Goal: Task Accomplishment & Management: Manage account settings

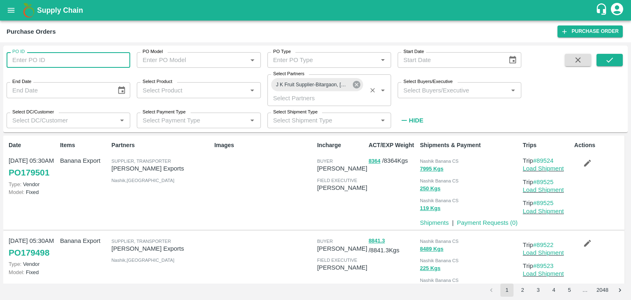
click at [356, 83] on icon at bounding box center [356, 84] width 7 height 7
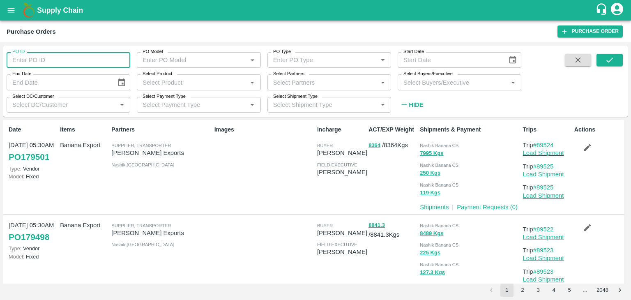
click at [64, 60] on input "PO ID" at bounding box center [69, 60] width 124 height 16
type input "179489"
click at [617, 56] on button "submit" at bounding box center [610, 60] width 26 height 12
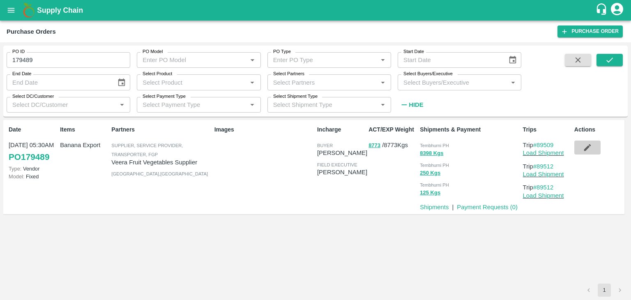
click at [593, 142] on button "button" at bounding box center [587, 148] width 26 height 14
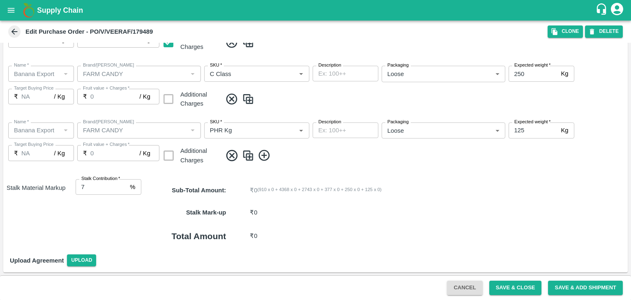
scroll to position [83, 0]
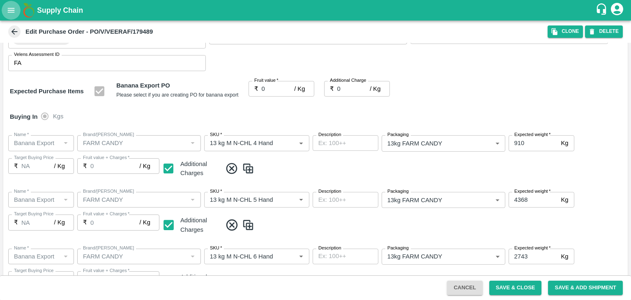
click at [16, 14] on button "open drawer" at bounding box center [11, 10] width 19 height 19
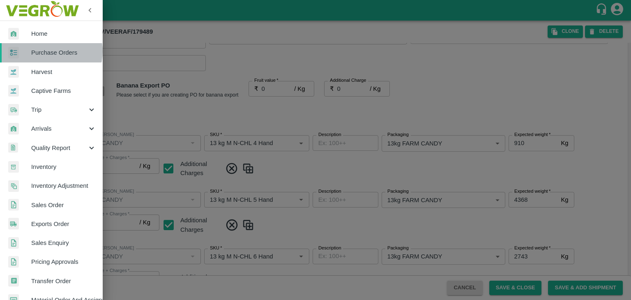
click at [51, 51] on span "Purchase Orders" at bounding box center [63, 52] width 65 height 9
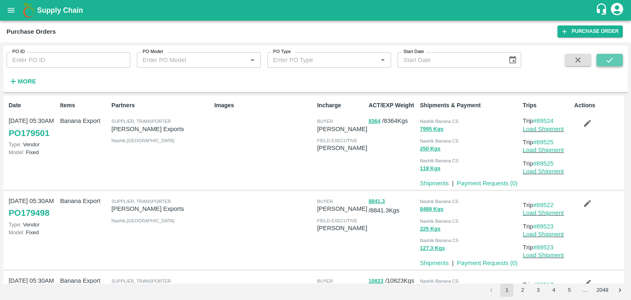
click at [612, 61] on icon "submit" at bounding box center [609, 59] width 9 height 9
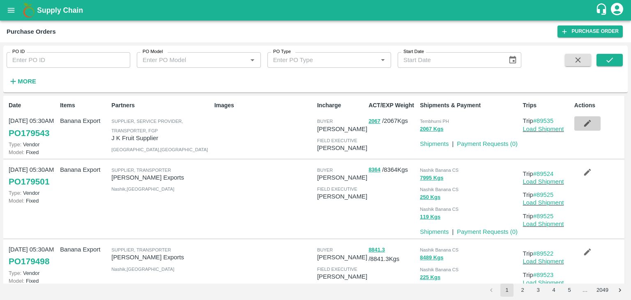
click at [583, 120] on icon "button" at bounding box center [587, 123] width 9 height 9
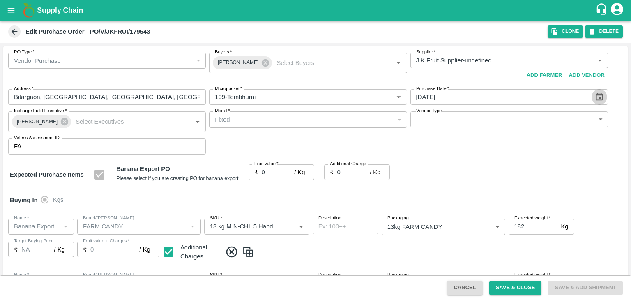
click at [602, 91] on button "Choose date, selected date is Oct 6, 2025" at bounding box center [600, 97] width 16 height 16
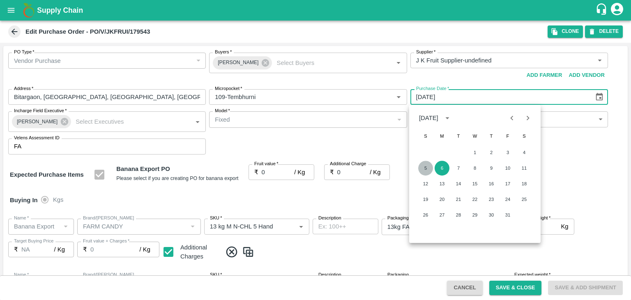
click at [422, 171] on button "5" at bounding box center [425, 168] width 15 height 15
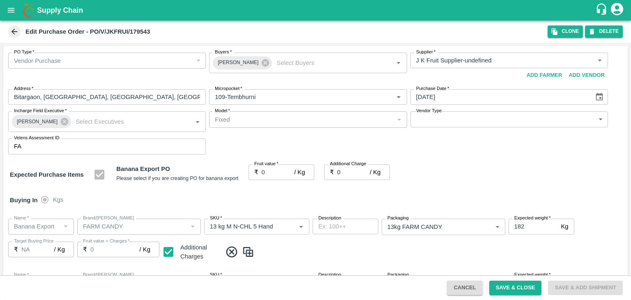
type input "05/10/2025"
click at [272, 171] on input "0" at bounding box center [278, 172] width 33 height 16
type input "2"
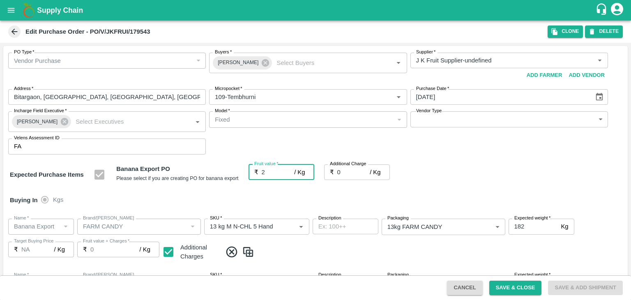
type input "2"
type input "21"
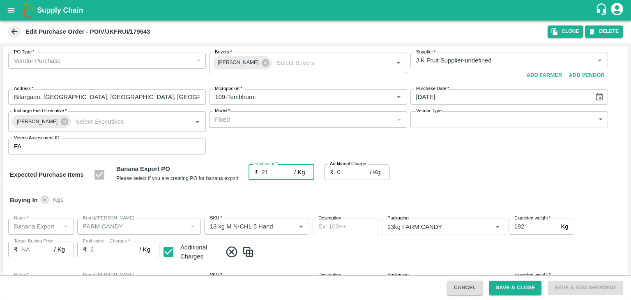
type input "21"
click at [342, 176] on input "0" at bounding box center [353, 172] width 33 height 16
type input "2"
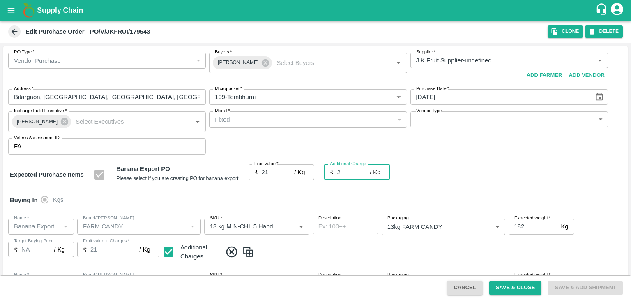
type input "23"
type input "2.7"
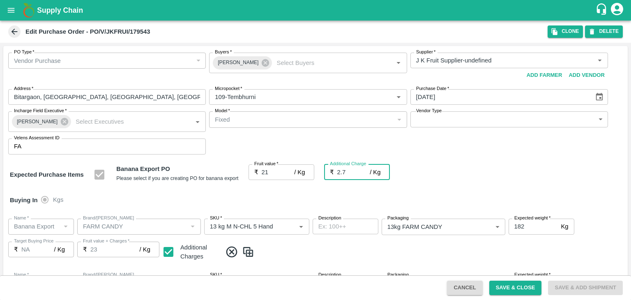
type input "23.7"
type input "2.75"
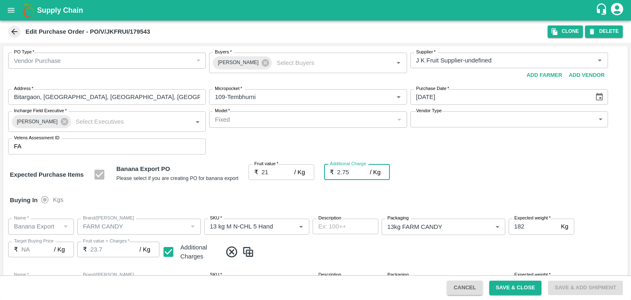
type input "23.75"
type input "2.75"
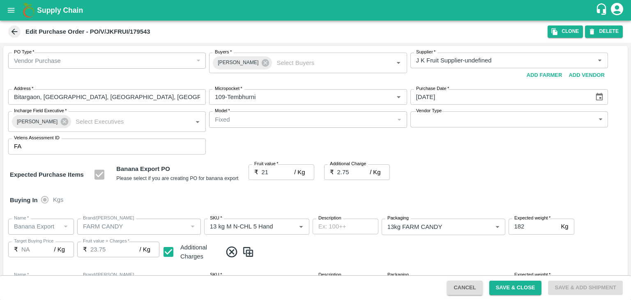
click at [367, 201] on div "Buying In Kgs" at bounding box center [315, 200] width 624 height 24
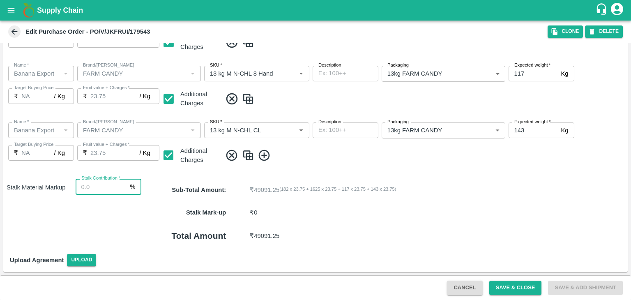
click at [106, 187] on input "Stalk Contribution   *" at bounding box center [101, 187] width 51 height 16
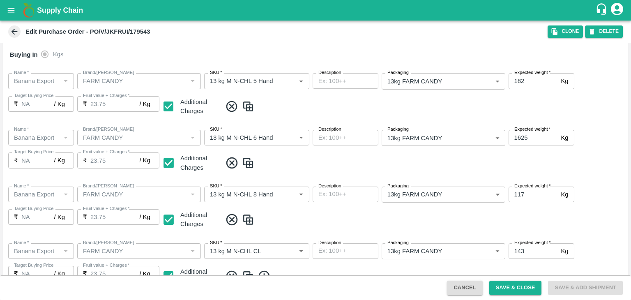
scroll to position [145, 0]
type input "8"
click at [515, 285] on button "Save & Close" at bounding box center [515, 288] width 53 height 14
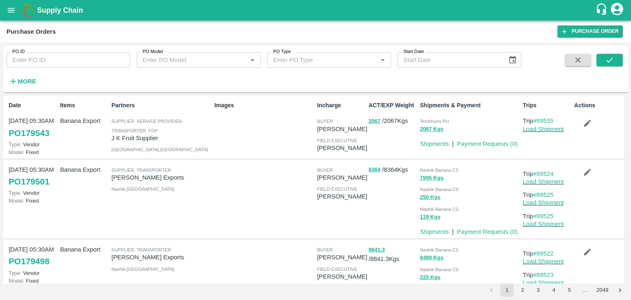
click at [26, 78] on strong "More" at bounding box center [27, 81] width 18 height 7
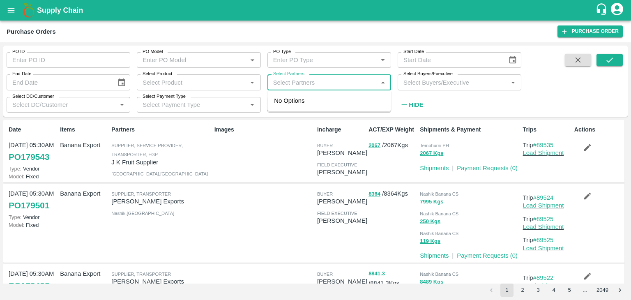
click at [347, 80] on input "Select Partners" at bounding box center [322, 82] width 105 height 11
type input "Varun R"
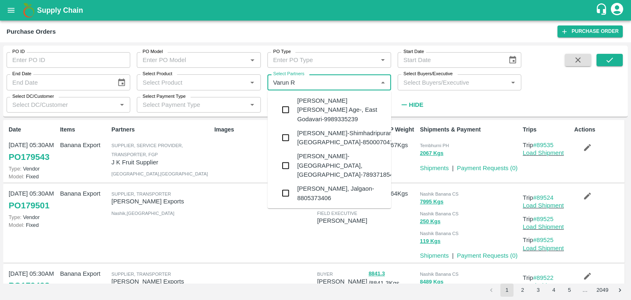
click at [332, 184] on div "VARUN RAMESHWAR AGRAWAL-Raver, Jalgaon-8805373406" at bounding box center [341, 193] width 88 height 18
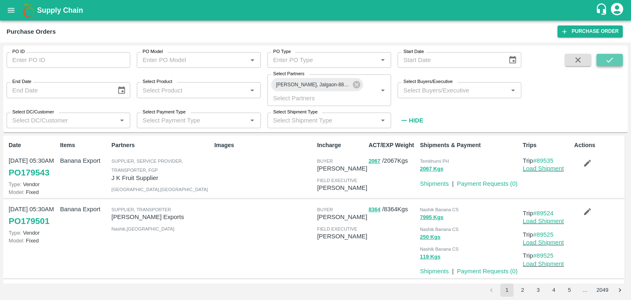
click at [599, 60] on button "submit" at bounding box center [610, 60] width 26 height 12
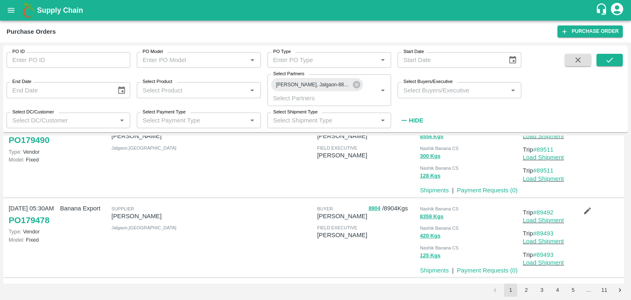
scroll to position [35, 0]
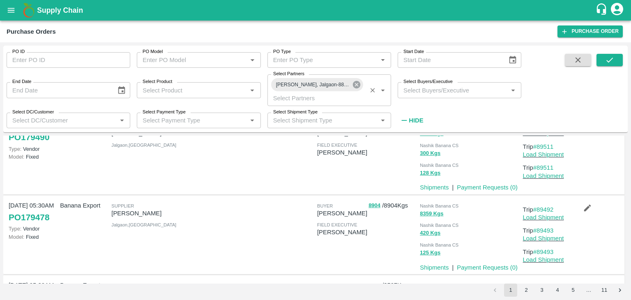
click at [357, 84] on icon at bounding box center [356, 84] width 9 height 9
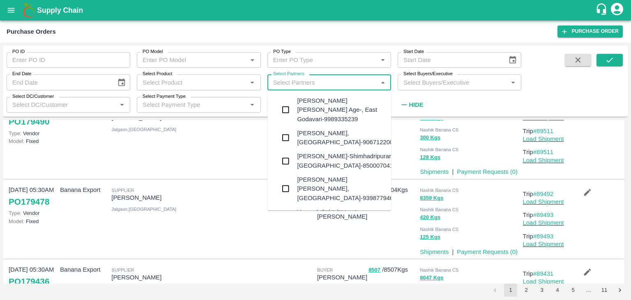
click at [343, 81] on input "Select Partners" at bounding box center [322, 82] width 105 height 11
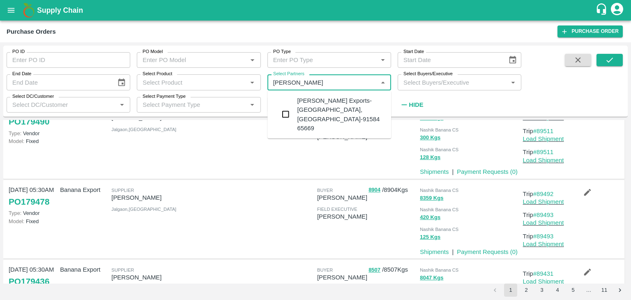
type input "Shreyansh E"
click at [349, 102] on div "Shreyansh Exports-Nashik, Nashik-91584 65669" at bounding box center [341, 114] width 88 height 37
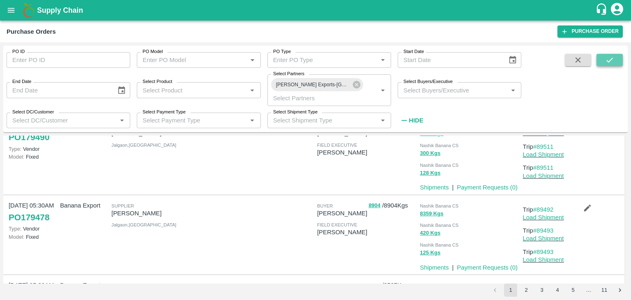
click at [605, 60] on button "submit" at bounding box center [610, 60] width 26 height 12
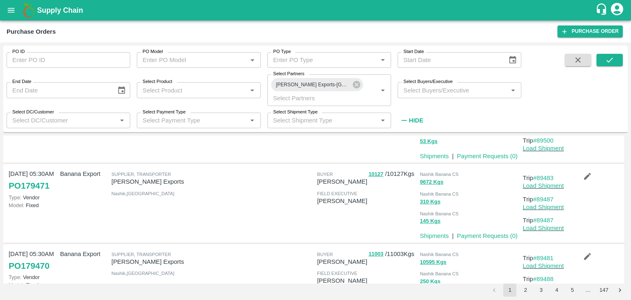
scroll to position [628, 0]
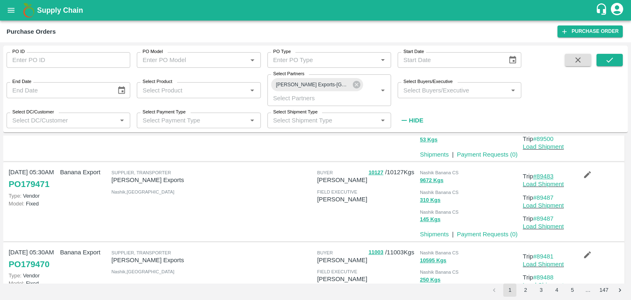
click at [547, 174] on link "#89483" at bounding box center [543, 176] width 21 height 7
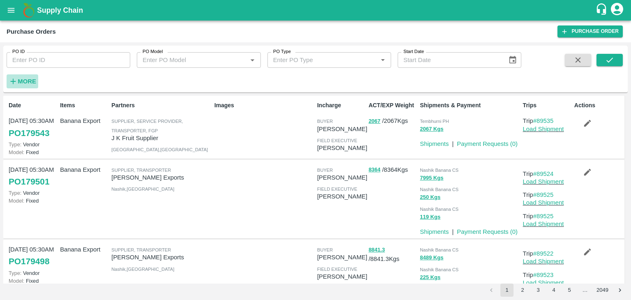
click at [28, 78] on strong "More" at bounding box center [27, 81] width 18 height 7
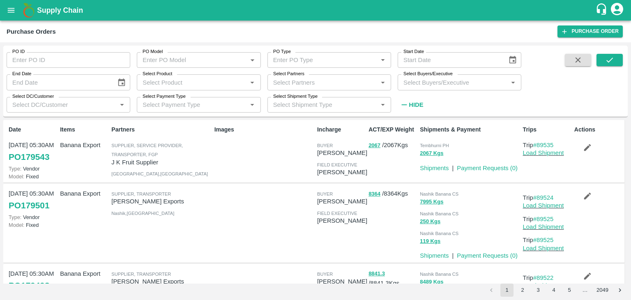
click at [303, 76] on label "Select Partners" at bounding box center [288, 74] width 31 height 7
click at [303, 77] on input "Select Partners" at bounding box center [322, 82] width 105 height 11
type input "Shreyansh"
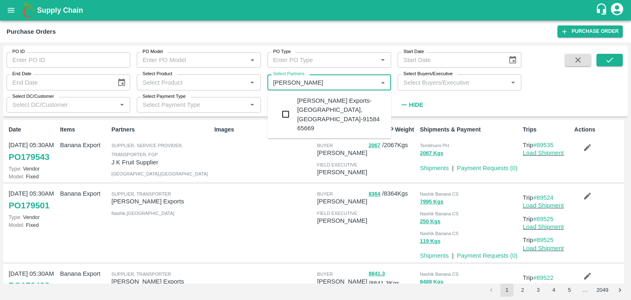
click at [330, 101] on div "Shreyansh Exports-Nashik, Nashik-91584 65669" at bounding box center [341, 114] width 88 height 37
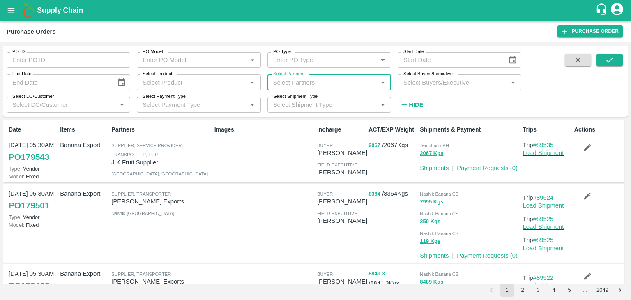
click at [333, 75] on div "Select Partners   *" at bounding box center [329, 82] width 124 height 16
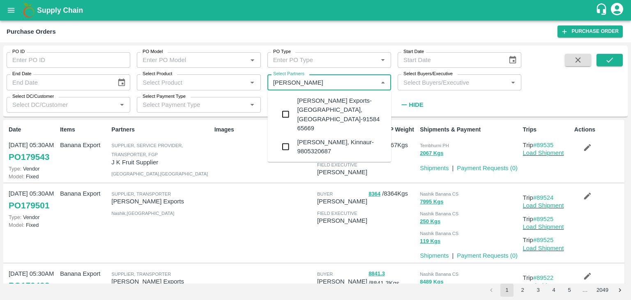
type input "Shreyansh"
click at [351, 102] on div "Shreyansh Exports-Nashik, Nashik-91584 65669" at bounding box center [341, 114] width 88 height 37
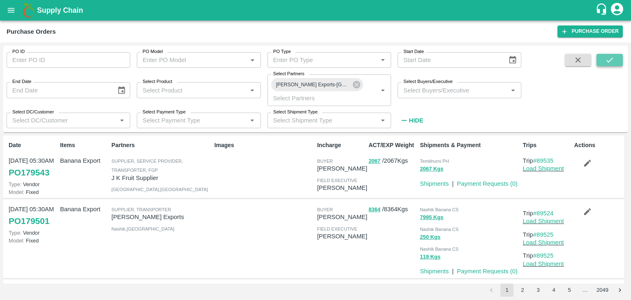
click at [600, 61] on button "submit" at bounding box center [610, 60] width 26 height 12
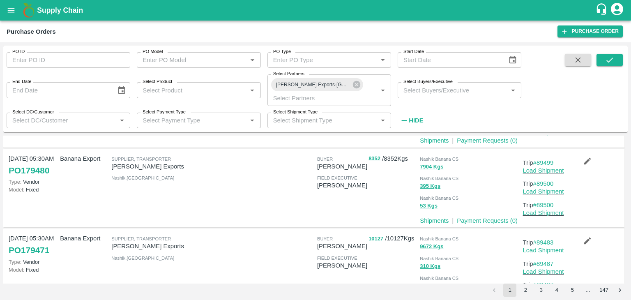
scroll to position [673, 0]
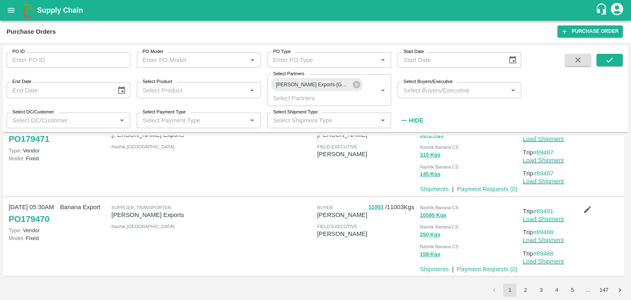
click at [518, 290] on li "2" at bounding box center [526, 289] width 16 height 13
click at [523, 290] on button "2" at bounding box center [525, 289] width 13 height 13
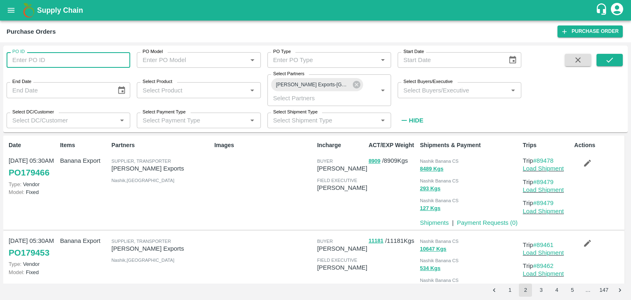
click at [53, 58] on input "PO ID" at bounding box center [69, 60] width 124 height 16
paste input "179418"
type input "179418"
click at [619, 58] on button "submit" at bounding box center [610, 60] width 26 height 12
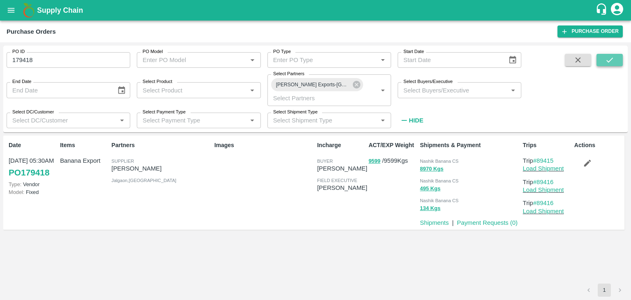
click at [607, 61] on icon "submit" at bounding box center [609, 60] width 7 height 5
click at [553, 168] on link "Load Shipment" at bounding box center [543, 168] width 41 height 7
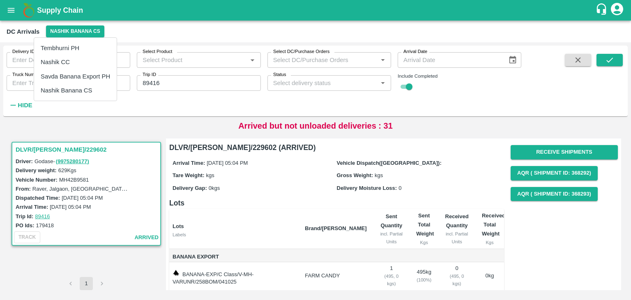
scroll to position [36, 0]
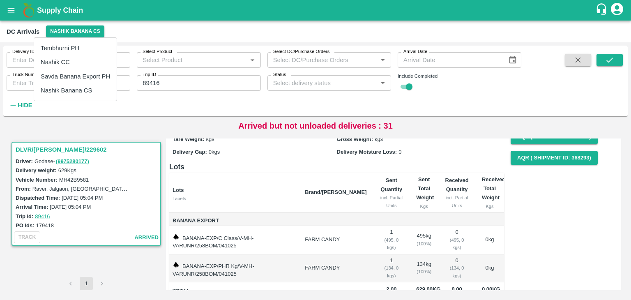
click at [613, 60] on div at bounding box center [315, 150] width 631 height 300
click at [613, 60] on icon "submit" at bounding box center [609, 59] width 9 height 9
click at [607, 60] on icon "submit" at bounding box center [609, 59] width 9 height 9
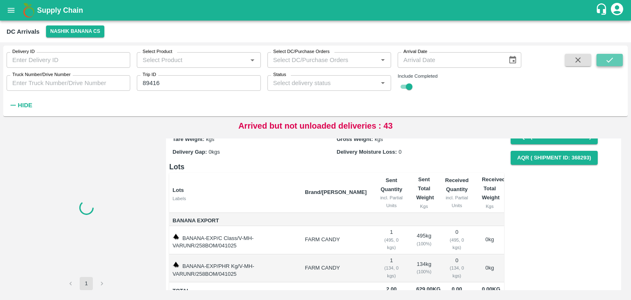
click at [607, 60] on icon "submit" at bounding box center [609, 59] width 9 height 9
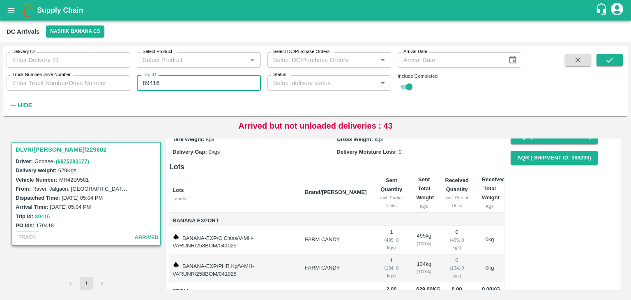
click at [187, 79] on input "89416" at bounding box center [199, 83] width 124 height 16
type input "8"
click at [613, 62] on icon "submit" at bounding box center [609, 59] width 9 height 9
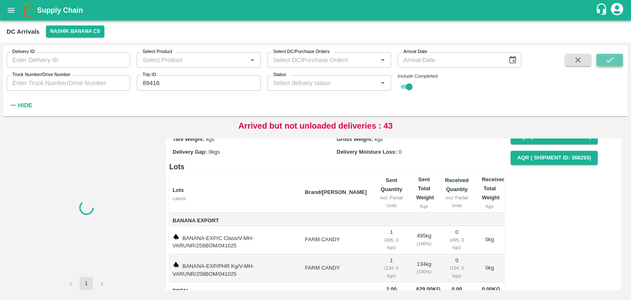
click at [613, 62] on icon "submit" at bounding box center [609, 59] width 9 height 9
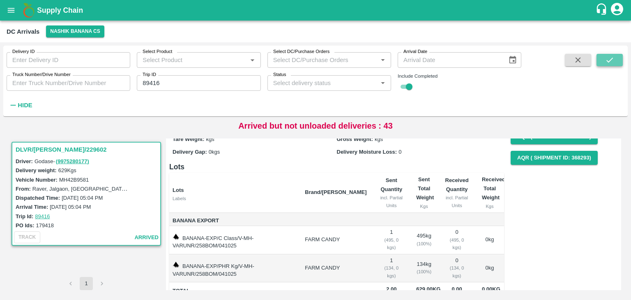
click at [613, 62] on icon "submit" at bounding box center [609, 59] width 9 height 9
click at [612, 55] on button "submit" at bounding box center [610, 60] width 26 height 12
drag, startPoint x: 623, startPoint y: 58, endPoint x: 618, endPoint y: 60, distance: 5.3
click at [618, 60] on div "Delivery ID Delivery ID Select Product Select Product   * Select DC/Purchase Or…" at bounding box center [315, 81] width 624 height 64
click at [618, 60] on button "submit" at bounding box center [610, 60] width 26 height 12
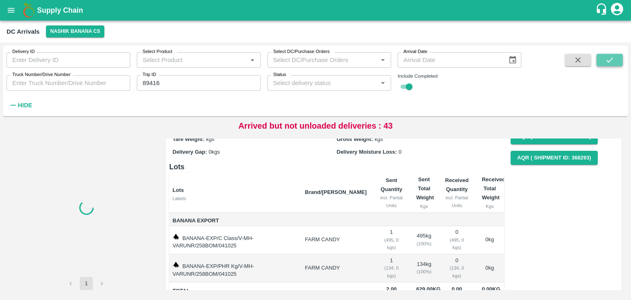
click at [618, 60] on button "submit" at bounding box center [610, 60] width 26 height 12
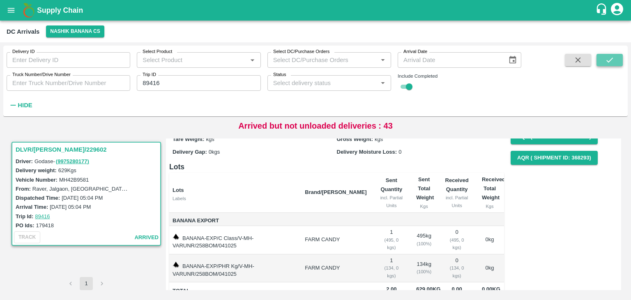
click at [618, 60] on button "submit" at bounding box center [610, 60] width 26 height 12
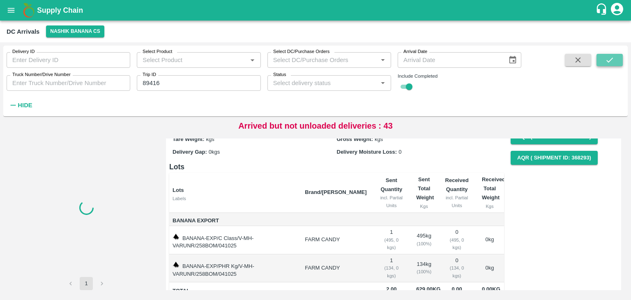
click at [618, 60] on button "submit" at bounding box center [610, 60] width 26 height 12
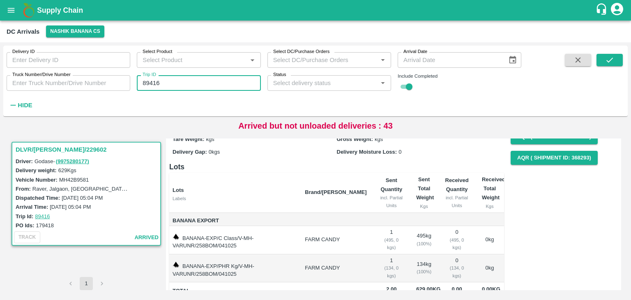
click at [202, 86] on input "89416" at bounding box center [199, 83] width 124 height 16
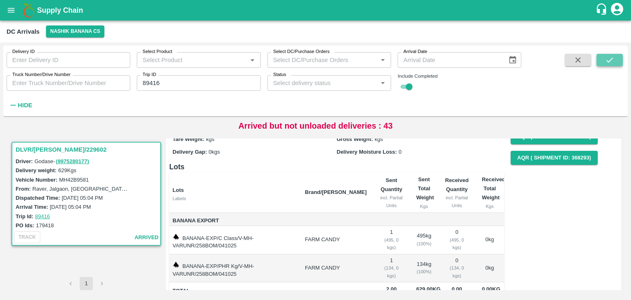
click at [601, 58] on button "submit" at bounding box center [610, 60] width 26 height 12
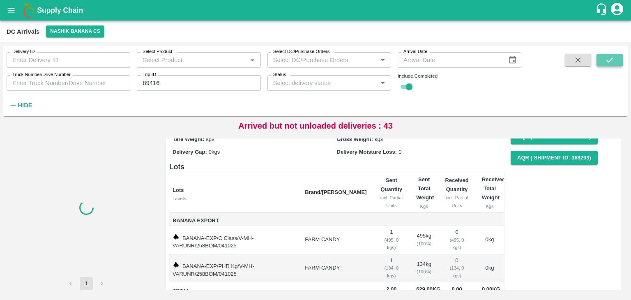
click at [601, 58] on button "submit" at bounding box center [610, 60] width 26 height 12
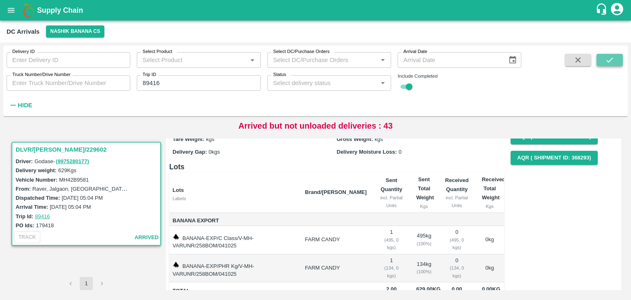
click at [601, 58] on button "submit" at bounding box center [610, 60] width 26 height 12
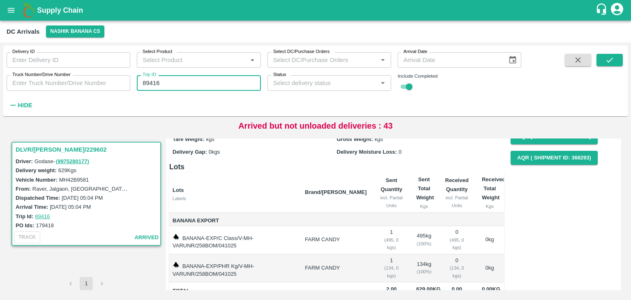
click at [191, 80] on input "89416" at bounding box center [199, 83] width 124 height 16
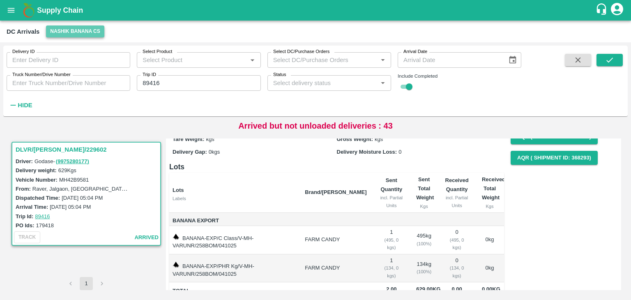
click at [84, 33] on button "Nashik Banana CS" at bounding box center [75, 31] width 58 height 12
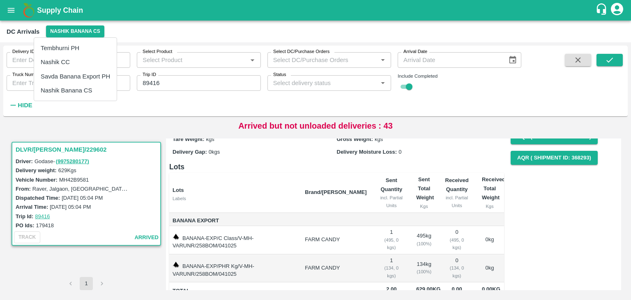
click at [68, 50] on li "Tembhurni PH" at bounding box center [75, 48] width 83 height 14
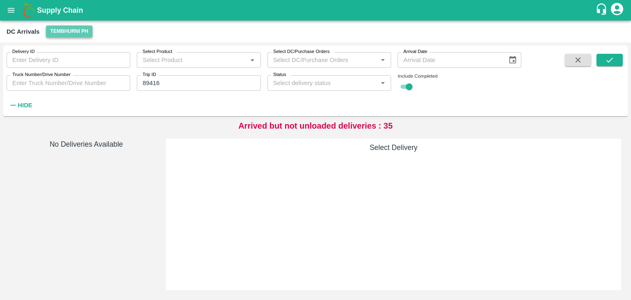
click at [82, 30] on button "Tembhurni PH" at bounding box center [69, 31] width 46 height 12
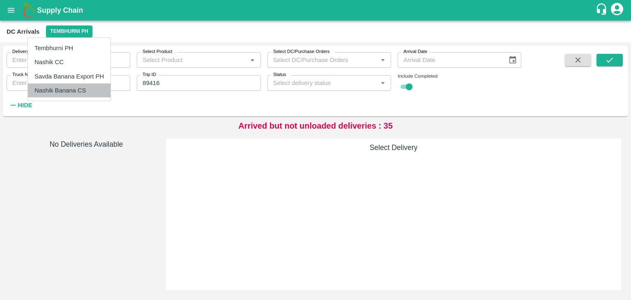
click at [86, 85] on li "Nashik Banana CS" at bounding box center [69, 90] width 83 height 14
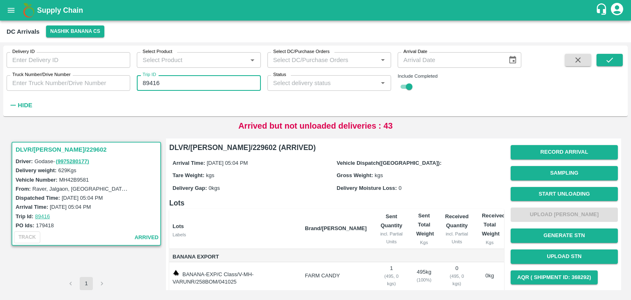
click at [168, 85] on input "89416" at bounding box center [199, 83] width 124 height 16
type input "89416"
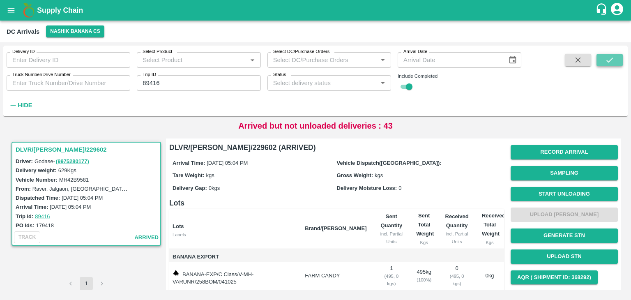
click at [605, 61] on button "submit" at bounding box center [610, 60] width 26 height 12
click at [581, 191] on button "Start Unloading" at bounding box center [564, 194] width 107 height 14
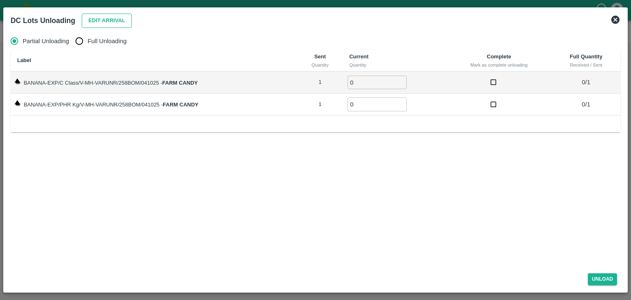
click at [115, 23] on button "Edit Arrival" at bounding box center [107, 21] width 50 height 14
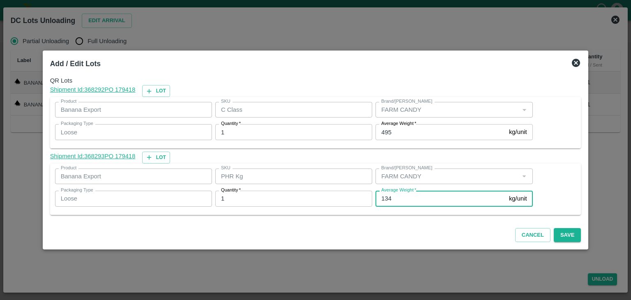
click at [411, 200] on input "134" at bounding box center [441, 199] width 130 height 16
type input "1"
type input "95"
drag, startPoint x: 551, startPoint y: 226, endPoint x: 560, endPoint y: 234, distance: 11.7
click at [560, 234] on div "Cancel Save" at bounding box center [316, 233] width 538 height 24
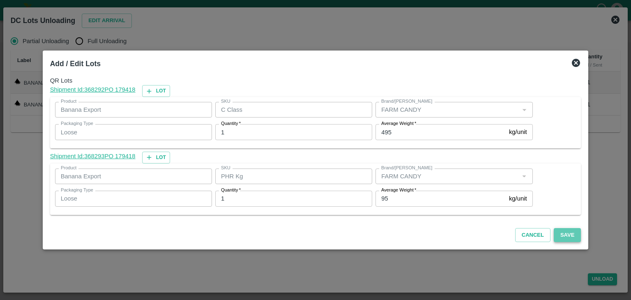
click at [560, 234] on button "Save" at bounding box center [567, 235] width 27 height 14
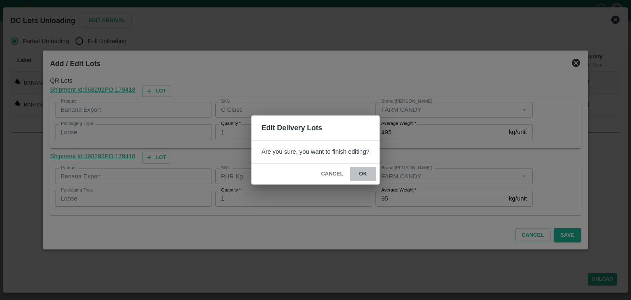
click at [367, 175] on button "ok" at bounding box center [363, 174] width 26 height 14
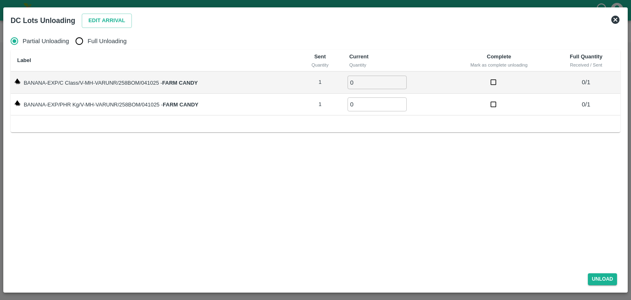
click at [615, 19] on icon at bounding box center [616, 20] width 10 height 10
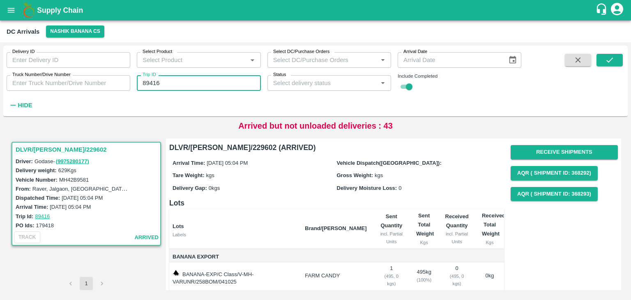
click at [186, 81] on input "89416" at bounding box center [199, 83] width 124 height 16
type input "89457"
click at [608, 58] on icon "submit" at bounding box center [609, 59] width 9 height 9
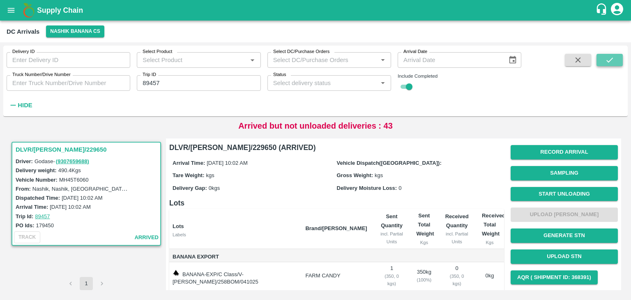
click at [608, 58] on icon "submit" at bounding box center [609, 59] width 9 height 9
click at [540, 193] on button "Start Unloading" at bounding box center [564, 194] width 107 height 14
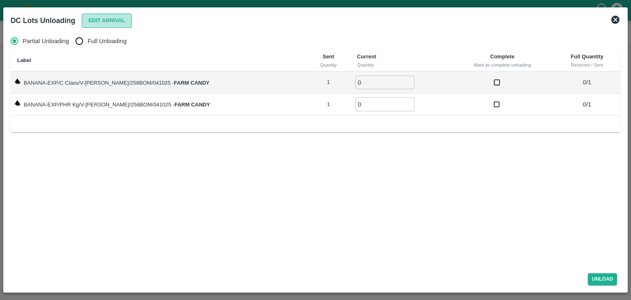
click at [125, 23] on button "Edit Arrival" at bounding box center [107, 21] width 50 height 14
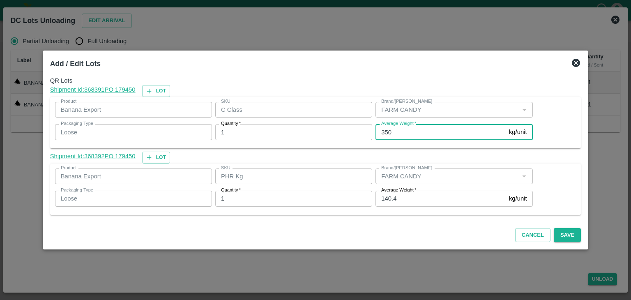
click at [396, 134] on input "350" at bounding box center [441, 132] width 130 height 16
type input "3"
type input "400"
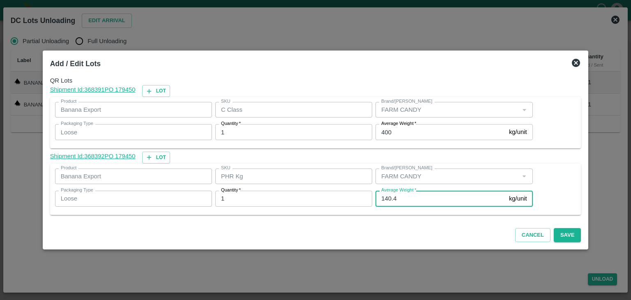
click at [396, 199] on input "140.4" at bounding box center [441, 199] width 130 height 16
type input "1"
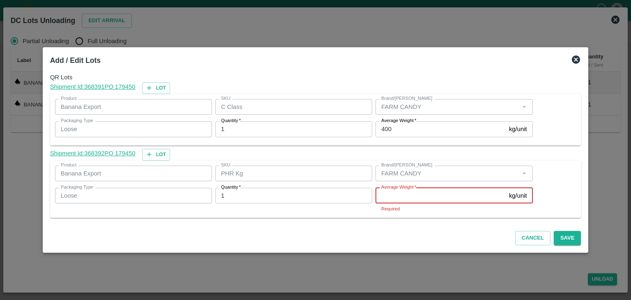
click at [421, 195] on input "Average Weight   *" at bounding box center [441, 196] width 130 height 16
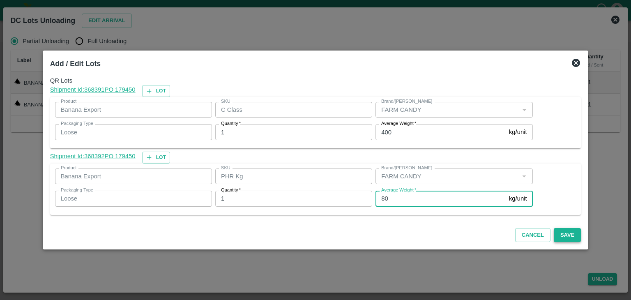
type input "80"
click at [554, 231] on button "Save" at bounding box center [567, 235] width 27 height 14
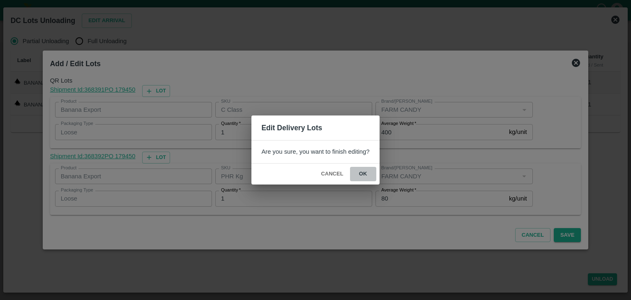
click at [362, 173] on button "ok" at bounding box center [363, 174] width 26 height 14
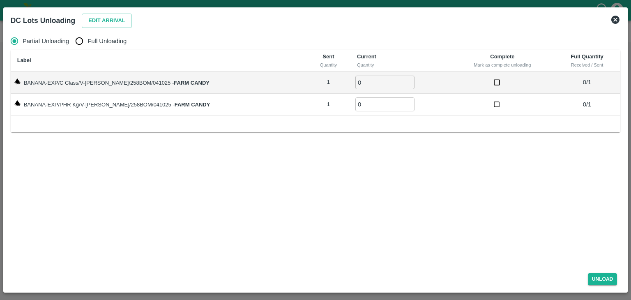
click at [618, 18] on icon at bounding box center [615, 20] width 8 height 8
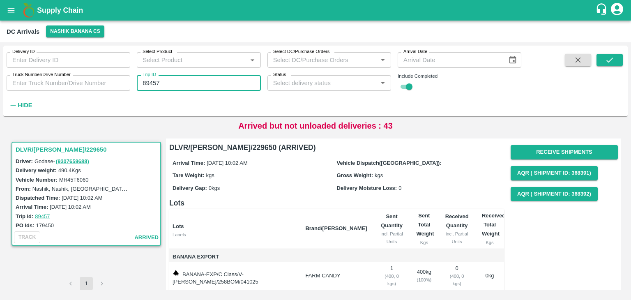
click at [175, 79] on input "89457" at bounding box center [199, 83] width 124 height 16
type input "89462"
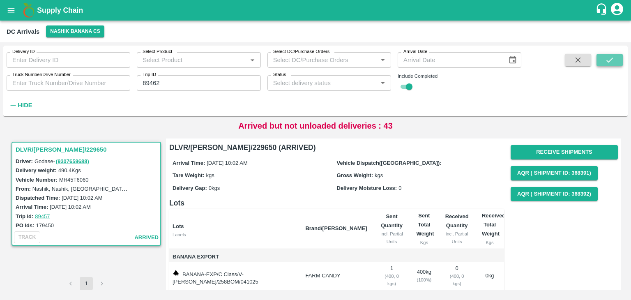
click at [613, 58] on icon "submit" at bounding box center [609, 59] width 9 height 9
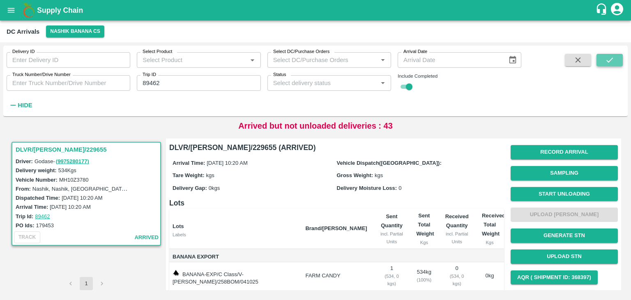
click at [613, 58] on icon "submit" at bounding box center [609, 59] width 9 height 9
click at [557, 188] on button "Start Unloading" at bounding box center [564, 194] width 107 height 14
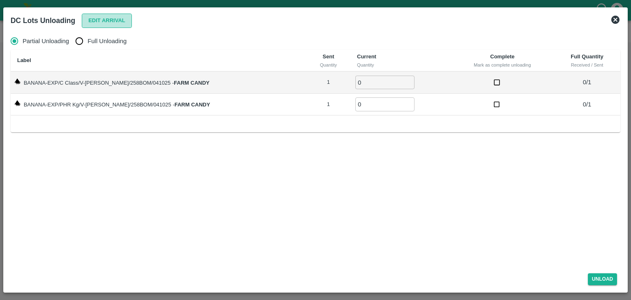
click at [116, 23] on button "Edit Arrival" at bounding box center [107, 21] width 50 height 14
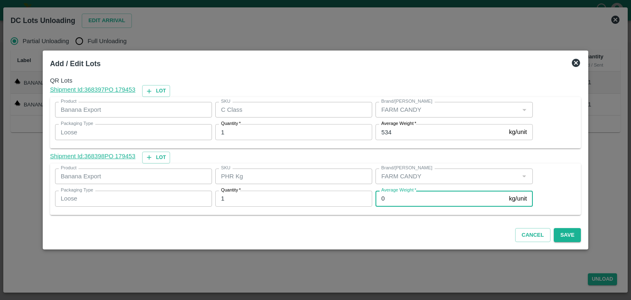
click at [398, 199] on input "0" at bounding box center [441, 199] width 130 height 16
type input "1"
click at [408, 126] on label "Average Weight   *" at bounding box center [398, 123] width 35 height 7
click at [408, 126] on input "534" at bounding box center [441, 132] width 130 height 16
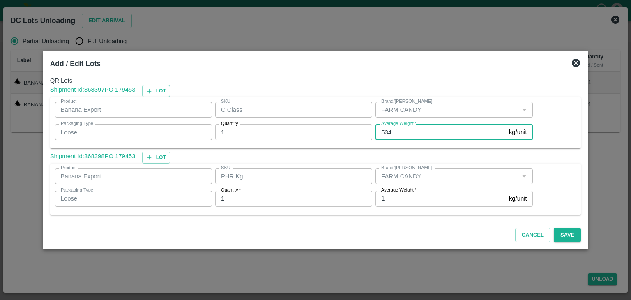
click at [405, 132] on input "534" at bounding box center [441, 132] width 130 height 16
click at [407, 133] on input "518" at bounding box center [441, 132] width 130 height 16
type input "512"
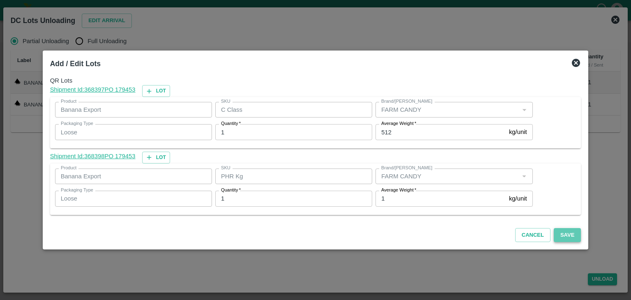
click at [565, 233] on button "Save" at bounding box center [567, 235] width 27 height 14
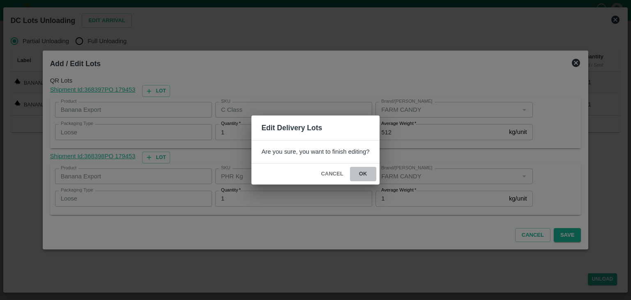
click at [359, 170] on button "ok" at bounding box center [363, 174] width 26 height 14
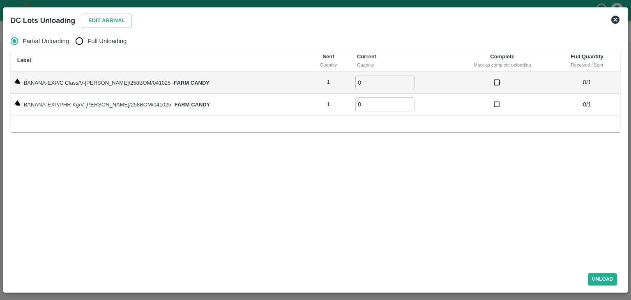
click at [616, 18] on icon at bounding box center [615, 20] width 8 height 8
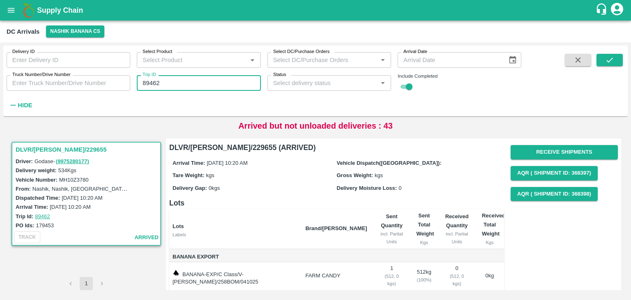
click at [185, 81] on input "89462" at bounding box center [199, 83] width 124 height 16
type input "89446"
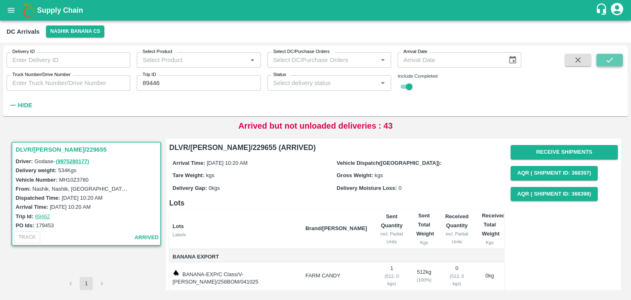
click at [606, 65] on button "submit" at bounding box center [610, 60] width 26 height 12
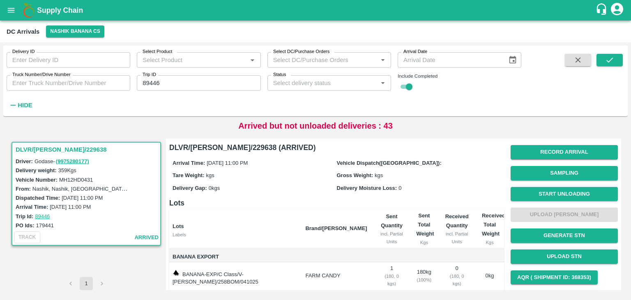
drag, startPoint x: 606, startPoint y: 65, endPoint x: 463, endPoint y: 124, distance: 154.7
click at [463, 124] on div "Arrived but not unloaded deliveries : 43" at bounding box center [315, 126] width 624 height 12
click at [565, 189] on button "Start Unloading" at bounding box center [564, 194] width 107 height 14
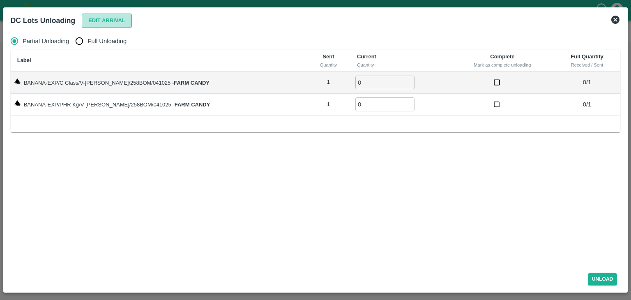
click at [110, 17] on button "Edit Arrival" at bounding box center [107, 21] width 50 height 14
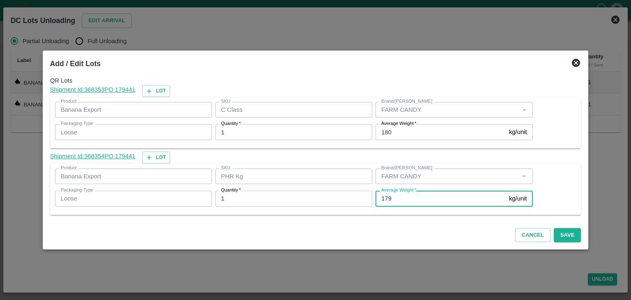
click at [416, 195] on input "179" at bounding box center [441, 199] width 130 height 16
type input "1"
type input "31"
click at [567, 235] on button "Save" at bounding box center [567, 235] width 27 height 14
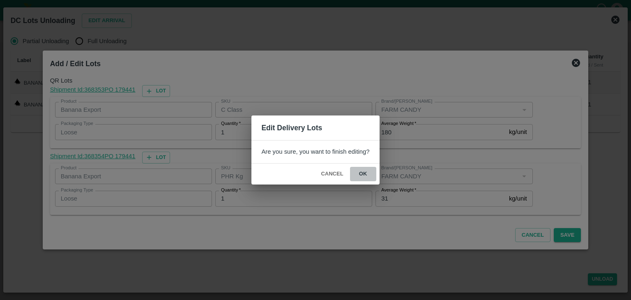
click at [362, 173] on button "ok" at bounding box center [363, 174] width 26 height 14
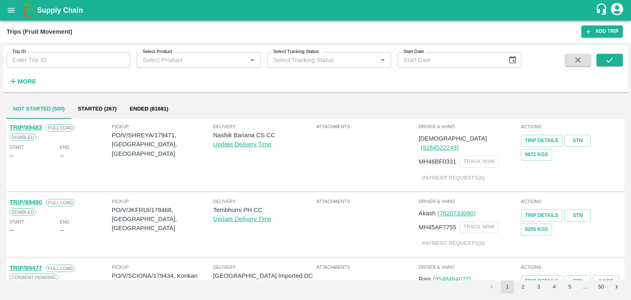
drag, startPoint x: 0, startPoint y: 0, endPoint x: 62, endPoint y: 58, distance: 85.2
click at [62, 58] on input "Trip ID" at bounding box center [69, 60] width 124 height 16
type input "89416"
click at [604, 56] on button "submit" at bounding box center [610, 60] width 26 height 12
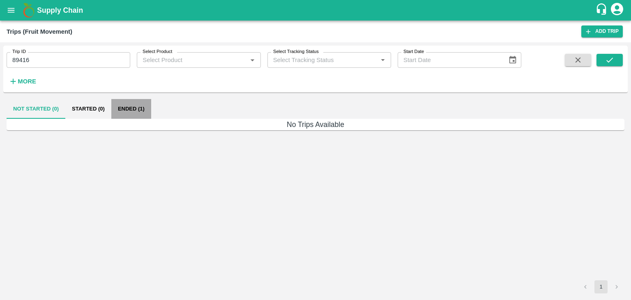
click at [133, 102] on button "Ended (1)" at bounding box center [131, 109] width 40 height 20
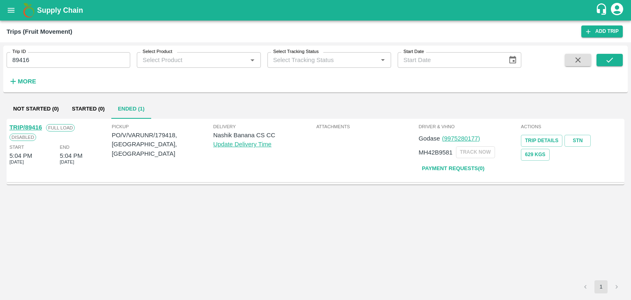
click at [29, 125] on link "TRIP/89416" at bounding box center [25, 127] width 32 height 7
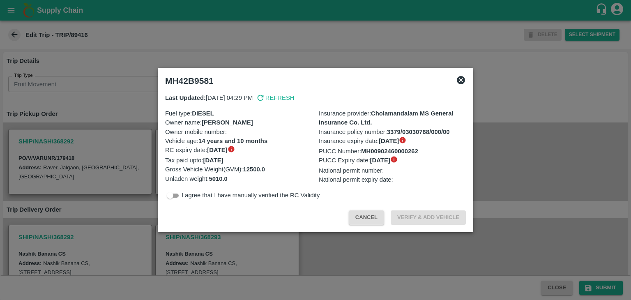
click at [353, 272] on div at bounding box center [315, 150] width 631 height 300
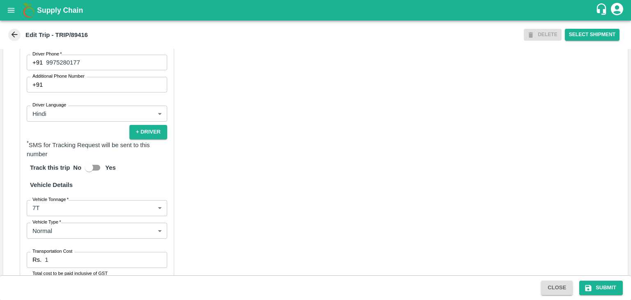
scroll to position [560, 0]
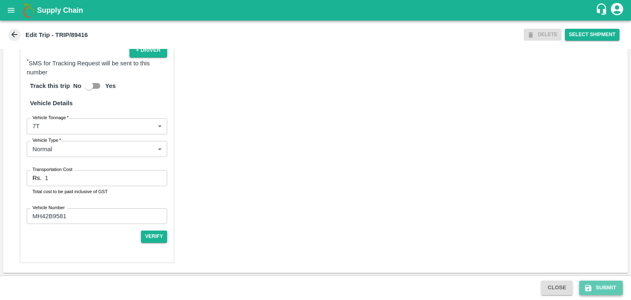
click at [600, 286] on button "Submit" at bounding box center [601, 288] width 44 height 14
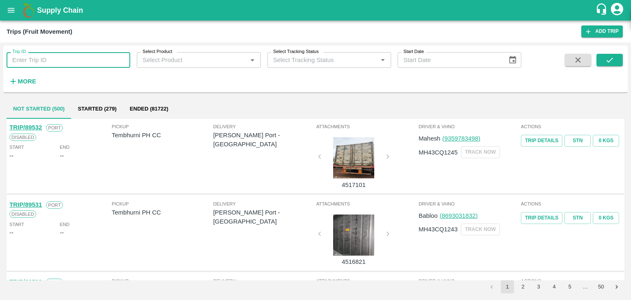
click at [72, 64] on input "Trip ID" at bounding box center [69, 60] width 124 height 16
type input "89416"
click at [606, 57] on icon "submit" at bounding box center [609, 59] width 9 height 9
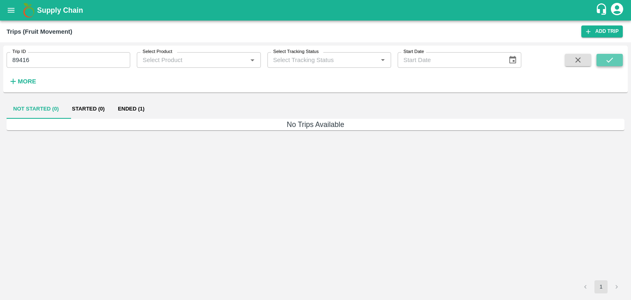
click at [606, 57] on icon "submit" at bounding box center [609, 59] width 9 height 9
click at [141, 111] on button "Ended (1)" at bounding box center [131, 109] width 40 height 20
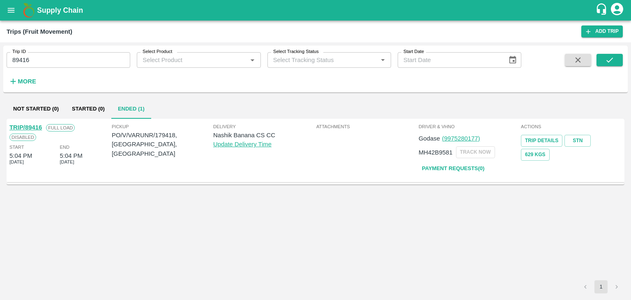
click at [30, 124] on link "TRIP/89416" at bounding box center [25, 127] width 32 height 7
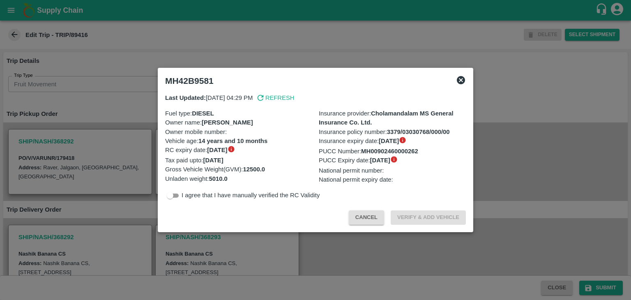
click at [360, 242] on div at bounding box center [315, 150] width 631 height 300
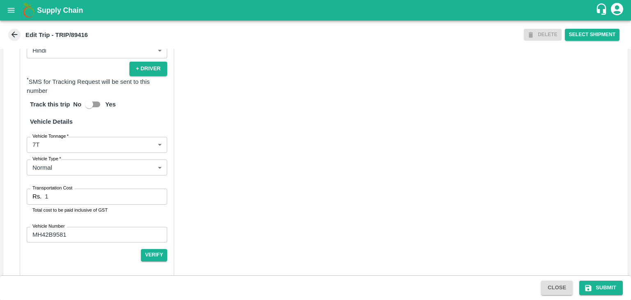
scroll to position [560, 0]
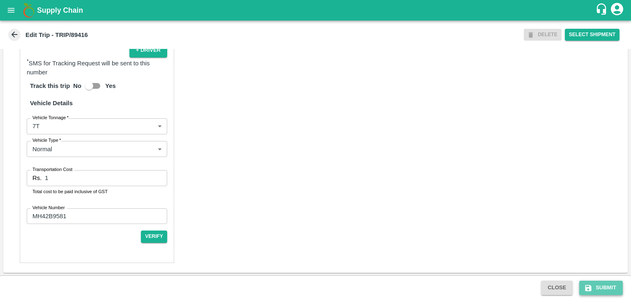
click at [607, 285] on button "Submit" at bounding box center [601, 288] width 44 height 14
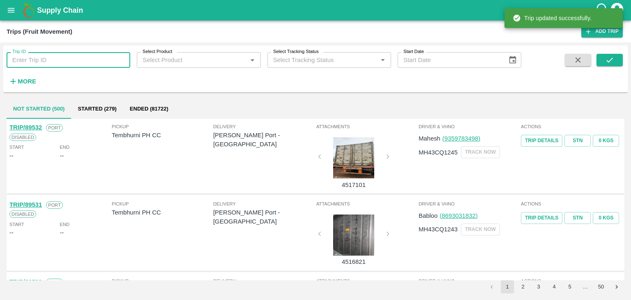
click at [69, 63] on input "Trip ID" at bounding box center [69, 60] width 124 height 16
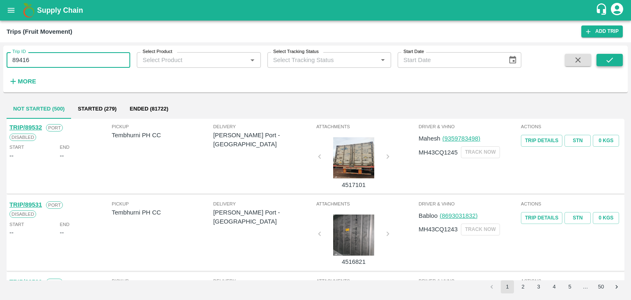
type input "89416"
click at [610, 60] on icon "submit" at bounding box center [609, 59] width 9 height 9
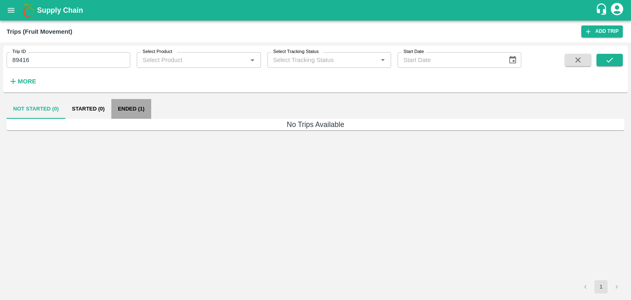
click at [136, 107] on button "Ended (1)" at bounding box center [131, 109] width 40 height 20
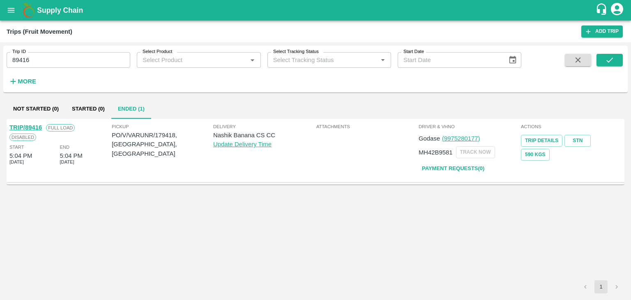
click at [28, 124] on link "TRIP/89416" at bounding box center [25, 127] width 32 height 7
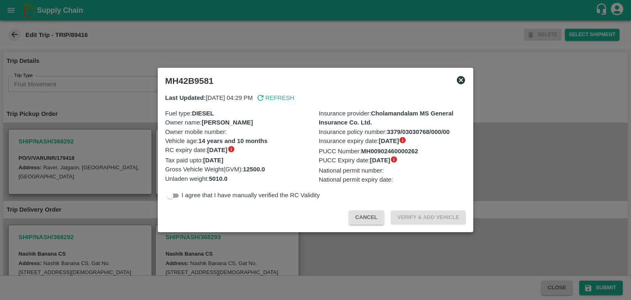
click at [343, 237] on div at bounding box center [315, 150] width 631 height 300
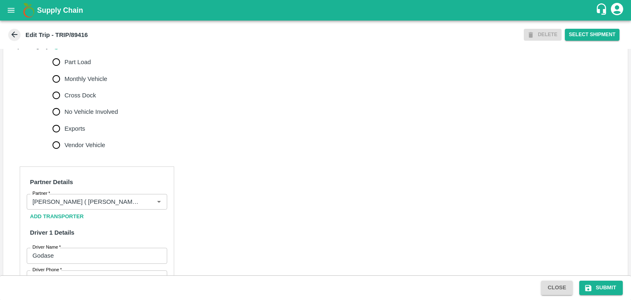
scroll to position [271, 0]
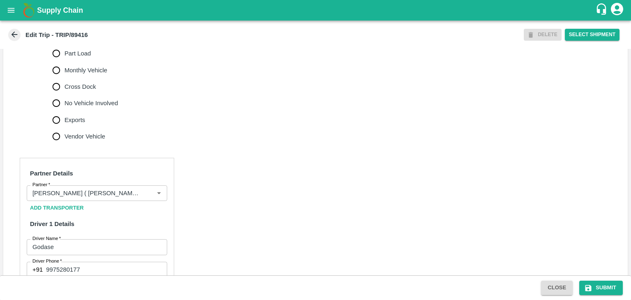
click at [88, 102] on span "No Vehicle Involved" at bounding box center [91, 103] width 53 height 9
click at [65, 102] on input "No Vehicle Involved" at bounding box center [56, 103] width 16 height 16
radio input "true"
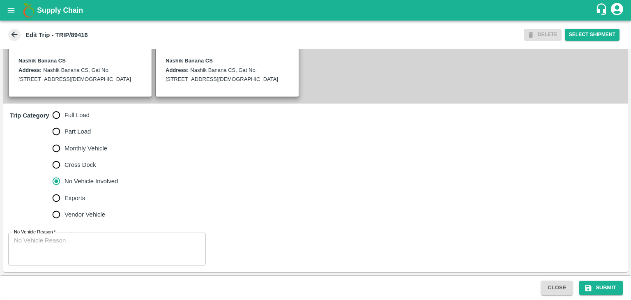
scroll to position [192, 0]
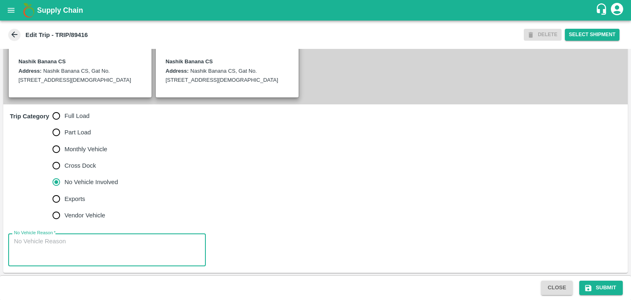
click at [132, 240] on textarea "No Vehicle Reason   *" at bounding box center [107, 250] width 186 height 26
type textarea "Field Dump"
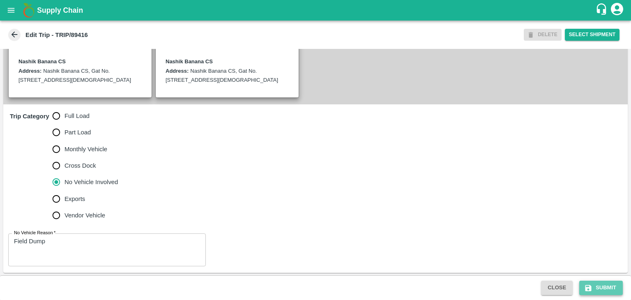
click at [614, 285] on button "Submit" at bounding box center [601, 288] width 44 height 14
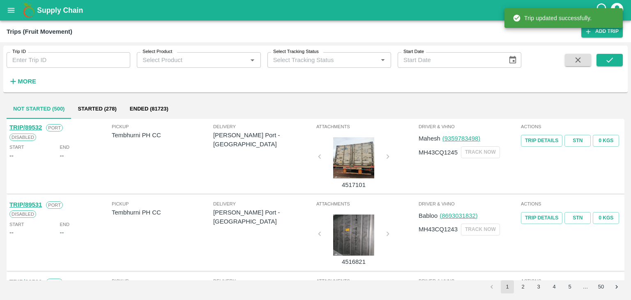
click at [58, 63] on input "Trip ID" at bounding box center [69, 60] width 124 height 16
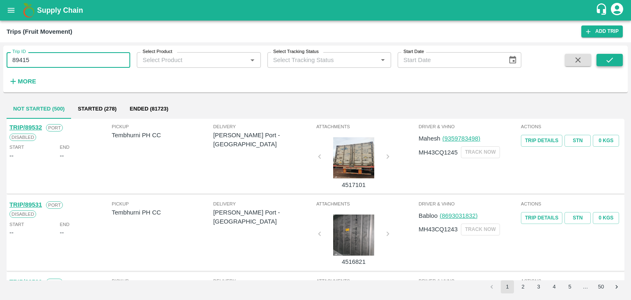
type input "89415"
click at [618, 60] on button "submit" at bounding box center [610, 60] width 26 height 12
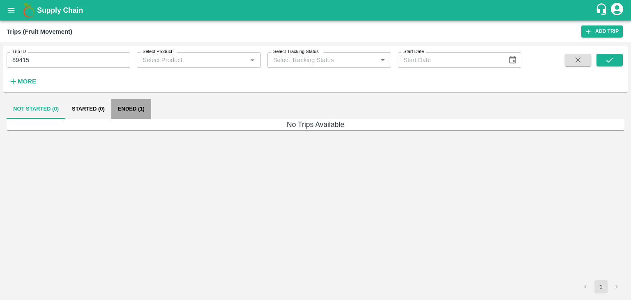
click at [132, 111] on button "Ended (1)" at bounding box center [131, 109] width 40 height 20
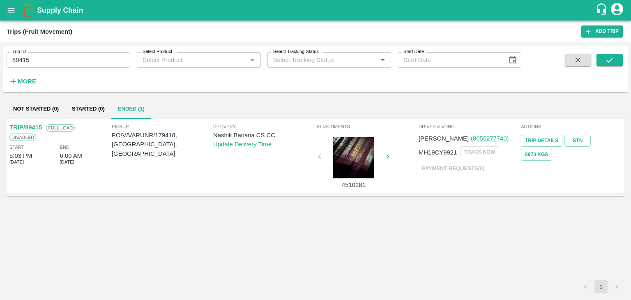
click at [30, 125] on link "TRIP/89415" at bounding box center [25, 127] width 32 height 7
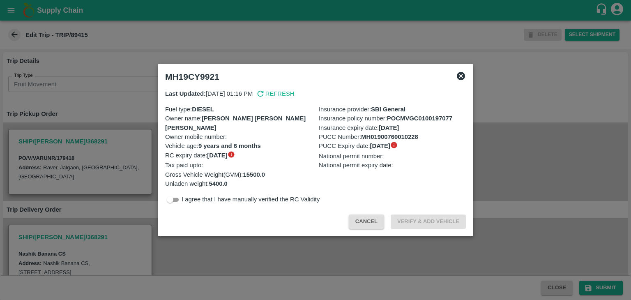
click at [235, 247] on div at bounding box center [315, 150] width 631 height 300
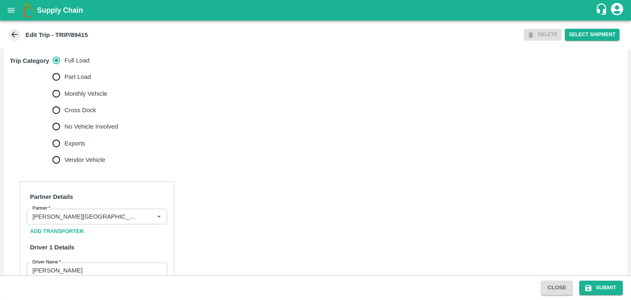
scroll to position [249, 0]
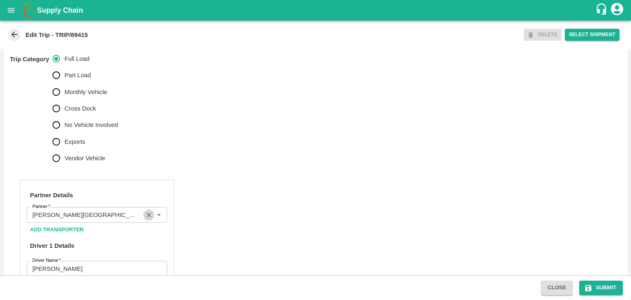
click at [150, 212] on icon "Clear" at bounding box center [149, 215] width 8 height 8
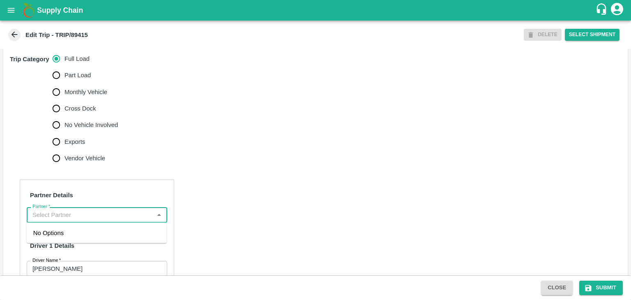
click at [127, 216] on input "Partner   *" at bounding box center [90, 215] width 122 height 11
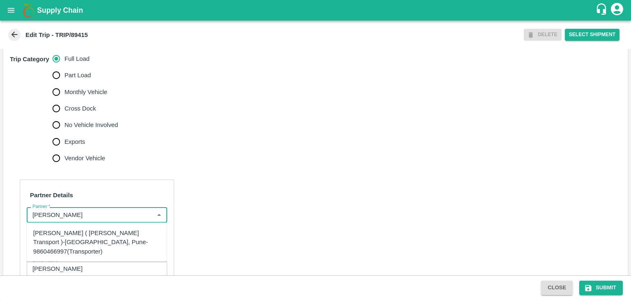
click at [108, 231] on div "[PERSON_NAME] ( [PERSON_NAME] Transport )-[GEOGRAPHIC_DATA], Pune-9860466997(Tr…" at bounding box center [96, 242] width 127 height 28
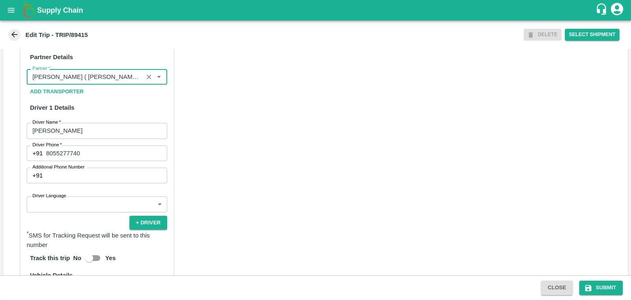
scroll to position [388, 0]
type input "[PERSON_NAME] ( [PERSON_NAME] Transport )-[GEOGRAPHIC_DATA], Pune-9860466997(Tr…"
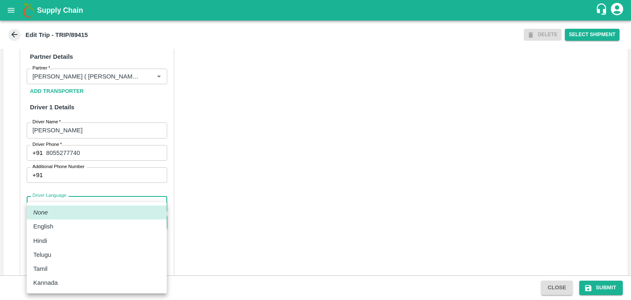
click at [76, 206] on body "Supply Chain Edit Trip - TRIP/89415 DELETE Select Shipment Trip Details Trip Ty…" at bounding box center [315, 150] width 631 height 300
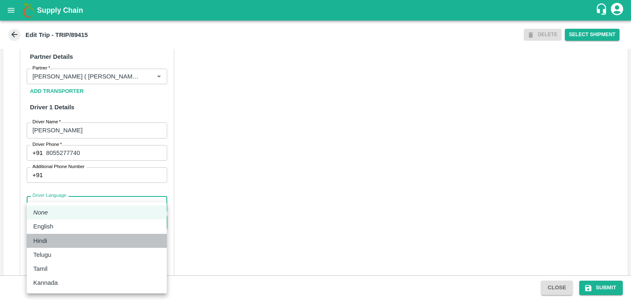
click at [49, 236] on div "Hindi" at bounding box center [42, 240] width 18 height 9
type input "hi"
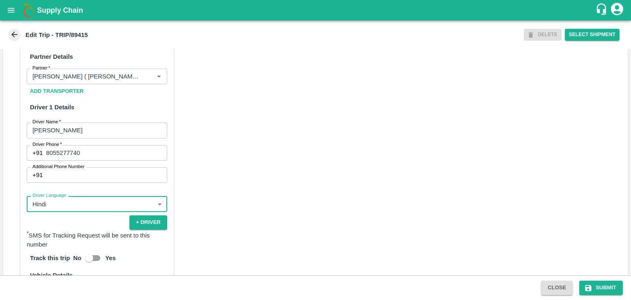
scroll to position [560, 0]
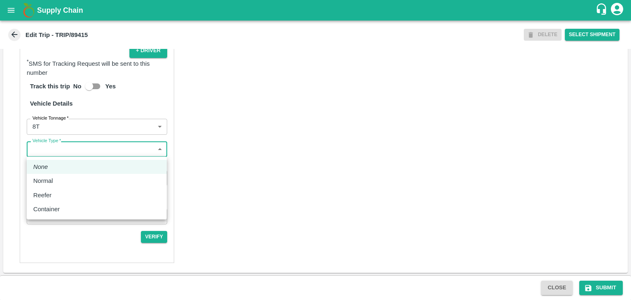
click at [63, 152] on body "Supply Chain Edit Trip - TRIP/89415 DELETE Select Shipment Trip Details Trip Ty…" at bounding box center [315, 150] width 631 height 300
click at [55, 175] on li "Normal" at bounding box center [97, 181] width 140 height 14
type input "Normal"
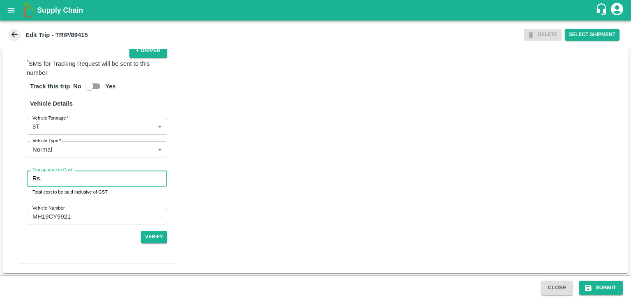
click at [71, 175] on input "Transportation Cost" at bounding box center [106, 179] width 122 height 16
type input "10000"
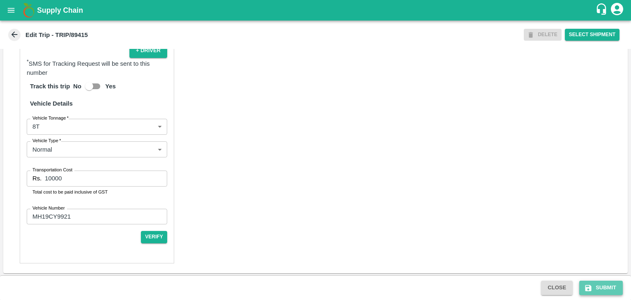
click at [605, 288] on button "Submit" at bounding box center [601, 288] width 44 height 14
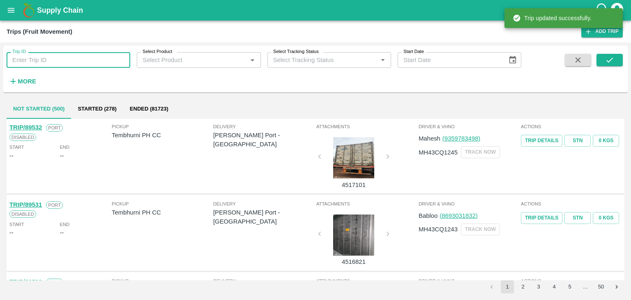
click at [71, 62] on input "Trip ID" at bounding box center [69, 60] width 124 height 16
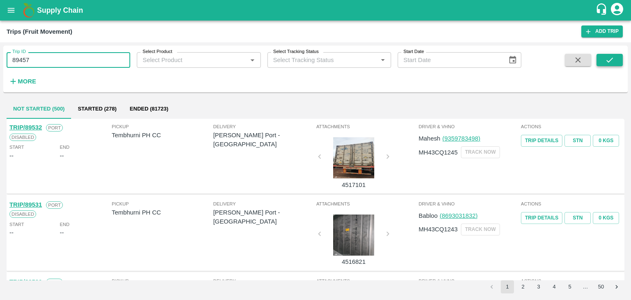
type input "89457"
click at [605, 59] on button "submit" at bounding box center [610, 60] width 26 height 12
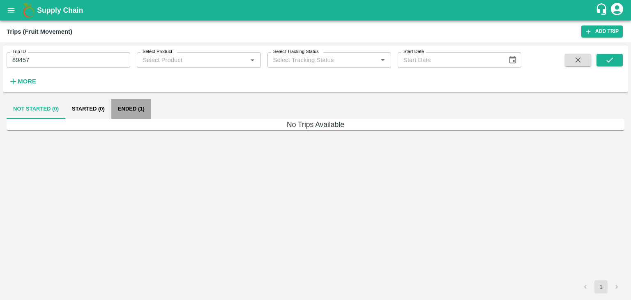
click at [129, 110] on button "Ended (1)" at bounding box center [131, 109] width 40 height 20
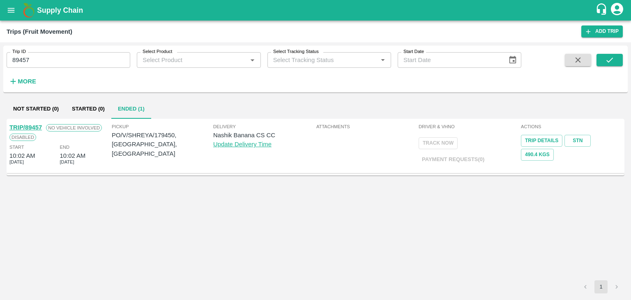
click at [31, 124] on link "TRIP/89457" at bounding box center [25, 127] width 32 height 7
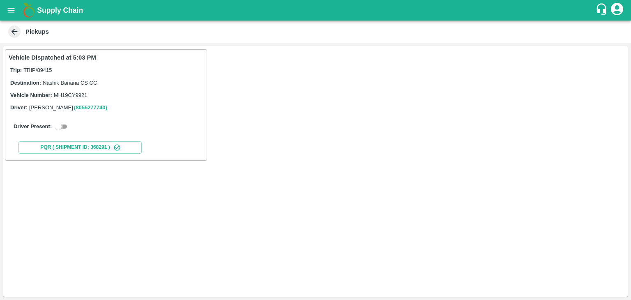
click at [67, 127] on input "checkbox" at bounding box center [59, 127] width 30 height 10
checkbox input "true"
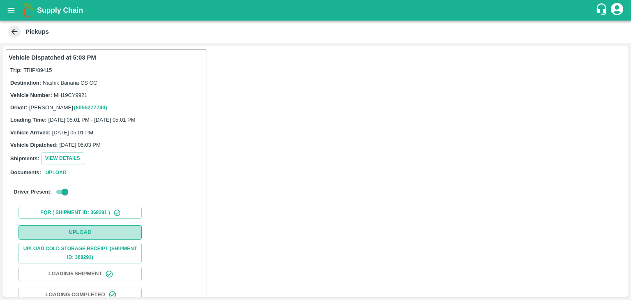
click at [109, 233] on button "Upload" at bounding box center [79, 232] width 123 height 14
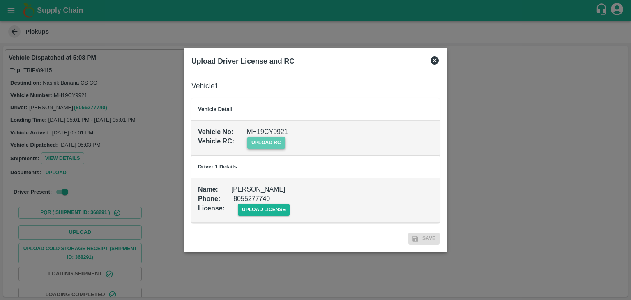
click at [280, 145] on span "upload rc" at bounding box center [266, 143] width 38 height 12
click at [0, 0] on input "upload rc" at bounding box center [0, 0] width 0 height 0
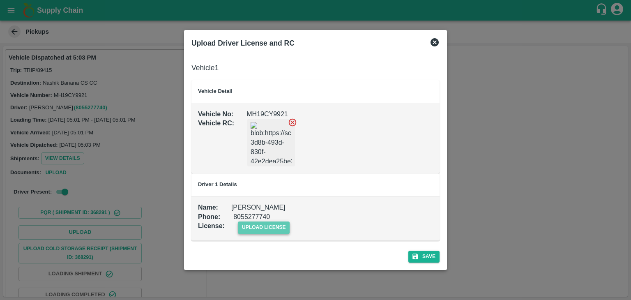
click at [273, 233] on span "upload license" at bounding box center [264, 227] width 52 height 12
click at [0, 0] on input "upload license" at bounding box center [0, 0] width 0 height 0
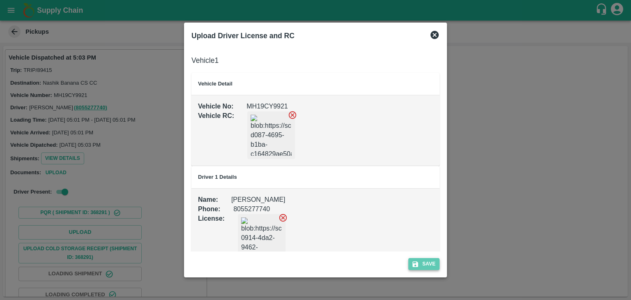
click at [424, 269] on button "Save" at bounding box center [423, 264] width 31 height 12
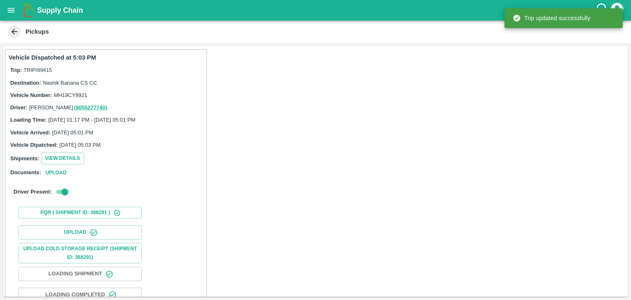
scroll to position [86, 0]
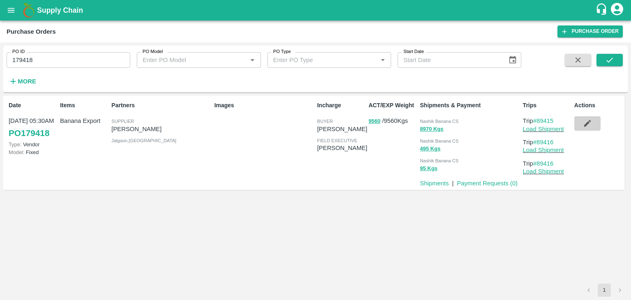
click at [588, 119] on icon "button" at bounding box center [587, 123] width 9 height 9
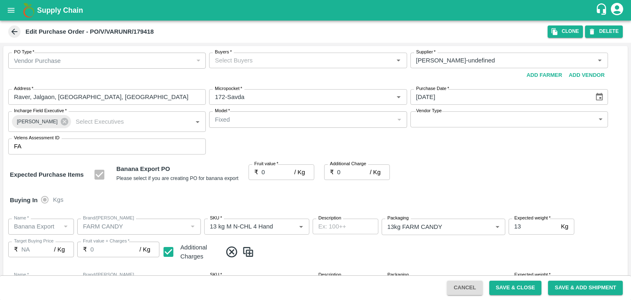
click at [272, 59] on input "Buyers   *" at bounding box center [301, 60] width 179 height 11
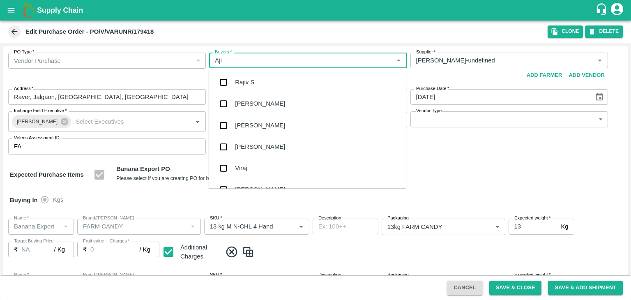
type input "Ajit"
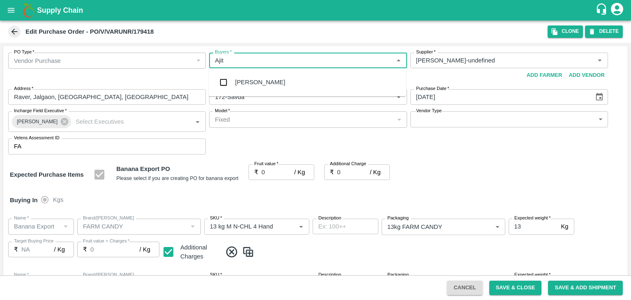
click at [258, 83] on div "[PERSON_NAME]" at bounding box center [260, 82] width 50 height 9
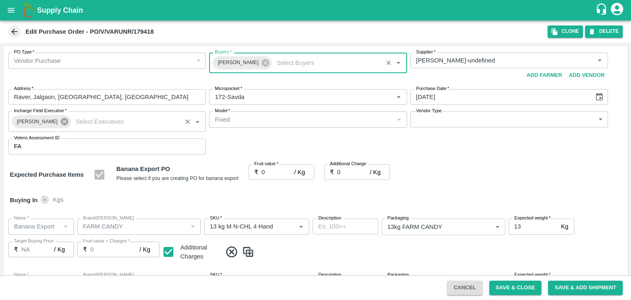
click at [61, 123] on icon at bounding box center [64, 121] width 7 height 7
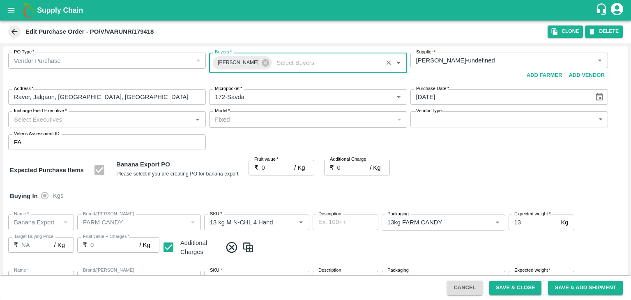
drag, startPoint x: 90, startPoint y: 112, endPoint x: 95, endPoint y: 120, distance: 9.2
click at [95, 120] on div "Incharge Field Executive   *" at bounding box center [107, 119] width 198 height 16
click at [95, 120] on input "Incharge Field Executive   *" at bounding box center [100, 119] width 179 height 11
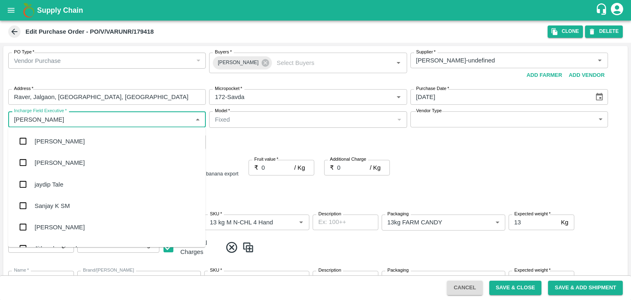
type input "[PERSON_NAME]"
click at [69, 185] on div "jaydip Tale" at bounding box center [106, 183] width 197 height 21
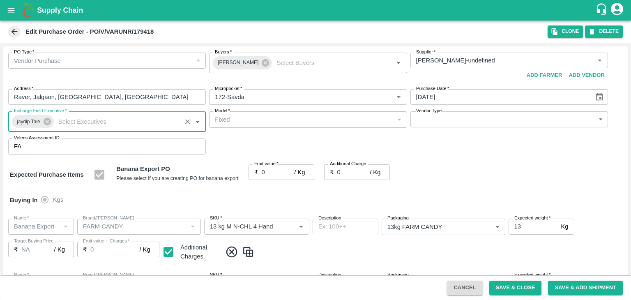
click at [426, 122] on body "Supply Chain Edit Purchase Order - PO/V/VARUNR/179418 Clone DELETE PO Type   * …" at bounding box center [315, 150] width 631 height 300
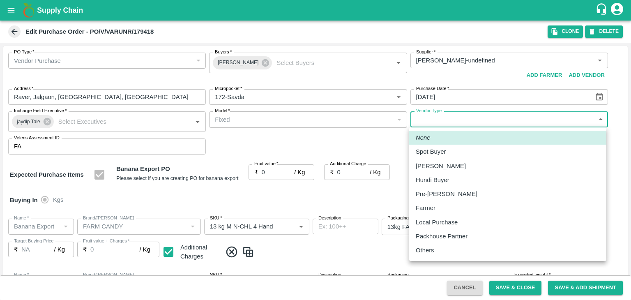
click at [432, 254] on p "Others" at bounding box center [425, 250] width 18 height 9
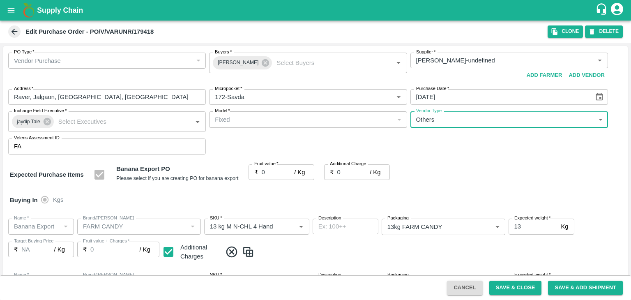
type input "OTHER"
click at [279, 175] on div at bounding box center [315, 150] width 631 height 300
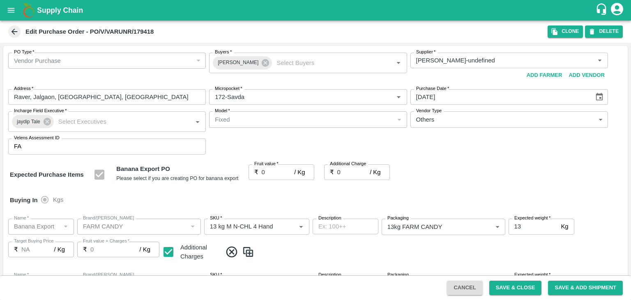
click at [278, 171] on input "0" at bounding box center [278, 172] width 33 height 16
click at [274, 171] on input "0" at bounding box center [278, 172] width 33 height 16
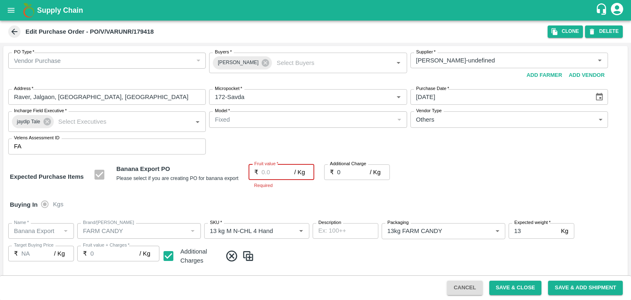
type input "1"
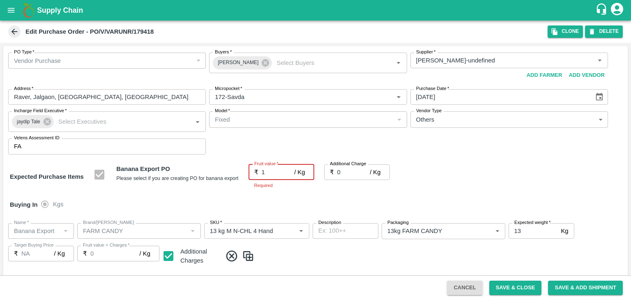
type input "1"
type input "17"
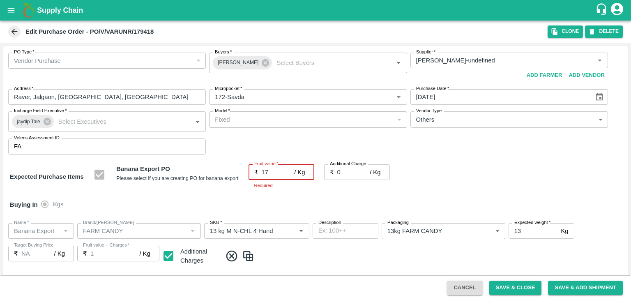
type input "17"
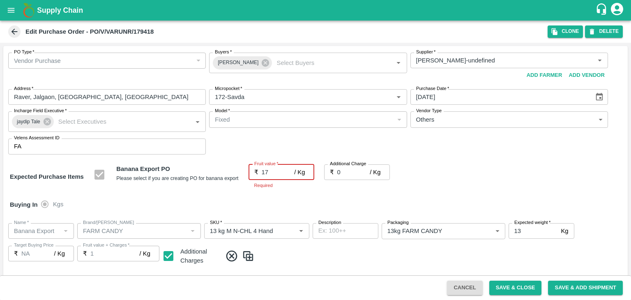
type input "17"
type input "17.5"
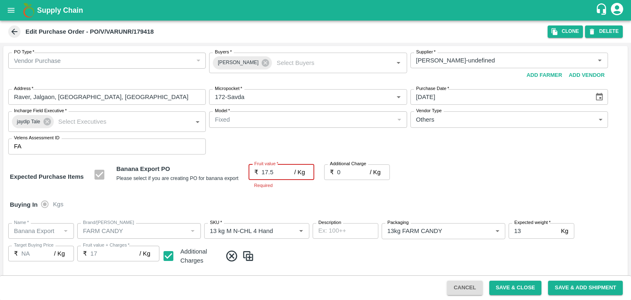
type input "17.5"
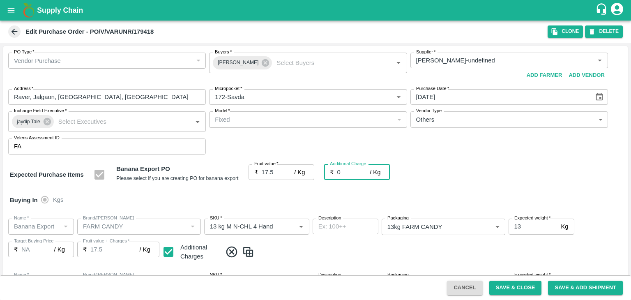
type input "2"
type input "19.5"
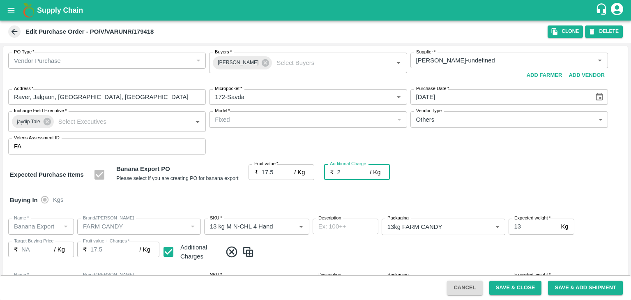
type input "19.5"
type input "2.7"
type input "20.2"
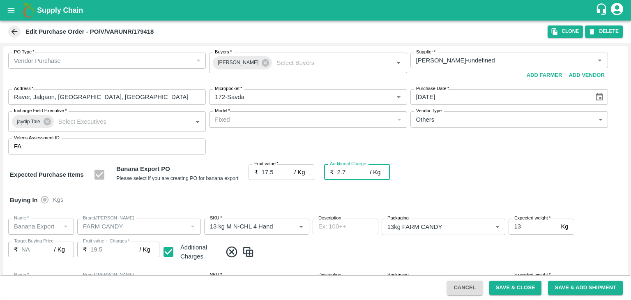
type input "20.2"
type input "2.75"
type input "20.25"
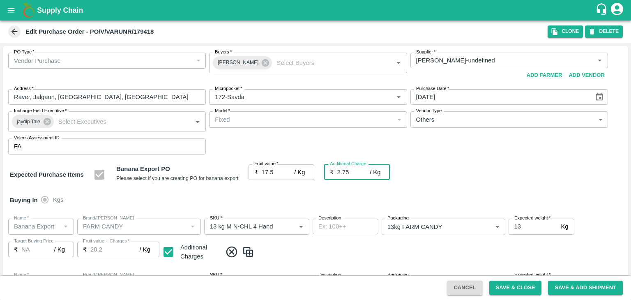
type input "20.25"
type input "2.75"
click at [298, 196] on div "Buying In Kgs" at bounding box center [315, 200] width 624 height 24
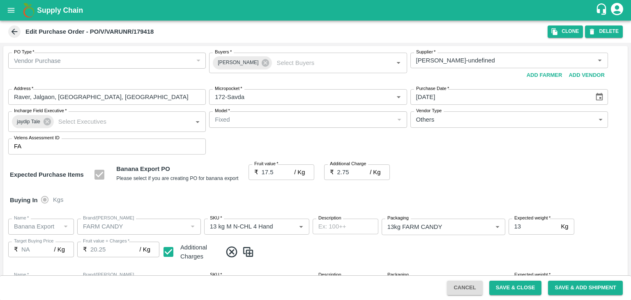
scroll to position [436, 0]
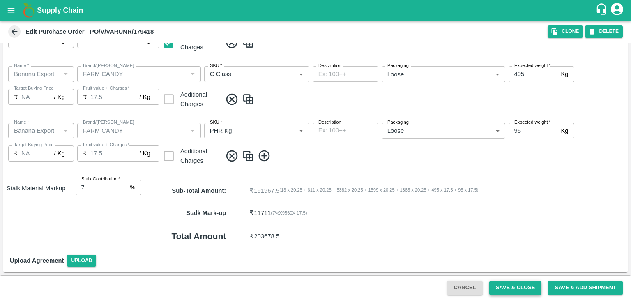
click at [509, 287] on button "Save & Close" at bounding box center [515, 288] width 53 height 14
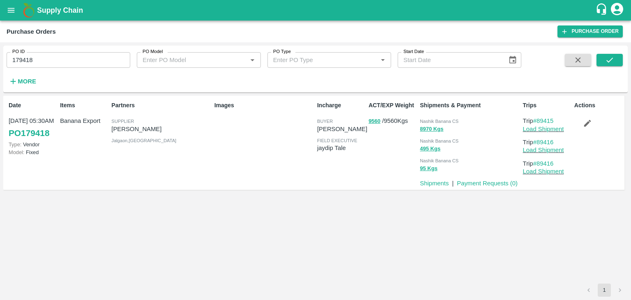
click at [77, 54] on input "179418" at bounding box center [69, 60] width 124 height 16
paste input "text"
type input "179450"
click at [610, 58] on icon "submit" at bounding box center [609, 59] width 9 height 9
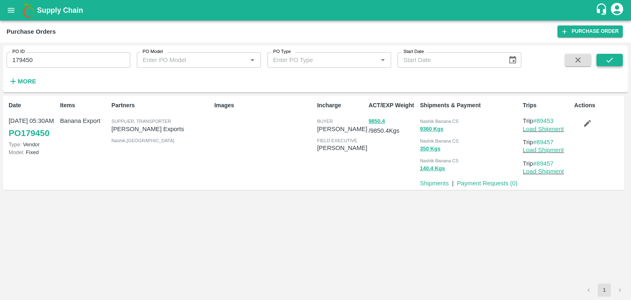
click at [604, 57] on button "submit" at bounding box center [610, 60] width 26 height 12
click at [550, 129] on link "Load Shipment" at bounding box center [543, 129] width 41 height 7
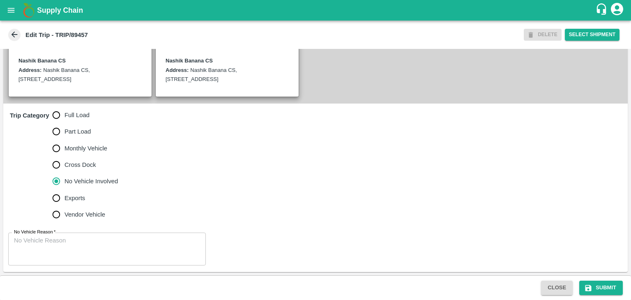
scroll to position [201, 0]
click at [83, 113] on span "Full Load" at bounding box center [77, 115] width 25 height 9
click at [65, 113] on input "Full Load" at bounding box center [56, 115] width 16 height 16
radio input "true"
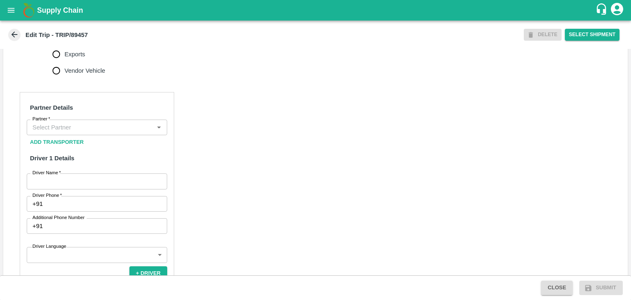
scroll to position [345, 0]
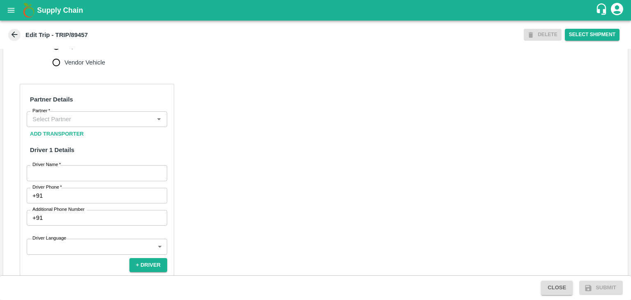
click at [69, 124] on input "Partner   *" at bounding box center [90, 119] width 122 height 11
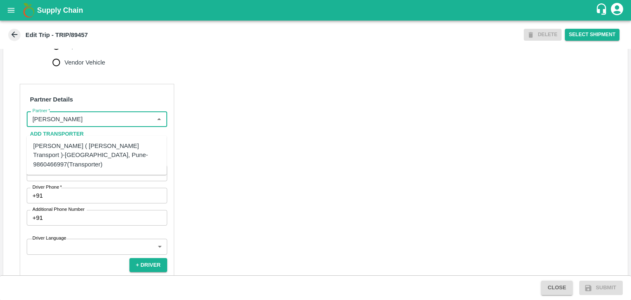
click at [90, 150] on div "[PERSON_NAME] ( [PERSON_NAME] Transport )-[GEOGRAPHIC_DATA], Pune-9860466997(Tr…" at bounding box center [96, 155] width 127 height 28
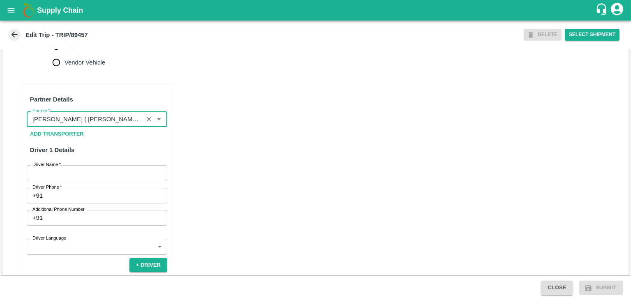
type input "Nitin Rasal ( Bhairavnath Transport )-Deulgaon, Pune-9860466997(Transporter)"
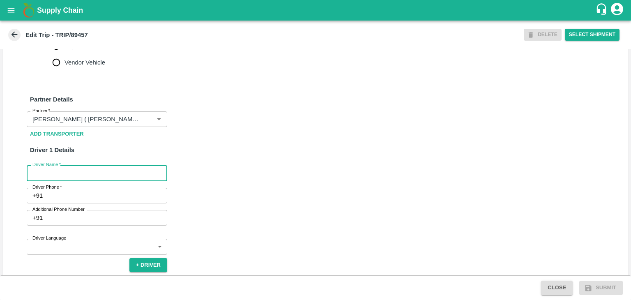
click at [86, 179] on input "Driver Name   *" at bounding box center [97, 173] width 141 height 16
type input "Godase"
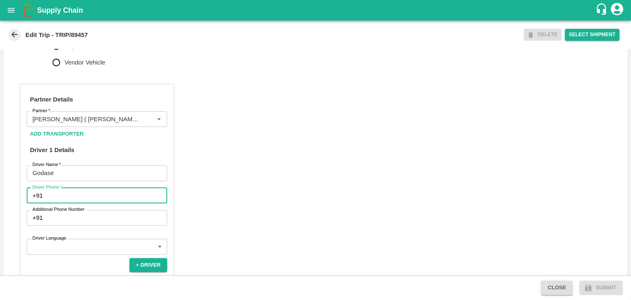
click at [71, 203] on input "Driver Phone   *" at bounding box center [106, 196] width 121 height 16
type input "9307659688"
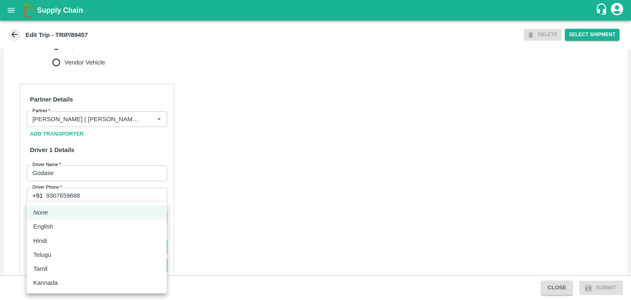
click at [99, 256] on body "Supply Chain Edit Trip - TRIP/89457 DELETE Select Shipment Trip Details Trip Ty…" at bounding box center [315, 150] width 631 height 300
click at [66, 222] on div "English" at bounding box center [96, 226] width 127 height 9
type input "en"
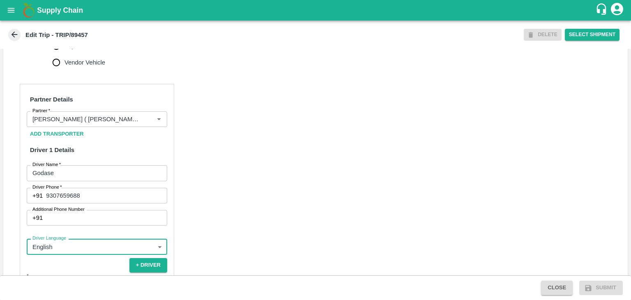
scroll to position [569, 0]
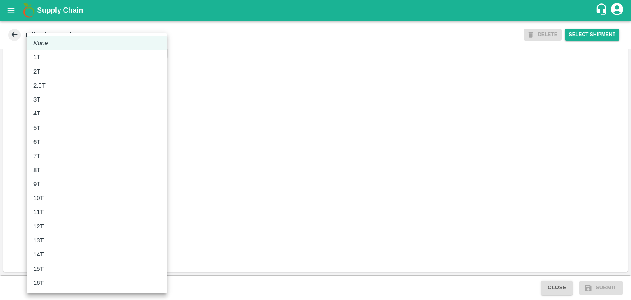
click at [49, 129] on body "Supply Chain Edit Trip - TRIP/89457 DELETE Select Shipment Trip Details Trip Ty…" at bounding box center [315, 150] width 631 height 300
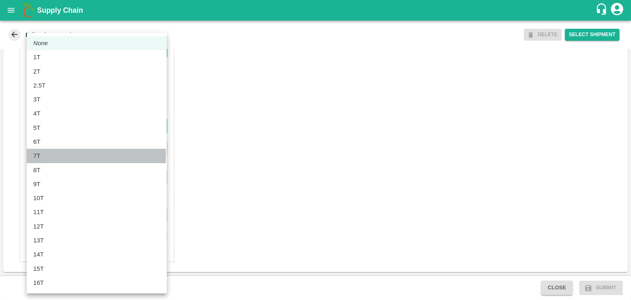
click at [48, 157] on div "7T" at bounding box center [96, 155] width 127 height 9
type input "7000"
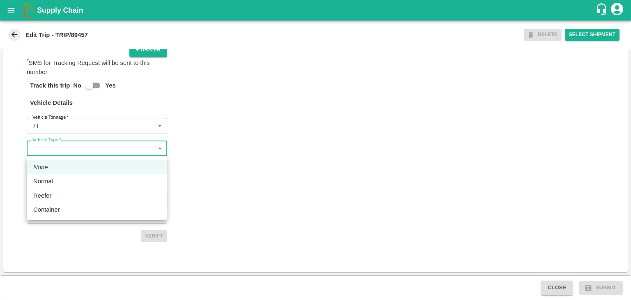
drag, startPoint x: 67, startPoint y: 147, endPoint x: 61, endPoint y: 182, distance: 35.9
click at [61, 182] on body "Supply Chain Edit Trip - TRIP/89457 DELETE Select Shipment Trip Details Trip Ty…" at bounding box center [315, 150] width 631 height 300
click at [61, 182] on div "Normal" at bounding box center [96, 181] width 127 height 9
type input "Normal"
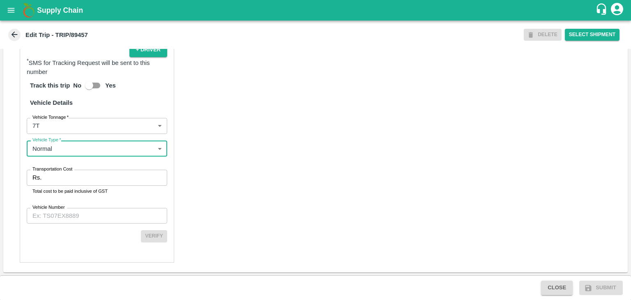
click at [74, 178] on input "Transportation Cost" at bounding box center [106, 178] width 122 height 16
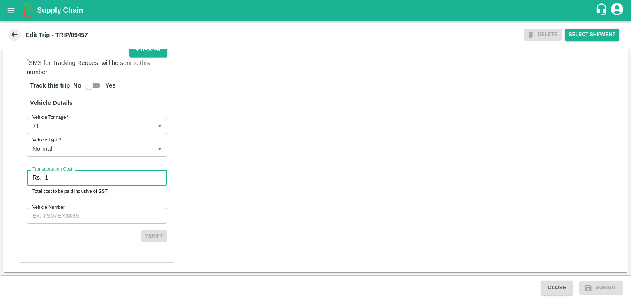
type input "1"
drag, startPoint x: 79, startPoint y: 228, endPoint x: 88, endPoint y: 219, distance: 12.8
click at [88, 219] on div "Partner Details Partner   * Partner Add Transporter Driver 1 Details Driver Nam…" at bounding box center [97, 66] width 154 height 394
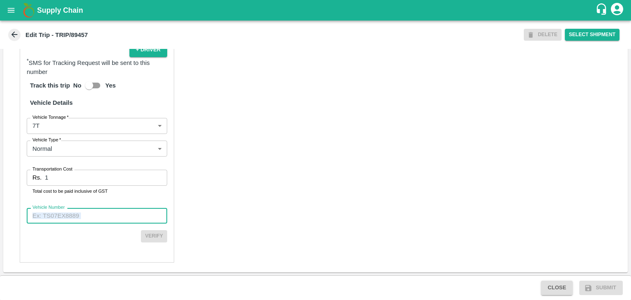
click at [88, 219] on input "Vehicle Number" at bounding box center [97, 216] width 141 height 16
type input "MH45T6060"
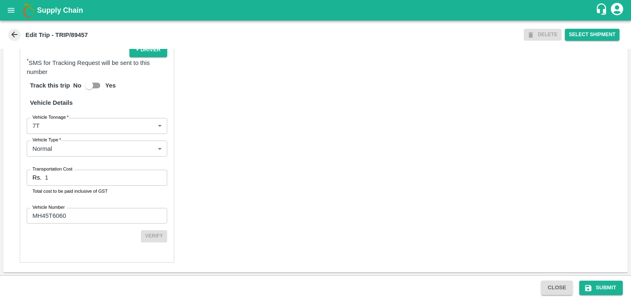
click at [318, 237] on div "Partner Details Partner   * Partner Add Transporter Driver 1 Details Driver Nam…" at bounding box center [315, 66] width 624 height 414
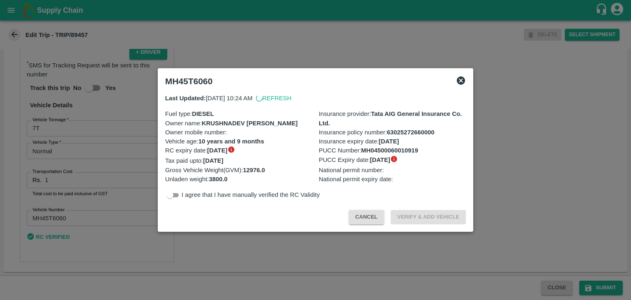
scroll to position [567, 0]
click at [606, 295] on div at bounding box center [315, 150] width 631 height 300
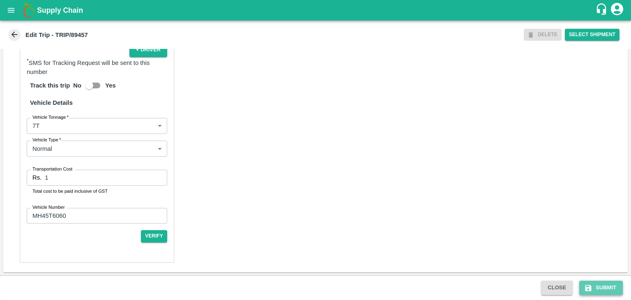
click at [605, 286] on button "Submit" at bounding box center [601, 288] width 44 height 14
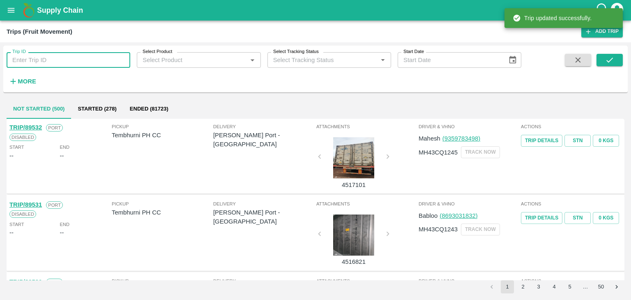
click at [86, 63] on input "Trip ID" at bounding box center [69, 60] width 124 height 16
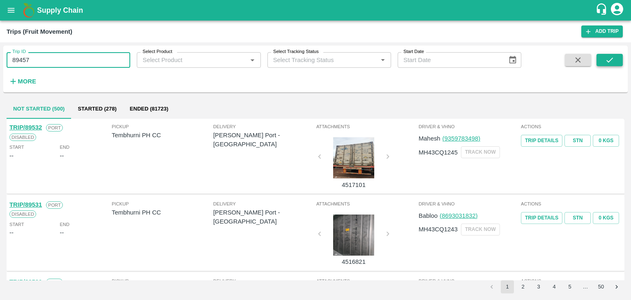
type input "89457"
click at [603, 61] on button "submit" at bounding box center [610, 60] width 26 height 12
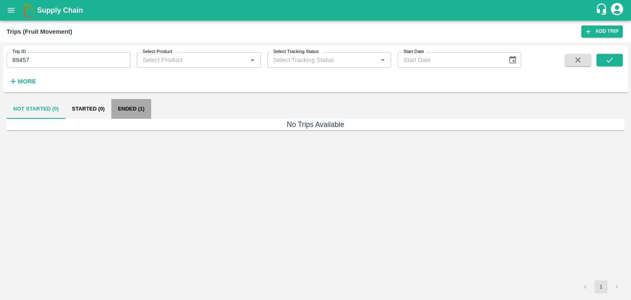
click at [136, 112] on button "Ended (1)" at bounding box center [131, 109] width 40 height 20
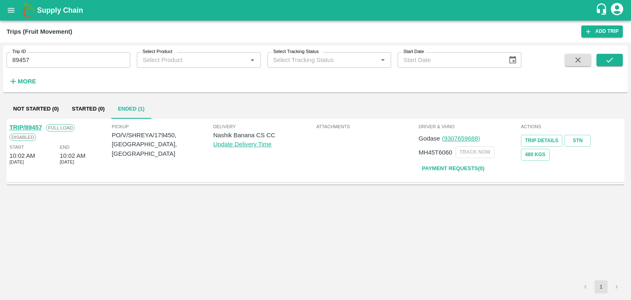
click at [24, 124] on link "TRIP/89457" at bounding box center [25, 127] width 32 height 7
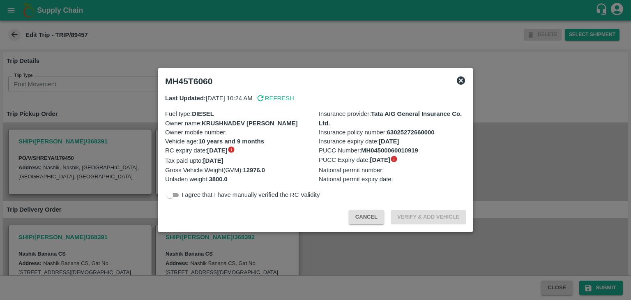
click at [461, 80] on icon at bounding box center [461, 81] width 10 height 10
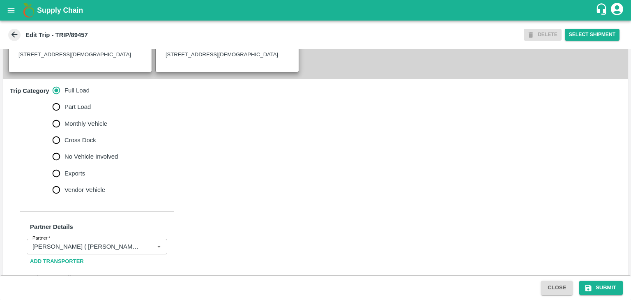
scroll to position [219, 0]
click at [78, 160] on span "No Vehicle Involved" at bounding box center [91, 155] width 53 height 9
click at [65, 164] on input "No Vehicle Involved" at bounding box center [56, 155] width 16 height 16
radio input "true"
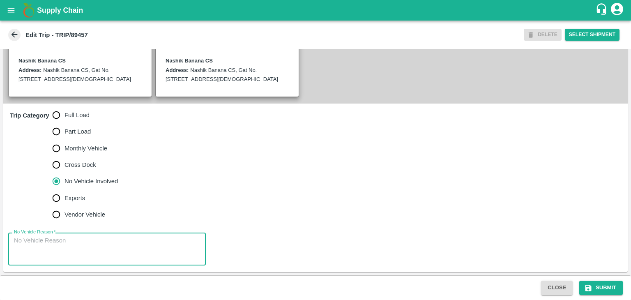
click at [108, 245] on textarea "No Vehicle Reason   *" at bounding box center [107, 249] width 186 height 26
type textarea "Field Dump"
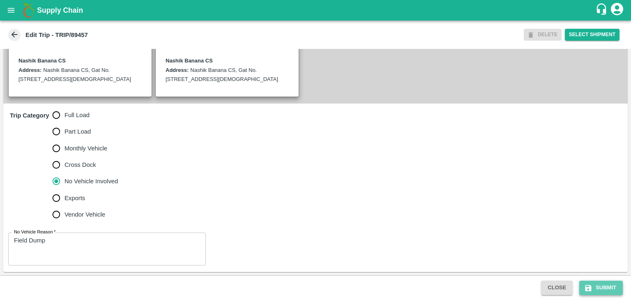
click at [615, 290] on button "Submit" at bounding box center [601, 288] width 44 height 14
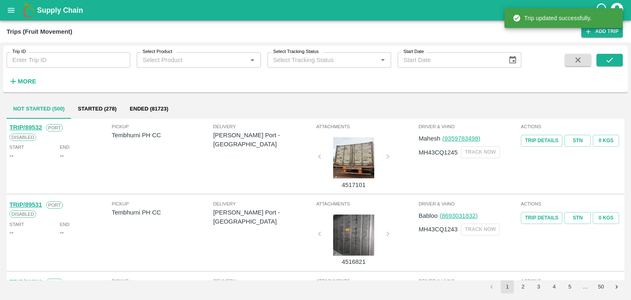
click at [40, 61] on input "Trip ID" at bounding box center [69, 60] width 124 height 16
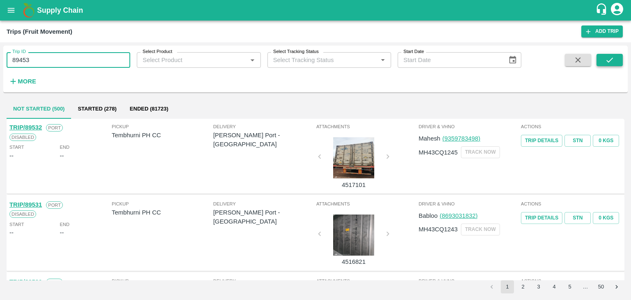
type input "89453"
click at [613, 60] on icon "submit" at bounding box center [609, 59] width 9 height 9
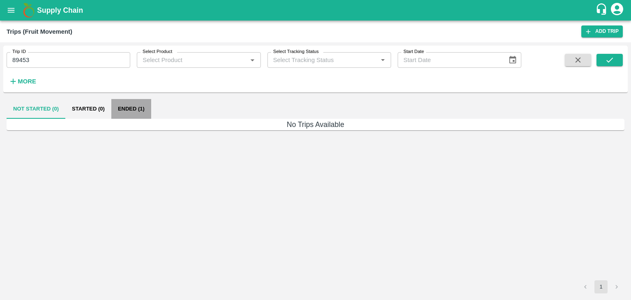
click at [120, 109] on button "Ended (1)" at bounding box center [131, 109] width 40 height 20
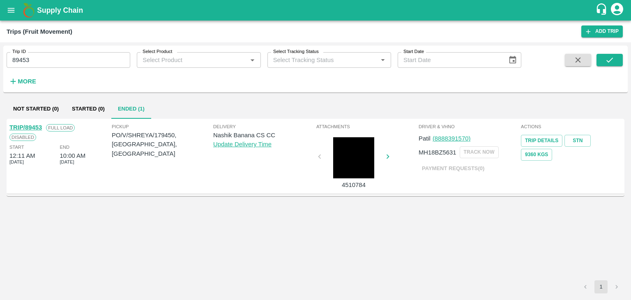
click at [30, 125] on link "TRIP/89453" at bounding box center [25, 127] width 32 height 7
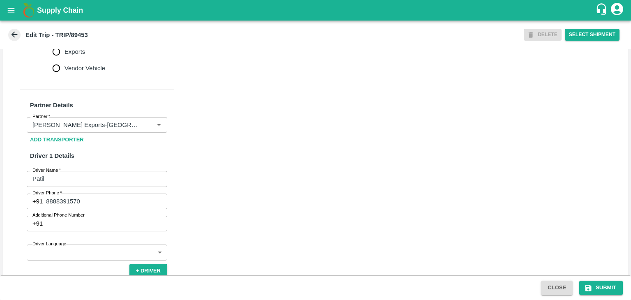
scroll to position [340, 0]
click at [145, 128] on icon "Clear" at bounding box center [149, 124] width 8 height 8
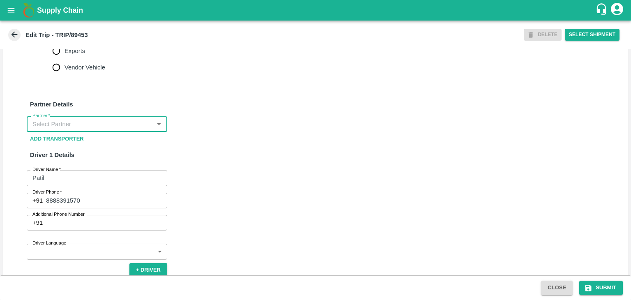
scroll to position [0, 0]
click at [126, 129] on input "Partner   *" at bounding box center [90, 124] width 122 height 11
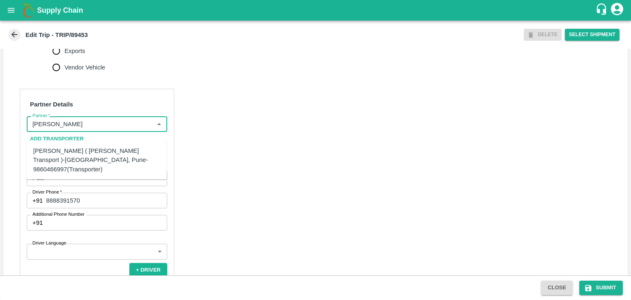
click at [90, 146] on div "[PERSON_NAME] ( [PERSON_NAME] Transport )-[GEOGRAPHIC_DATA], Pune-9860466997(Tr…" at bounding box center [96, 160] width 127 height 28
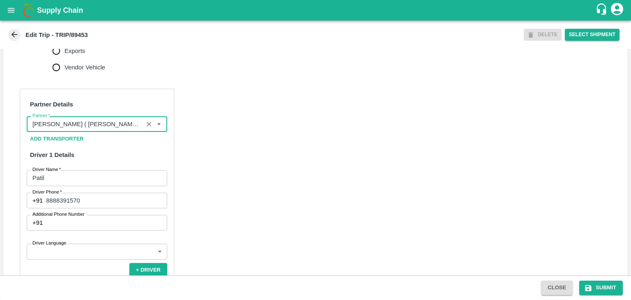
scroll to position [501, 0]
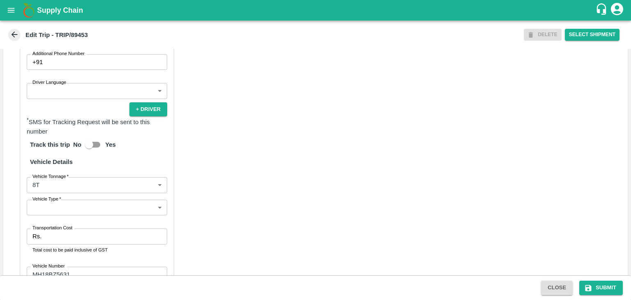
type input "[PERSON_NAME] ( [PERSON_NAME] Transport )-[GEOGRAPHIC_DATA], Pune-9860466997(Tr…"
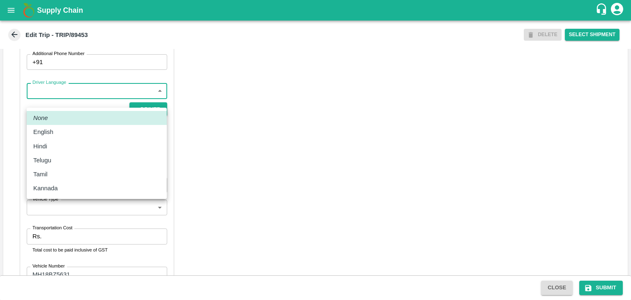
click at [60, 101] on body "Supply Chain Edit Trip - TRIP/89453 DELETE Select Shipment Trip Details Trip Ty…" at bounding box center [315, 150] width 631 height 300
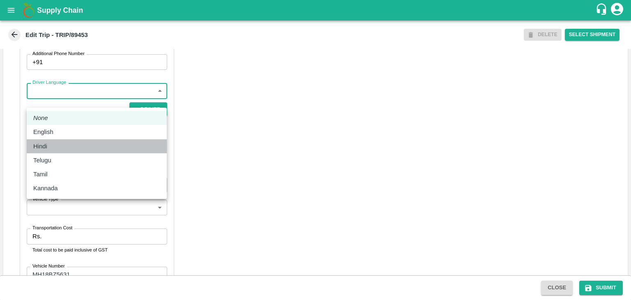
click at [58, 150] on div "Hindi" at bounding box center [96, 146] width 127 height 9
type input "hi"
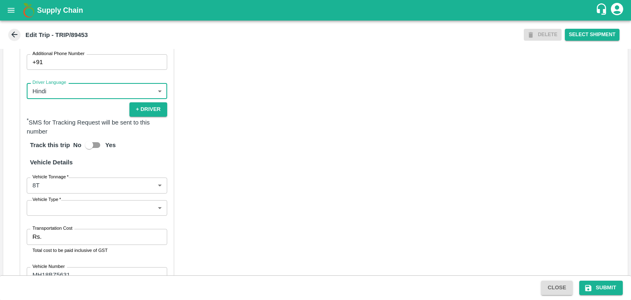
scroll to position [585, 0]
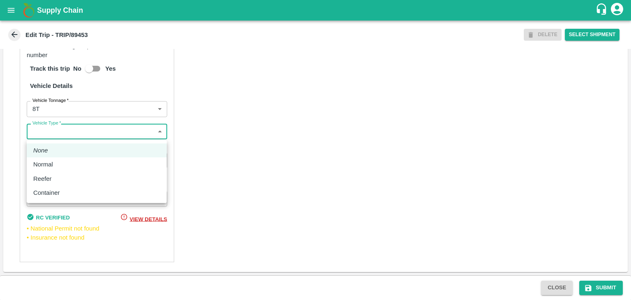
click at [49, 130] on body "Supply Chain Edit Trip - TRIP/89453 DELETE Select Shipment Trip Details Trip Ty…" at bounding box center [315, 150] width 631 height 300
click at [56, 167] on div "Normal" at bounding box center [45, 164] width 24 height 9
type input "Normal"
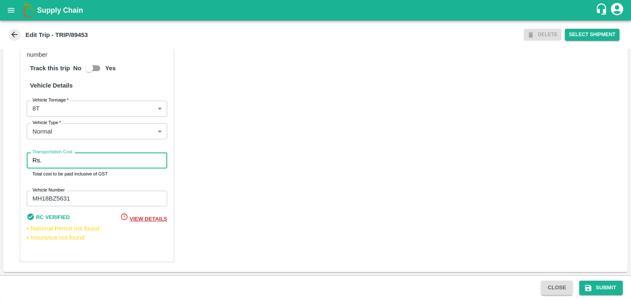
click at [72, 162] on input "Transportation Cost" at bounding box center [106, 160] width 122 height 16
type input "10000"
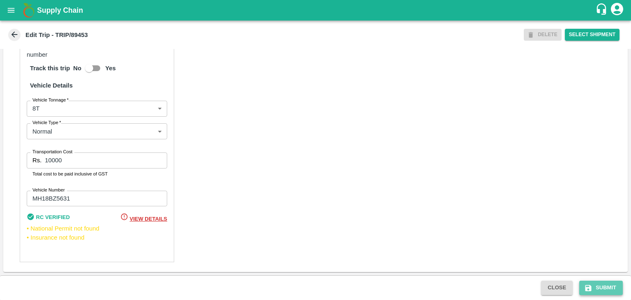
click at [610, 292] on button "Submit" at bounding box center [601, 288] width 44 height 14
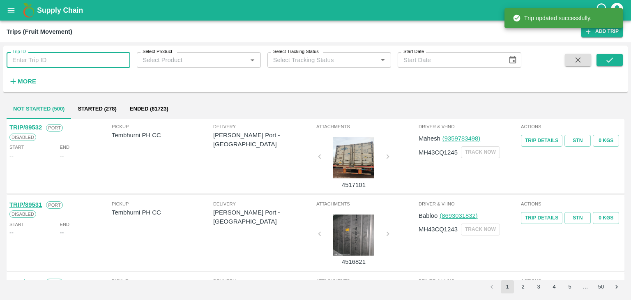
click at [62, 58] on input "Trip ID" at bounding box center [69, 60] width 124 height 16
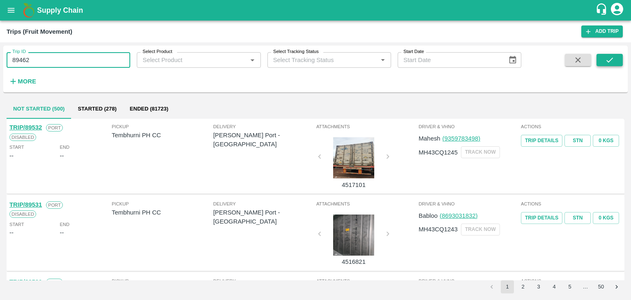
type input "89462"
click at [612, 63] on icon "submit" at bounding box center [609, 59] width 9 height 9
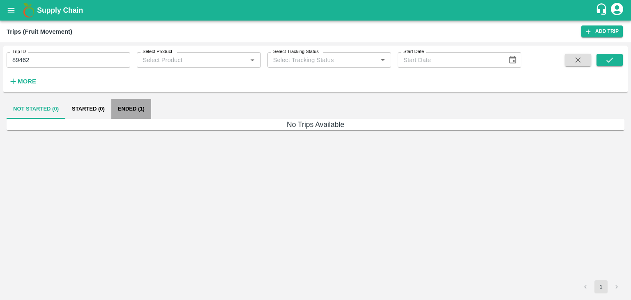
click at [134, 108] on button "Ended (1)" at bounding box center [131, 109] width 40 height 20
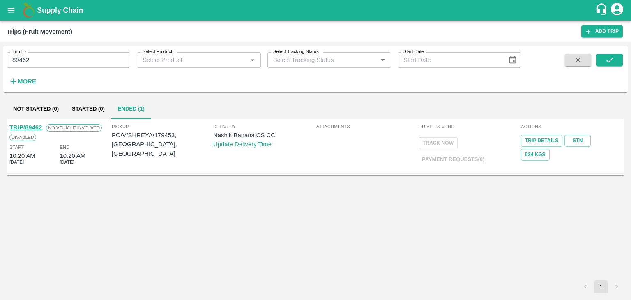
click at [32, 125] on link "TRIP/89462" at bounding box center [25, 127] width 32 height 7
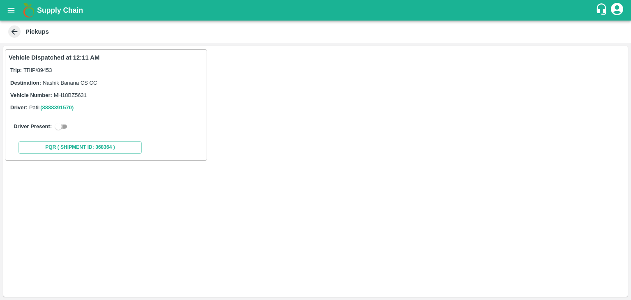
click at [62, 124] on input "checkbox" at bounding box center [59, 127] width 30 height 10
checkbox input "true"
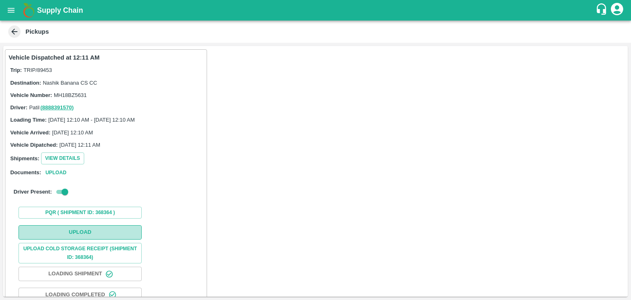
click at [119, 233] on button "Upload" at bounding box center [79, 232] width 123 height 14
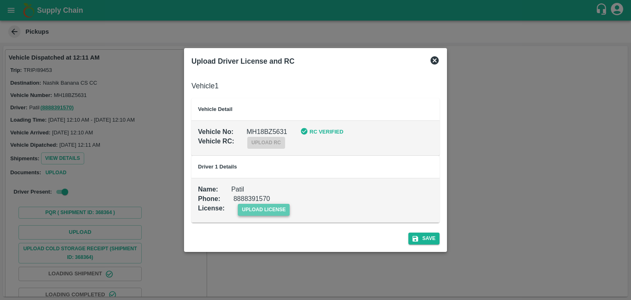
click at [272, 209] on span "upload license" at bounding box center [264, 210] width 52 height 12
click at [0, 0] on input "upload license" at bounding box center [0, 0] width 0 height 0
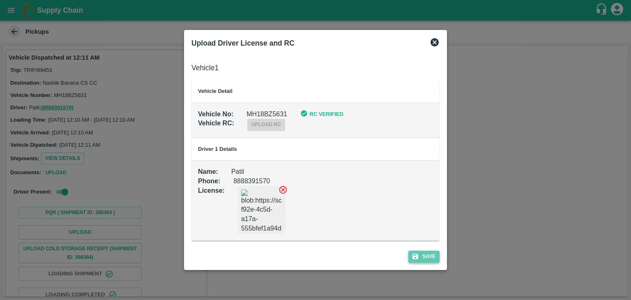
click at [430, 256] on button "Save" at bounding box center [423, 257] width 31 height 12
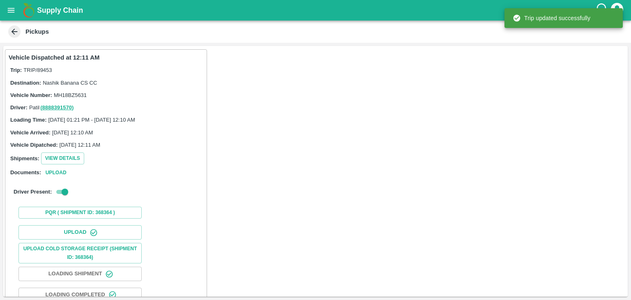
scroll to position [86, 0]
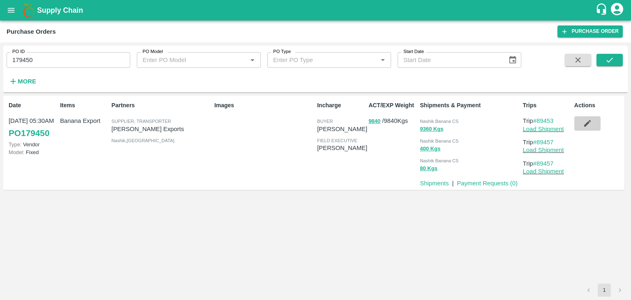
click at [587, 125] on icon "button" at bounding box center [587, 123] width 7 height 7
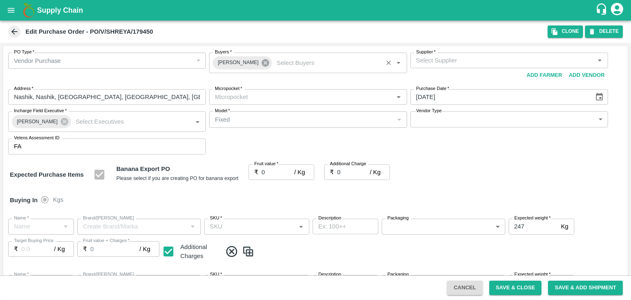
click at [262, 65] on icon at bounding box center [265, 62] width 7 height 7
click at [251, 58] on input "Buyers   *" at bounding box center [301, 60] width 179 height 11
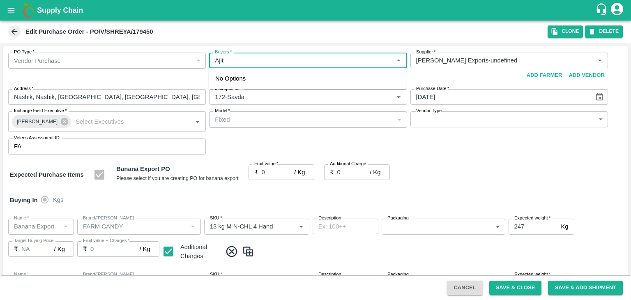
type input "Ajit O"
type input "[PERSON_NAME] Exports-undefined"
type input "172-Savda"
type input "Banana Export"
type input "FARM CANDY"
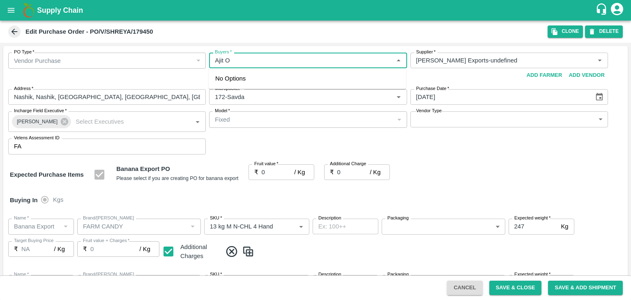
type input "13 kg M N-CHL 4 Hand"
type input "NA"
type input "Banana Export"
type input "FARM CANDY"
type input "13 kg M N-CHL 5 Hand"
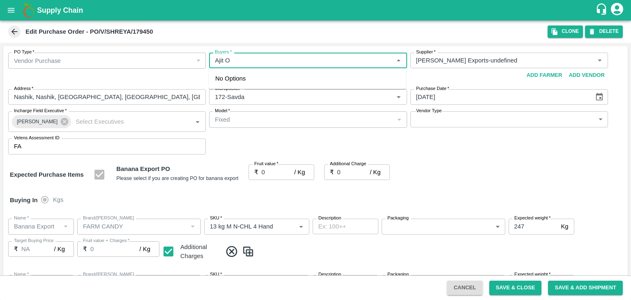
type input "NA"
type input "Banana Export"
type input "FARM CANDY"
type input "13 kg M N-CHL 6 Hand"
type input "NA"
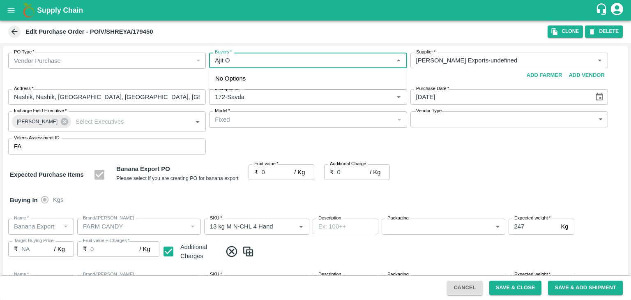
type input "Banana Export"
type input "FARM CANDY"
type input "13 kg M N-CHL 8 Hand"
type input "NA"
type input "Banana Export"
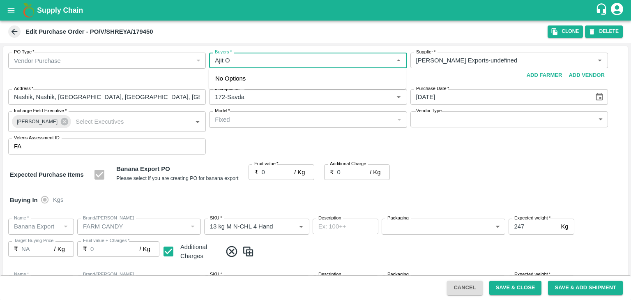
type input "FARM CANDY"
type input "13 kg M N-CHL CL"
type input "NA"
type input "Banana Export"
type input "FARM CANDY"
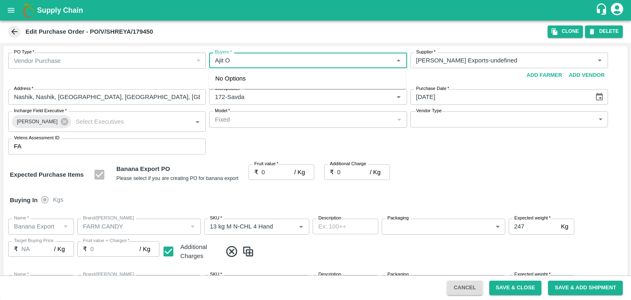
type input "C Class"
type input "NA"
type input "Banana Export"
type input "FARM CANDY"
type input "PHR Kg"
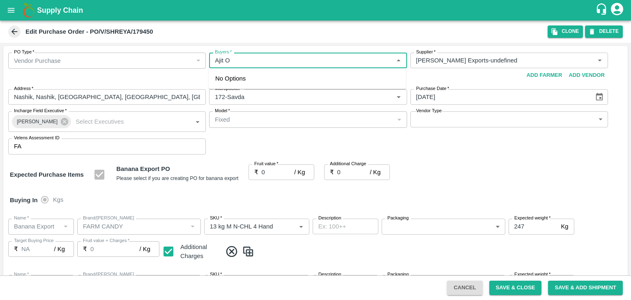
type input "NA"
click at [251, 77] on div "[PERSON_NAME]" at bounding box center [307, 81] width 197 height 21
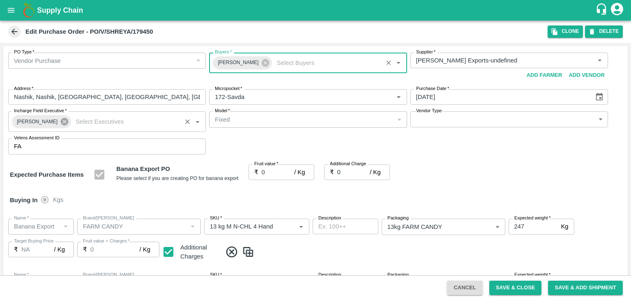
click at [61, 120] on icon at bounding box center [64, 121] width 7 height 7
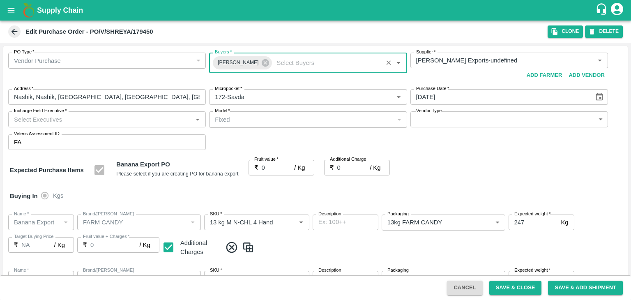
click at [90, 114] on input "Incharge Field Executive   *" at bounding box center [100, 119] width 179 height 11
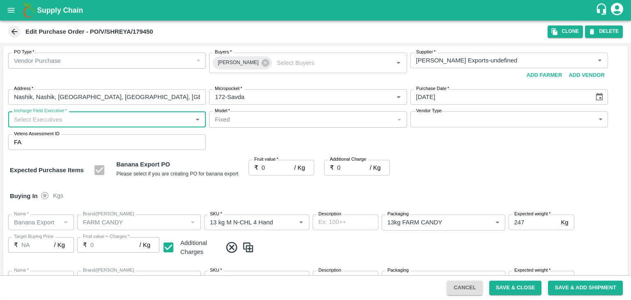
click at [93, 117] on input "Incharge Field Executive   *" at bounding box center [100, 119] width 179 height 11
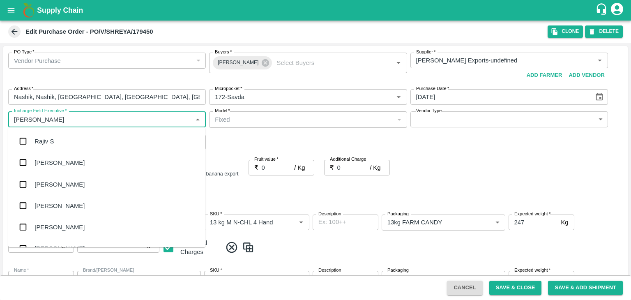
type input "Jay"
click at [61, 178] on div "jaydip Tale" at bounding box center [106, 183] width 197 height 21
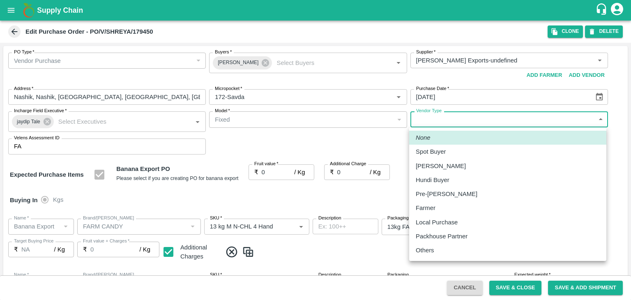
click at [438, 122] on body "Supply Chain Edit Purchase Order - PO/V/SHREYA/179450 Clone DELETE PO Type   * …" at bounding box center [315, 150] width 631 height 300
click at [427, 247] on p "Others" at bounding box center [425, 250] width 18 height 9
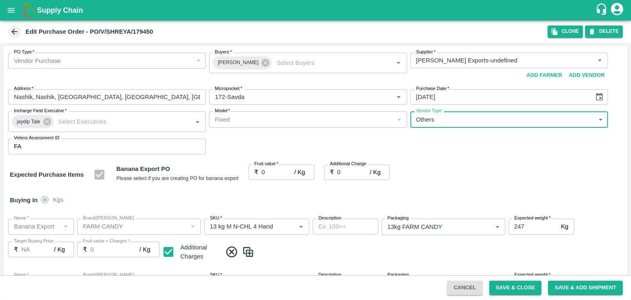
type input "OTHER"
click at [277, 171] on div at bounding box center [315, 150] width 631 height 300
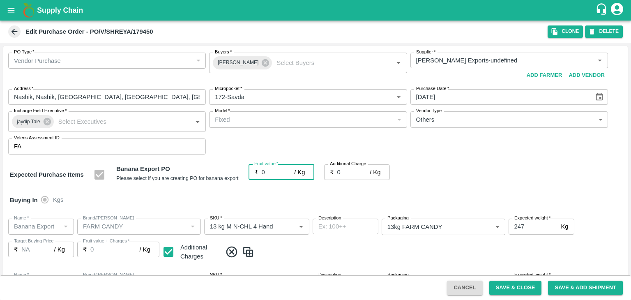
click at [271, 168] on input "0" at bounding box center [278, 172] width 33 height 16
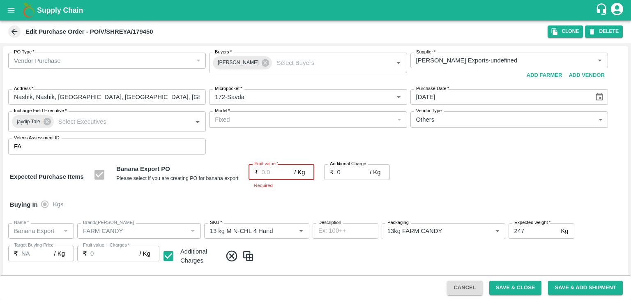
type input "1"
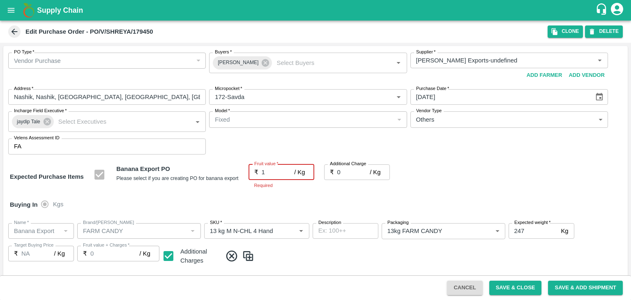
type input "1"
type input "19"
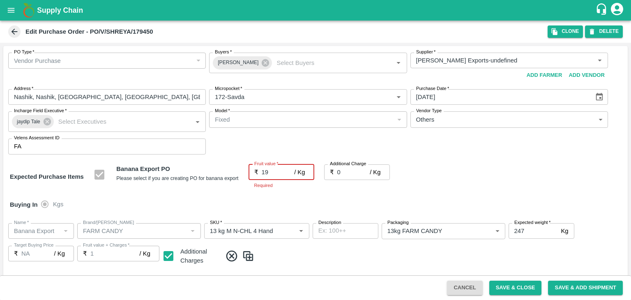
type input "19"
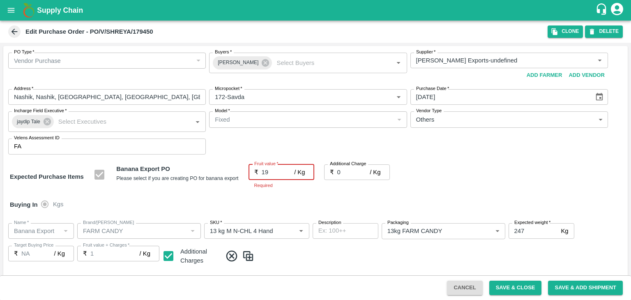
type input "19"
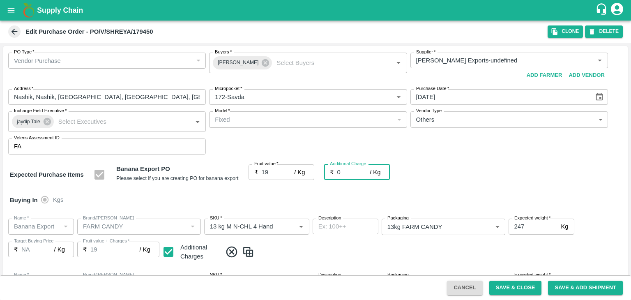
type input "2"
type input "21"
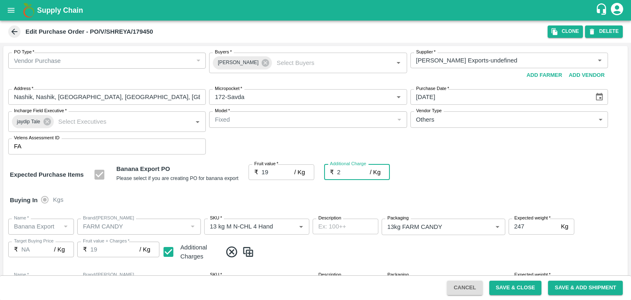
type input "21"
type input "2.7"
type input "21.7"
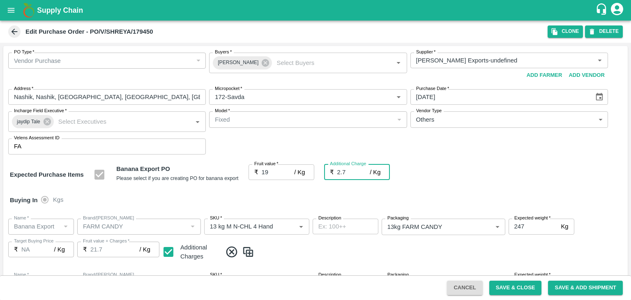
type input "21.7"
type input "2.75"
type input "21.75"
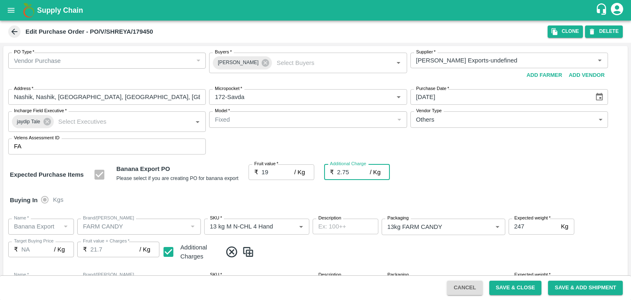
type input "21.75"
type input "2.75"
click at [282, 200] on div "Buying In Kgs" at bounding box center [315, 200] width 624 height 24
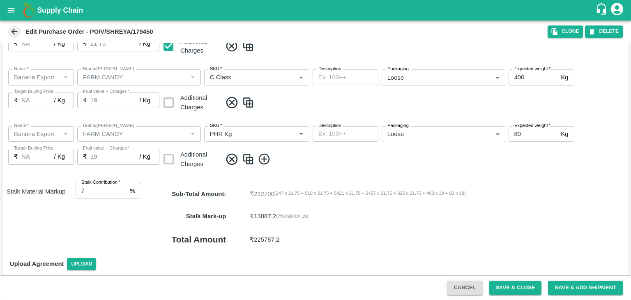
scroll to position [436, 0]
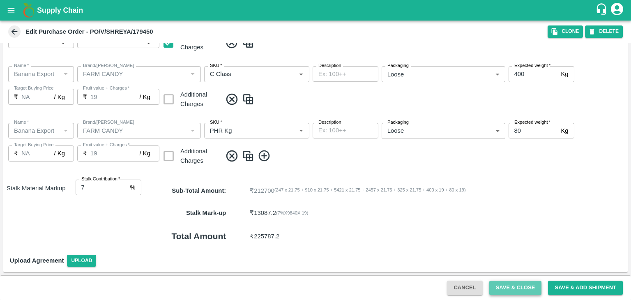
click at [523, 292] on button "Save & Close" at bounding box center [515, 288] width 53 height 14
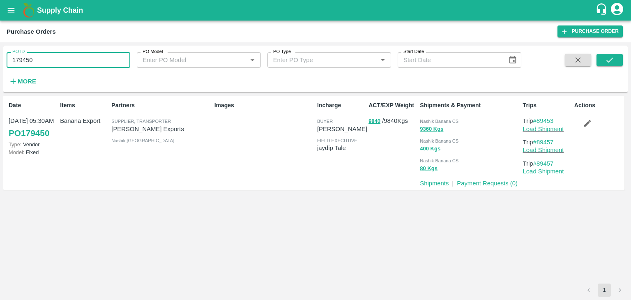
click at [66, 63] on input "179450" at bounding box center [69, 60] width 124 height 16
paste input "text"
type input "179453"
click at [613, 59] on icon "submit" at bounding box center [609, 59] width 9 height 9
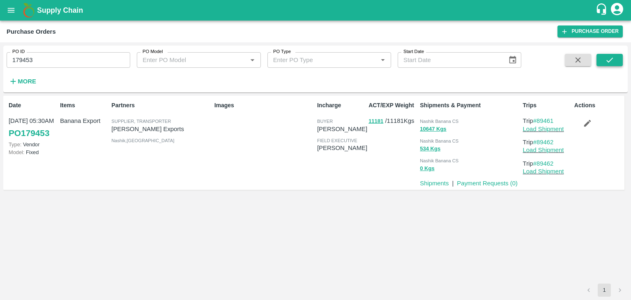
click at [622, 63] on button "submit" at bounding box center [610, 60] width 26 height 12
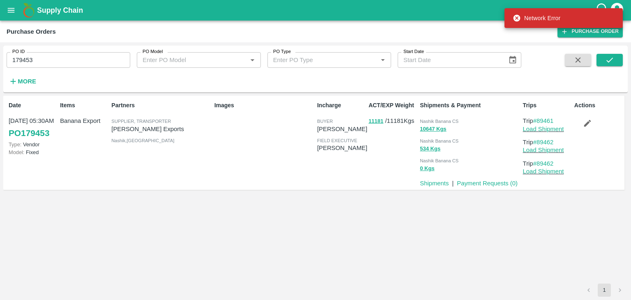
click at [611, 67] on span at bounding box center [610, 71] width 26 height 34
click at [615, 58] on button "submit" at bounding box center [610, 60] width 26 height 12
click at [611, 61] on icon "submit" at bounding box center [609, 59] width 9 height 9
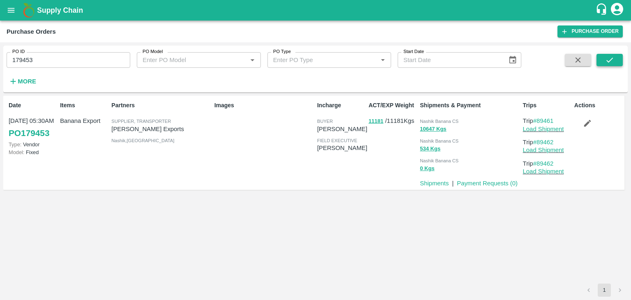
click at [598, 60] on button "submit" at bounding box center [610, 60] width 26 height 12
click at [610, 66] on button "submit" at bounding box center [610, 60] width 26 height 12
click at [615, 54] on button "submit" at bounding box center [610, 60] width 26 height 12
click at [613, 61] on icon "submit" at bounding box center [609, 59] width 9 height 9
click at [549, 127] on link "Load Shipment" at bounding box center [543, 129] width 41 height 7
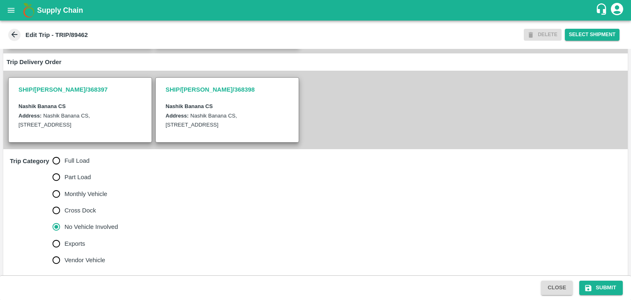
scroll to position [173, 0]
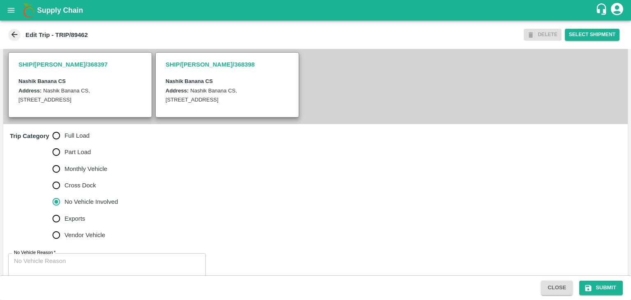
click at [74, 140] on span "Full Load" at bounding box center [77, 135] width 25 height 9
click at [65, 140] on input "Full Load" at bounding box center [56, 135] width 16 height 16
radio input "true"
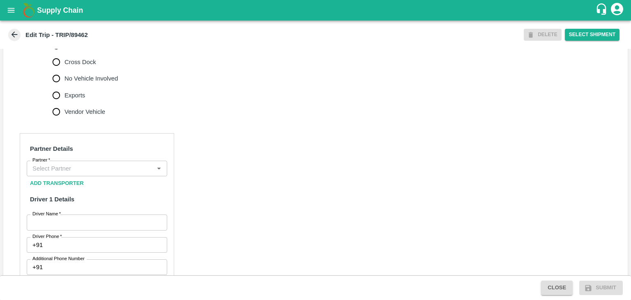
scroll to position [297, 0]
click at [85, 172] on input "Partner   *" at bounding box center [90, 166] width 122 height 11
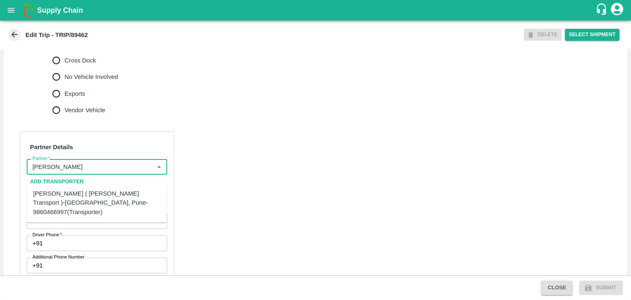
click at [72, 192] on div "[PERSON_NAME] ( [PERSON_NAME] Transport )-[GEOGRAPHIC_DATA], Pune-9860466997(Tr…" at bounding box center [96, 203] width 127 height 28
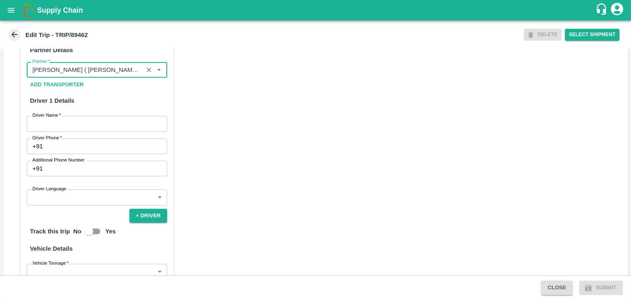
scroll to position [394, 0]
type input "[PERSON_NAME] ( [PERSON_NAME] Transport )-[GEOGRAPHIC_DATA], Pune-9860466997(Tr…"
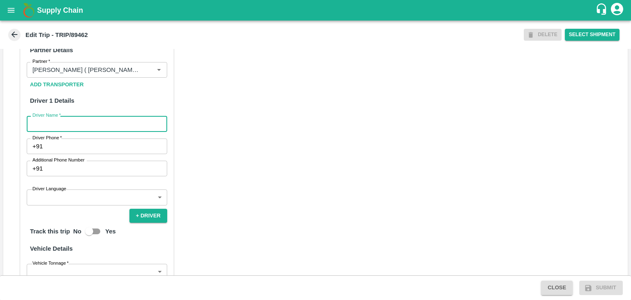
click at [56, 131] on input "Driver Name   *" at bounding box center [97, 124] width 141 height 16
type input "Godase"
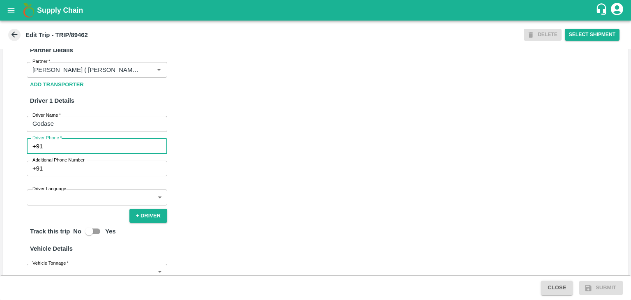
drag, startPoint x: 70, startPoint y: 152, endPoint x: 112, endPoint y: 177, distance: 48.6
click at [112, 177] on div "Partner Details Partner   * Partner Add Transporter Driver 1 Details Driver Nam…" at bounding box center [97, 221] width 154 height 373
type input "9975280177"
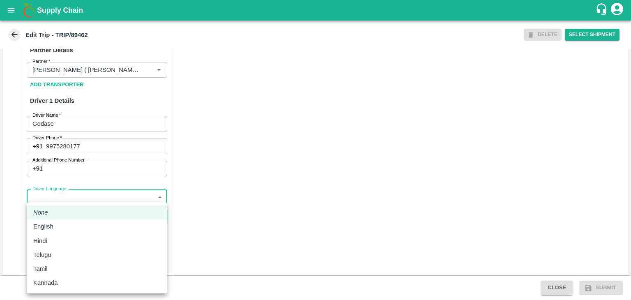
click at [68, 203] on body "Supply Chain Edit Trip - TRIP/89462 DELETE Select Shipment Trip Details Trip Ty…" at bounding box center [315, 150] width 631 height 300
click at [60, 230] on div "English" at bounding box center [96, 226] width 127 height 9
type input "en"
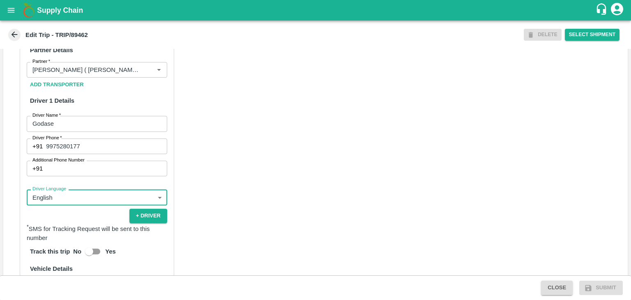
scroll to position [569, 0]
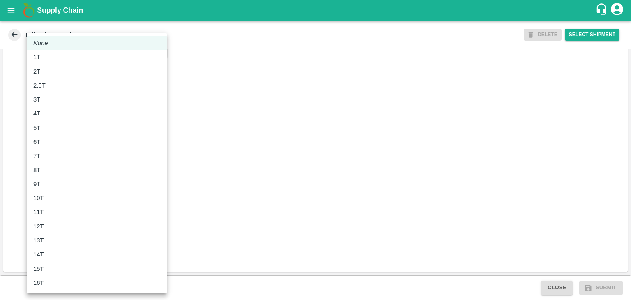
click at [53, 129] on body "Supply Chain Edit Trip - TRIP/89462 DELETE Select Shipment Trip Details Trip Ty…" at bounding box center [315, 150] width 631 height 300
click at [48, 166] on div "8T" at bounding box center [96, 170] width 127 height 9
type input "8000"
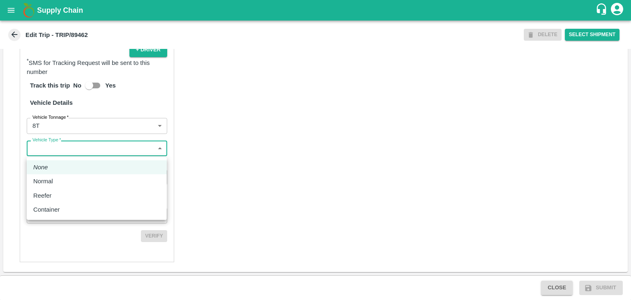
click at [83, 154] on body "Supply Chain Edit Trip - TRIP/89462 DELETE Select Shipment Trip Details Trip Ty…" at bounding box center [315, 150] width 631 height 300
click at [61, 188] on li "Normal" at bounding box center [97, 181] width 140 height 14
type input "Normal"
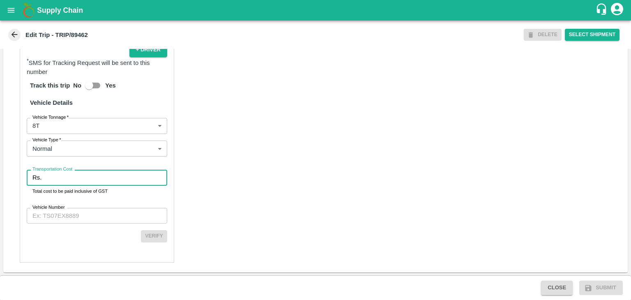
click at [76, 177] on input "Transportation Cost" at bounding box center [106, 178] width 122 height 16
type input "1"
click at [93, 212] on input "Vehicle Number" at bounding box center [97, 216] width 141 height 16
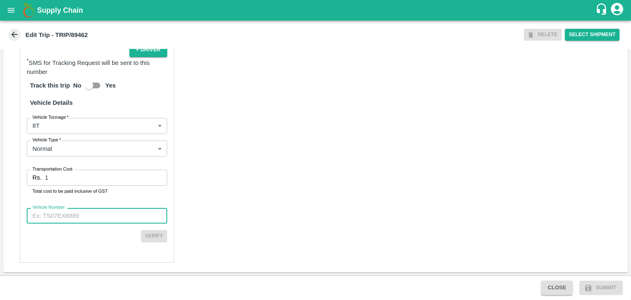
type input "MH10Z3780"
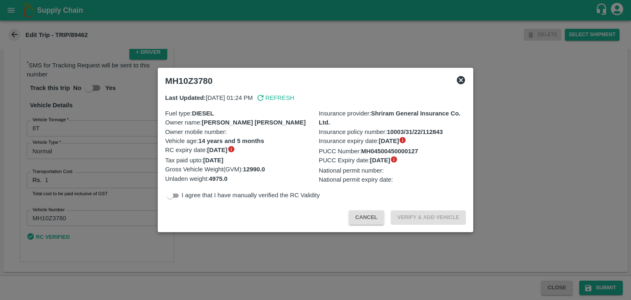
click at [580, 274] on div at bounding box center [315, 150] width 631 height 300
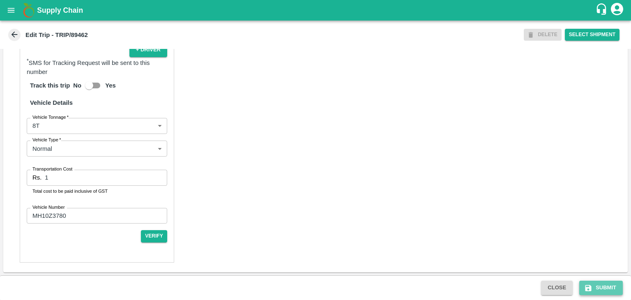
click at [598, 286] on button "Submit" at bounding box center [601, 288] width 44 height 14
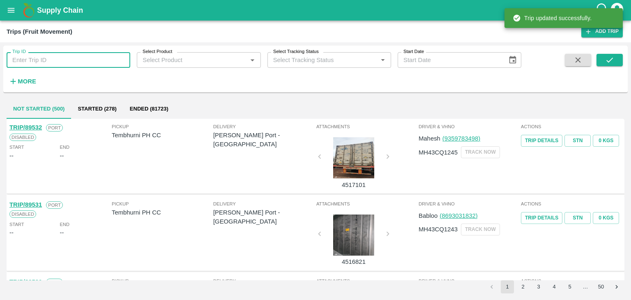
click at [45, 57] on input "Trip ID" at bounding box center [69, 60] width 124 height 16
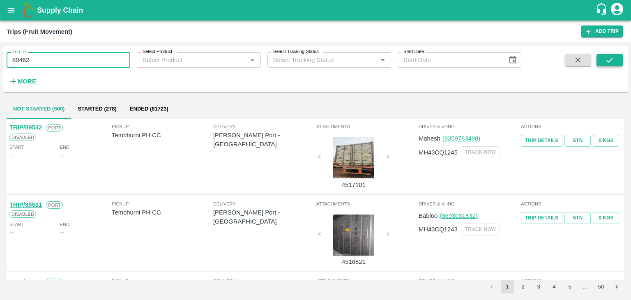
type input "89462"
click at [616, 55] on button "submit" at bounding box center [610, 60] width 26 height 12
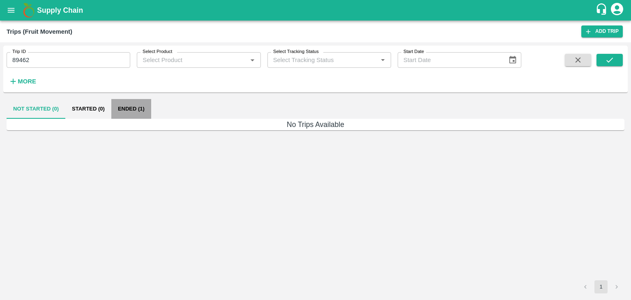
click at [127, 115] on button "Ended (1)" at bounding box center [131, 109] width 40 height 20
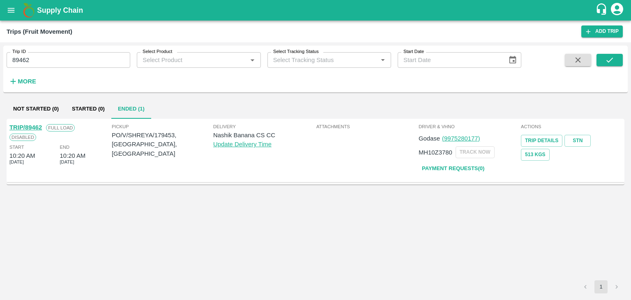
click at [24, 126] on link "TRIP/89462" at bounding box center [25, 127] width 32 height 7
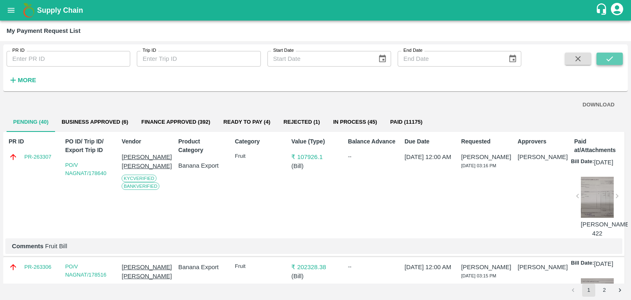
click at [604, 58] on button "submit" at bounding box center [610, 59] width 26 height 12
click at [299, 124] on button "Rejected (2)" at bounding box center [302, 122] width 50 height 20
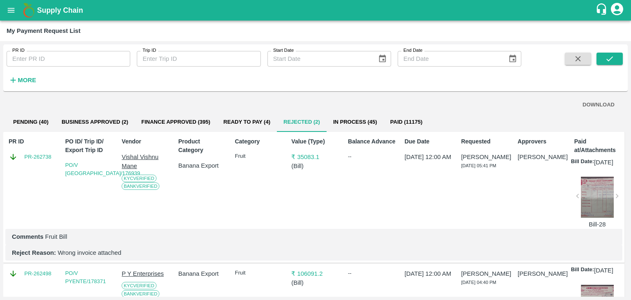
click at [604, 203] on div at bounding box center [597, 197] width 33 height 41
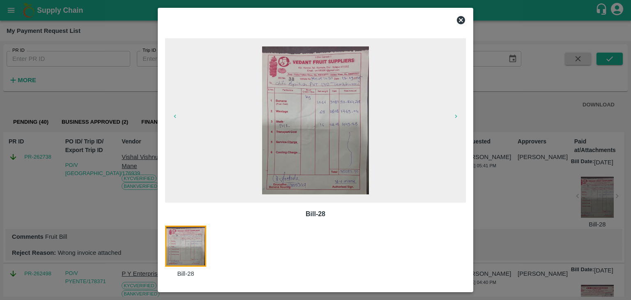
click at [339, 148] on img at bounding box center [315, 120] width 106 height 148
click at [463, 17] on icon at bounding box center [461, 20] width 8 height 8
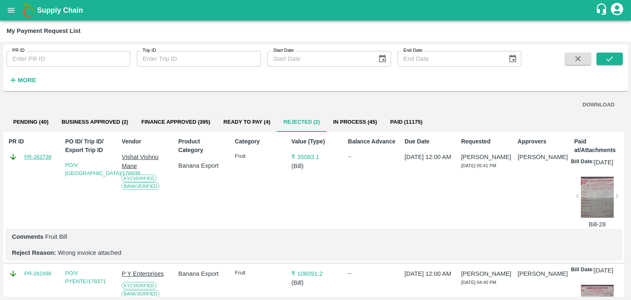
click at [41, 157] on link "PR-262738" at bounding box center [37, 157] width 27 height 8
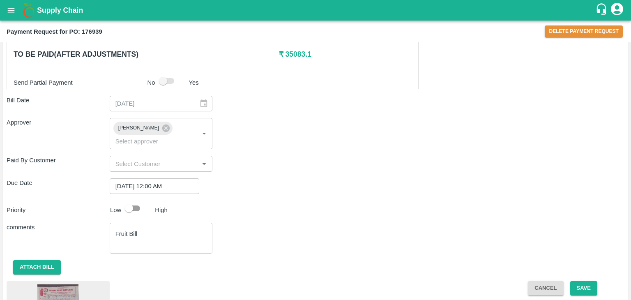
scroll to position [447, 0]
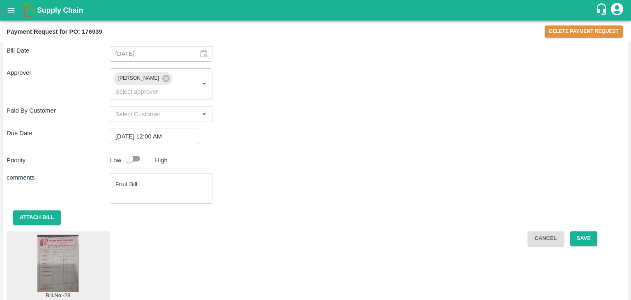
click at [57, 235] on img at bounding box center [57, 263] width 41 height 57
click at [33, 210] on button "Attach bill" at bounding box center [37, 217] width 48 height 14
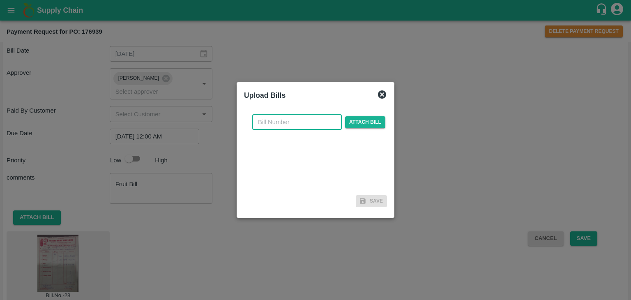
click at [284, 120] on input "text" at bounding box center [297, 122] width 90 height 16
type input "38"
click at [378, 122] on span "Attach bill" at bounding box center [365, 122] width 40 height 12
click at [0, 0] on input "Attach bill" at bounding box center [0, 0] width 0 height 0
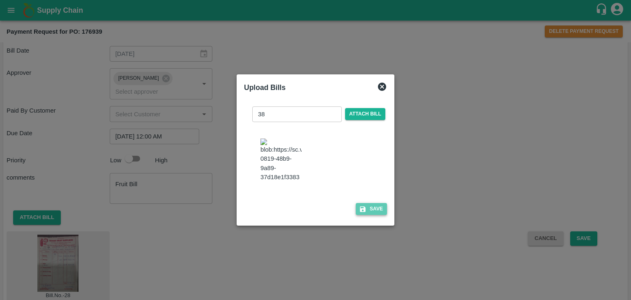
click at [381, 214] on button "Save" at bounding box center [371, 209] width 31 height 12
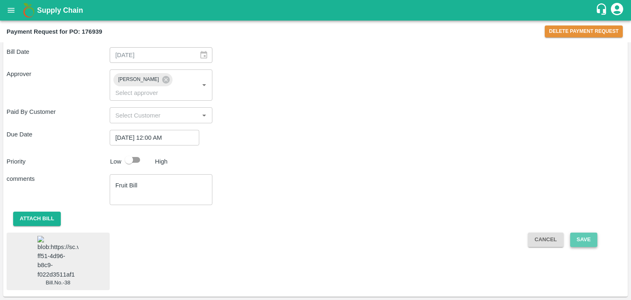
click at [595, 233] on button "Save" at bounding box center [583, 240] width 27 height 14
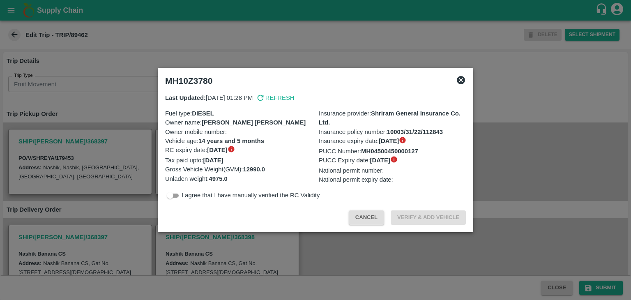
click at [458, 79] on icon at bounding box center [461, 80] width 8 height 8
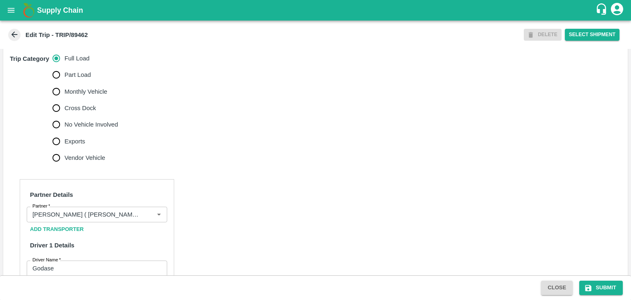
click at [88, 129] on span "No Vehicle Involved" at bounding box center [91, 124] width 53 height 9
click at [65, 131] on input "No Vehicle Involved" at bounding box center [56, 124] width 16 height 16
radio input "true"
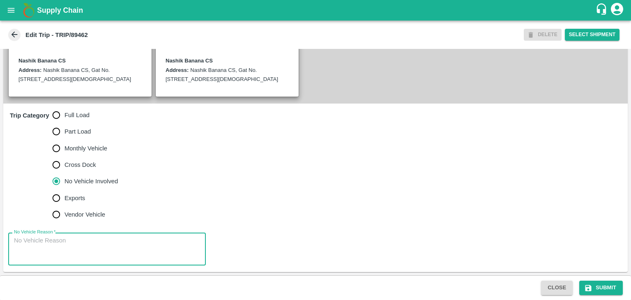
click at [87, 256] on textarea "No Vehicle Reason   *" at bounding box center [107, 249] width 186 height 26
type textarea "Field Dump"
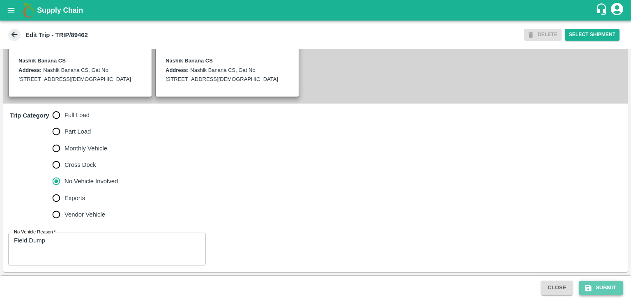
click at [601, 285] on button "Submit" at bounding box center [601, 288] width 44 height 14
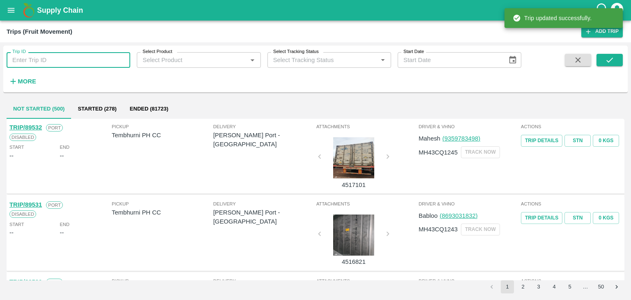
click at [48, 60] on input "Trip ID" at bounding box center [69, 60] width 124 height 16
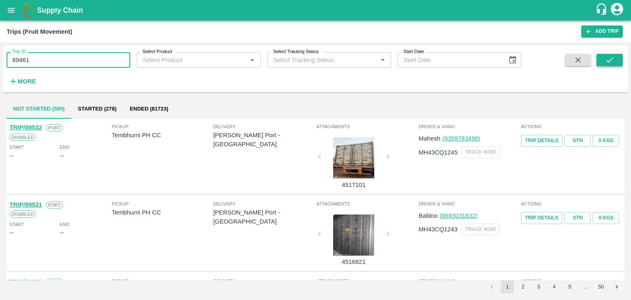
type input "89461"
click at [606, 63] on icon "submit" at bounding box center [609, 59] width 9 height 9
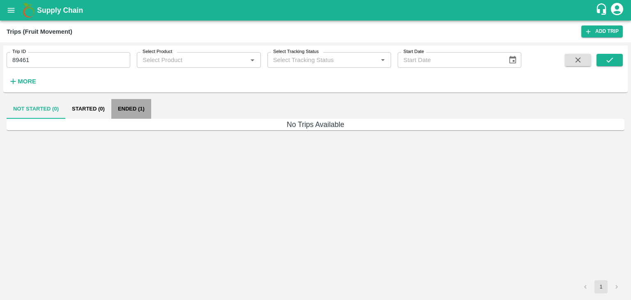
click at [126, 109] on button "Ended (1)" at bounding box center [131, 109] width 40 height 20
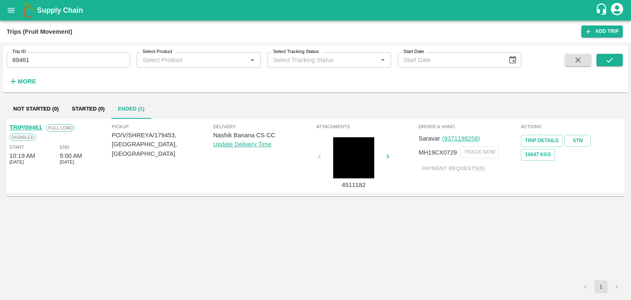
click at [24, 127] on link "TRIP/89461" at bounding box center [25, 127] width 32 height 7
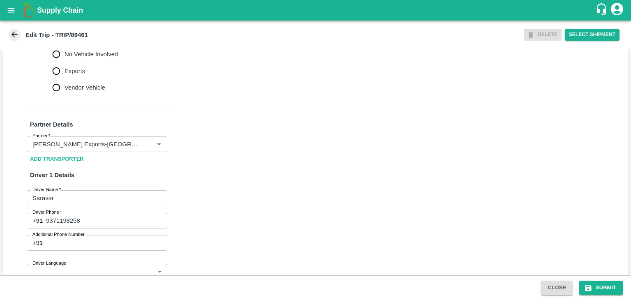
scroll to position [320, 0]
click at [150, 148] on icon "Clear" at bounding box center [149, 144] width 8 height 8
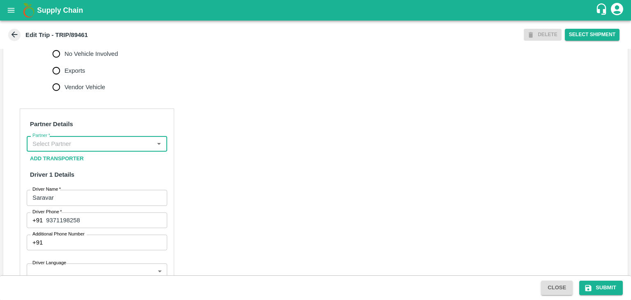
scroll to position [0, 0]
click at [138, 149] on input "Partner   *" at bounding box center [90, 143] width 122 height 11
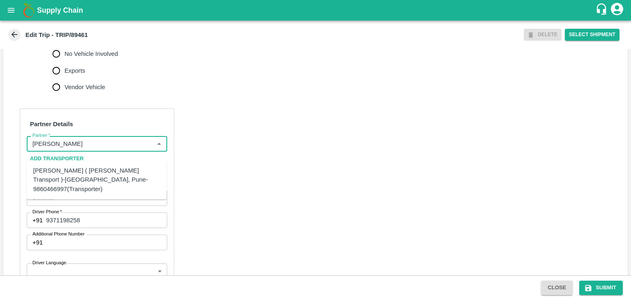
click at [101, 171] on div "[PERSON_NAME] ( [PERSON_NAME] Transport )-[GEOGRAPHIC_DATA], Pune-9860466997(Tr…" at bounding box center [96, 180] width 127 height 28
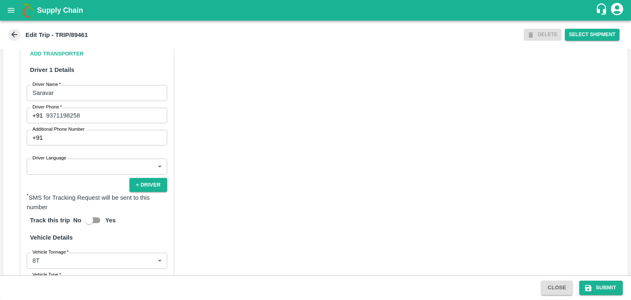
scroll to position [426, 0]
type input "[PERSON_NAME] ( [PERSON_NAME] Transport )-[GEOGRAPHIC_DATA], Pune-9860466997(Tr…"
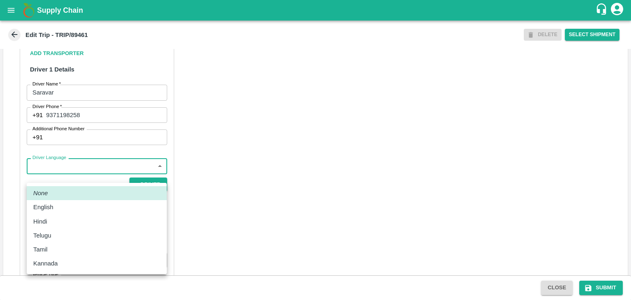
click at [65, 180] on body "Supply Chain Edit Trip - TRIP/89461 DELETE Select Shipment Trip Details Trip Ty…" at bounding box center [315, 150] width 631 height 300
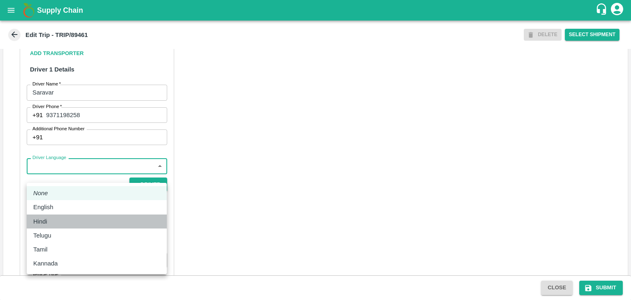
click at [52, 217] on div "Hindi" at bounding box center [96, 221] width 127 height 9
type input "hi"
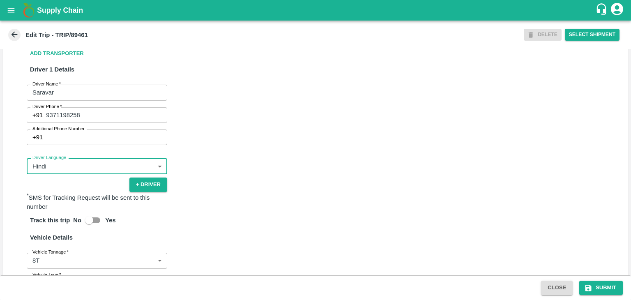
scroll to position [566, 0]
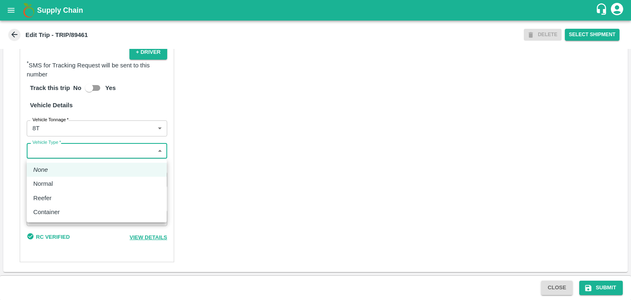
click at [58, 148] on body "Supply Chain Edit Trip - TRIP/89461 DELETE Select Shipment Trip Details Trip Ty…" at bounding box center [315, 150] width 631 height 300
click at [58, 180] on div "Normal" at bounding box center [96, 183] width 127 height 9
type input "Normal"
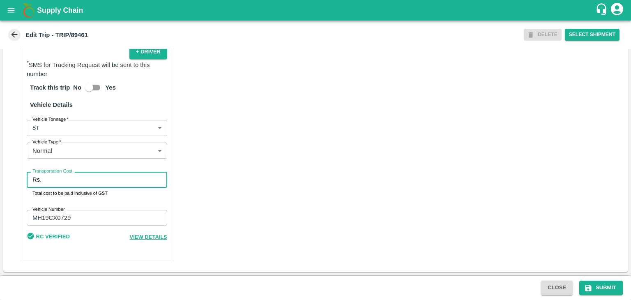
click at [71, 178] on input "Transportation Cost" at bounding box center [106, 180] width 122 height 16
type input "10000"
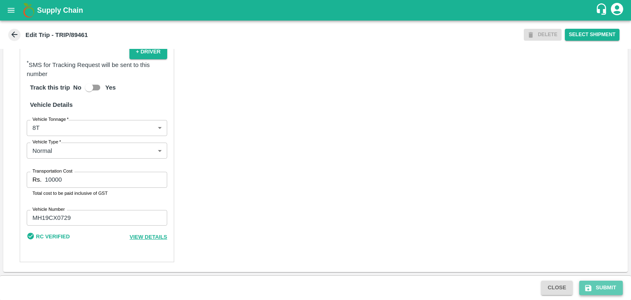
click at [611, 291] on button "Submit" at bounding box center [601, 288] width 44 height 14
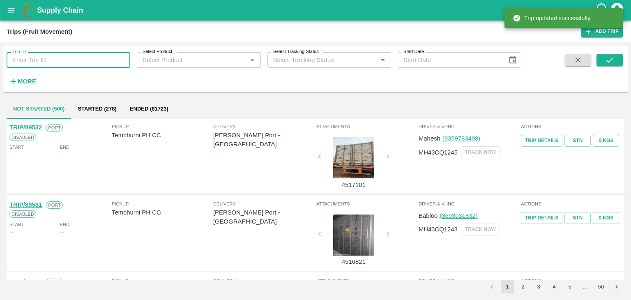
click at [75, 60] on input "Trip ID" at bounding box center [69, 60] width 124 height 16
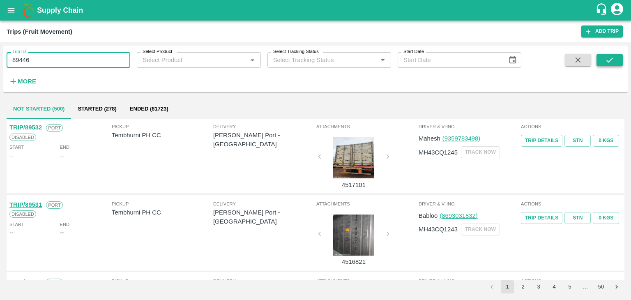
type input "89446"
click at [605, 62] on icon "submit" at bounding box center [609, 59] width 9 height 9
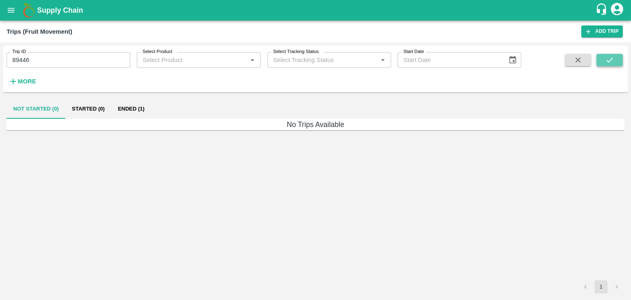
click at [605, 62] on icon "submit" at bounding box center [609, 59] width 9 height 9
click at [130, 111] on button "Ended (1)" at bounding box center [131, 109] width 40 height 20
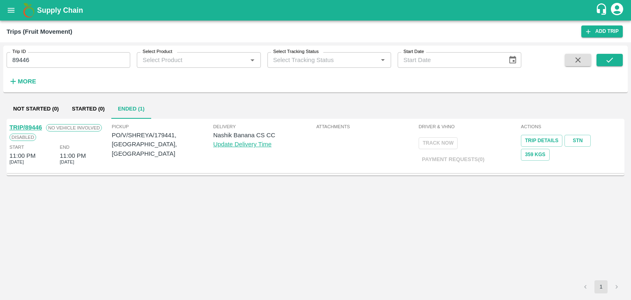
click at [25, 125] on link "TRIP/89446" at bounding box center [25, 127] width 32 height 7
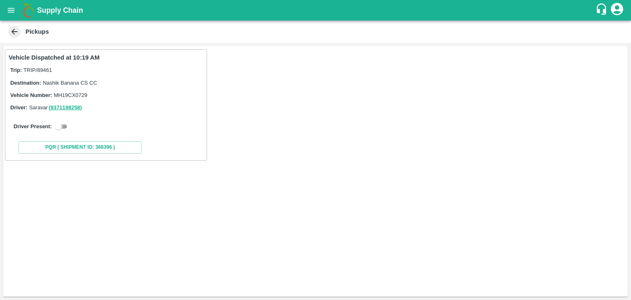
click at [69, 124] on input "checkbox" at bounding box center [59, 127] width 30 height 10
checkbox input "true"
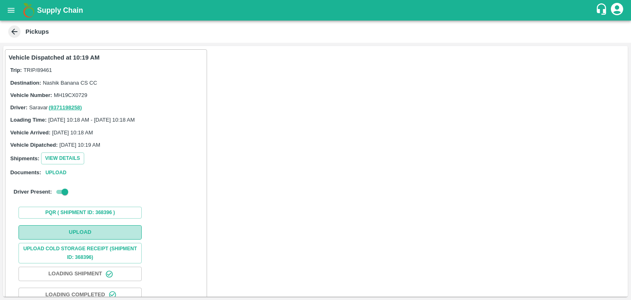
click at [110, 230] on button "Upload" at bounding box center [79, 232] width 123 height 14
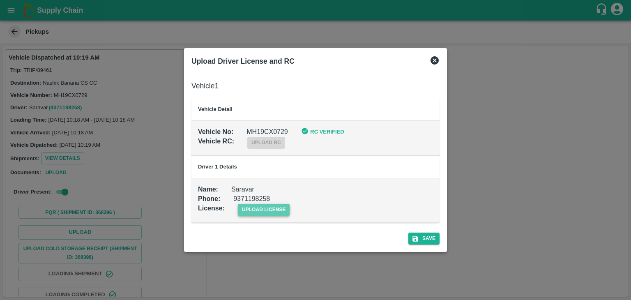
click at [270, 209] on span "upload license" at bounding box center [264, 210] width 52 height 12
click at [0, 0] on input "upload license" at bounding box center [0, 0] width 0 height 0
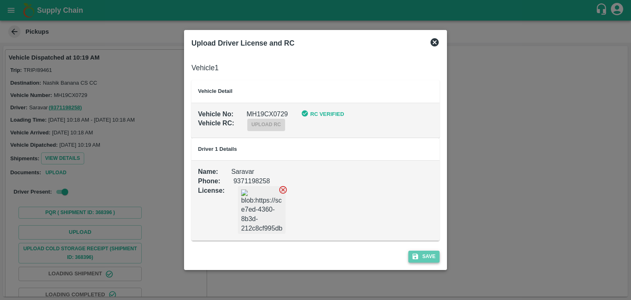
click at [434, 256] on button "Save" at bounding box center [423, 257] width 31 height 12
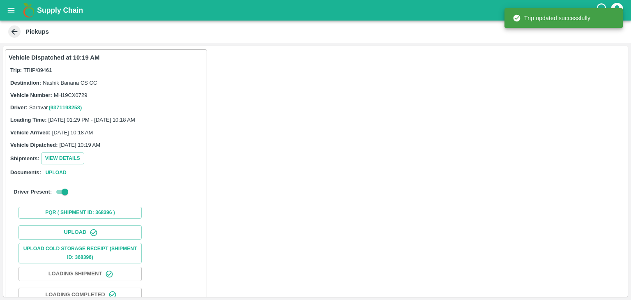
scroll to position [86, 0]
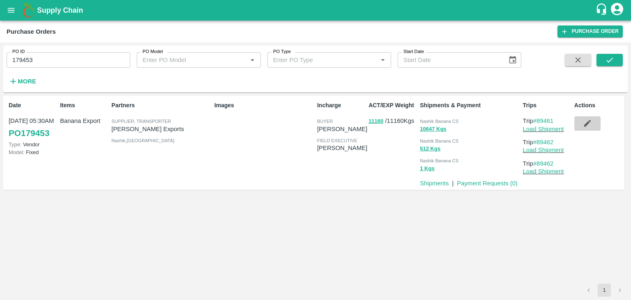
click at [590, 124] on icon "button" at bounding box center [587, 123] width 9 height 9
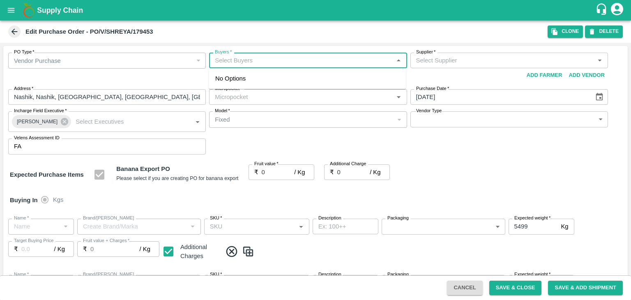
click at [253, 61] on input "Buyers   *" at bounding box center [301, 60] width 179 height 11
type input "Ajit O"
type input "Shreyansh Exports-undefined"
type input "172-Savda"
type input "Banana Export"
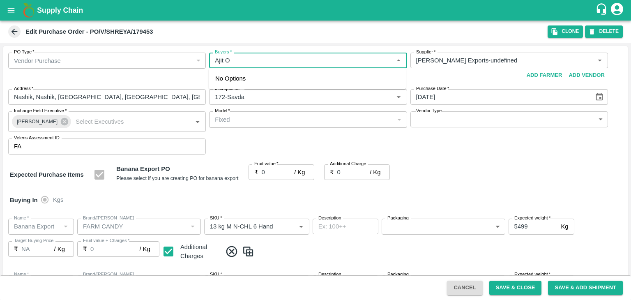
type input "FARM CANDY"
type input "13 kg M N-CHL 6 Hand"
type input "NA"
type input "Banana Export"
type input "FARM CANDY"
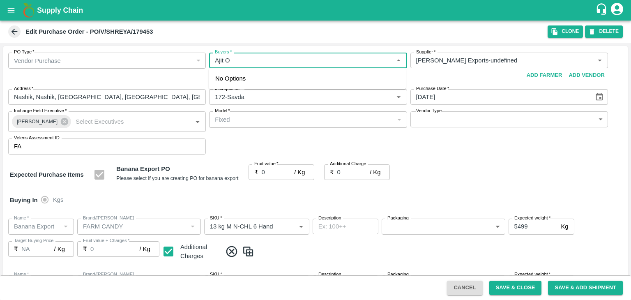
type input "13 kg M N-CHL 8 Hand"
type input "NA"
type input "Banana Export"
type input "FARM CANDY"
type input "13 kg M N-CHL CL"
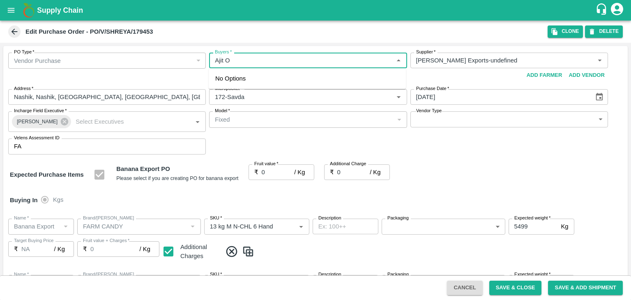
type input "NA"
type input "Banana Export"
type input "FARM CANDY"
type input "C Class"
type input "NA"
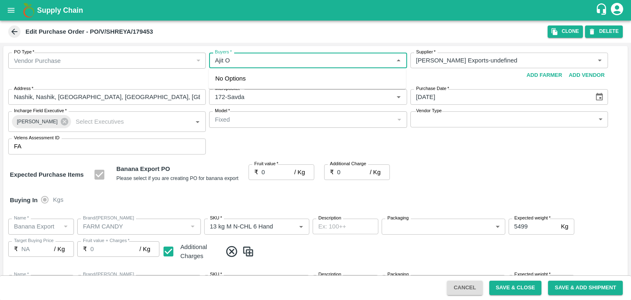
type input "Banana Export"
type input "FARM CANDY"
type input "PHR Kg"
type input "NA"
type input "Banana Export"
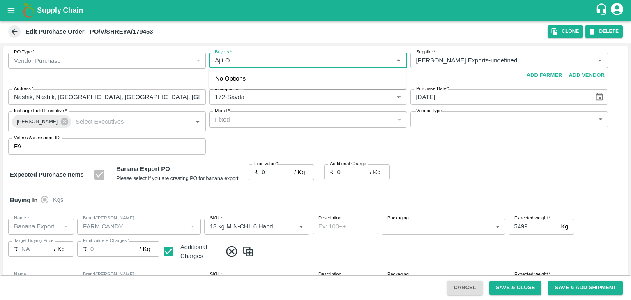
type input "FARM CANDY"
type input "13 kg M N-CHL 5 Hand"
type input "NA"
type input "Banana Export"
type input "FARM CANDY"
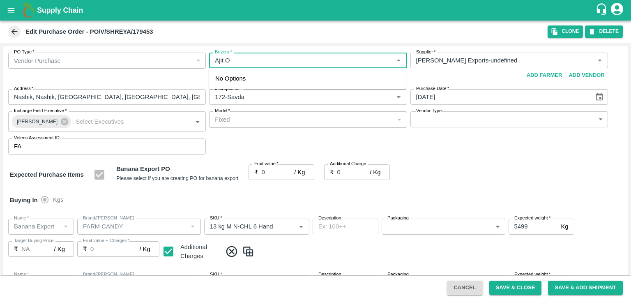
type input "13 kg M N-CHL 5 Hand"
type input "NA"
click at [257, 83] on div "Ajit Otari" at bounding box center [260, 82] width 50 height 9
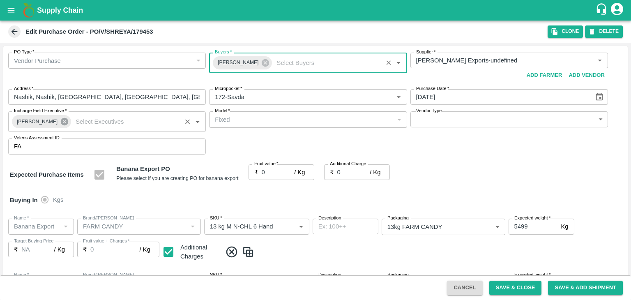
click at [63, 122] on icon at bounding box center [64, 121] width 7 height 7
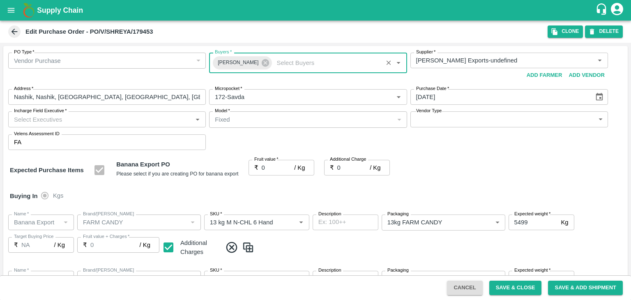
click at [81, 115] on input "Incharge Field Executive   *" at bounding box center [100, 119] width 179 height 11
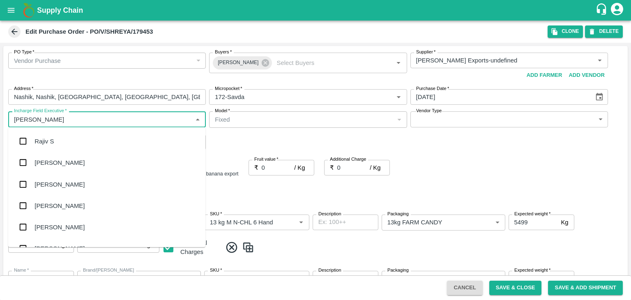
type input "Jay"
click at [61, 177] on div "jaydip Tale" at bounding box center [106, 183] width 197 height 21
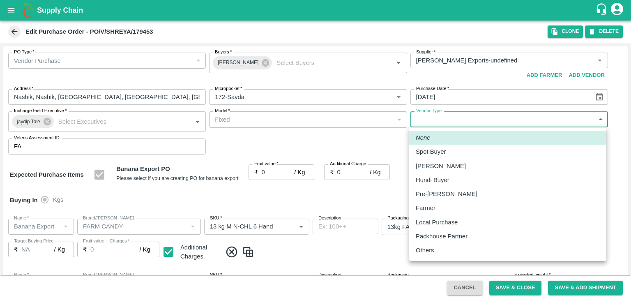
click at [438, 122] on body "Supply Chain Edit Purchase Order - PO/V/SHREYA/179453 Clone DELETE PO Type   * …" at bounding box center [315, 150] width 631 height 300
click at [422, 244] on li "Others" at bounding box center [507, 250] width 197 height 14
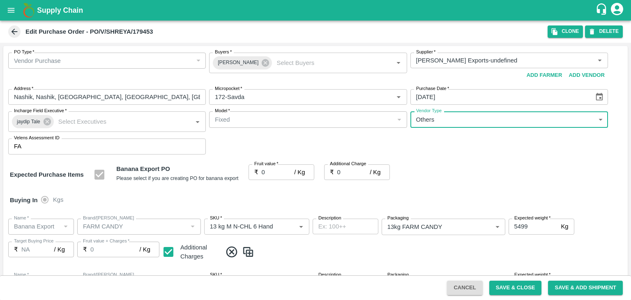
type input "OTHER"
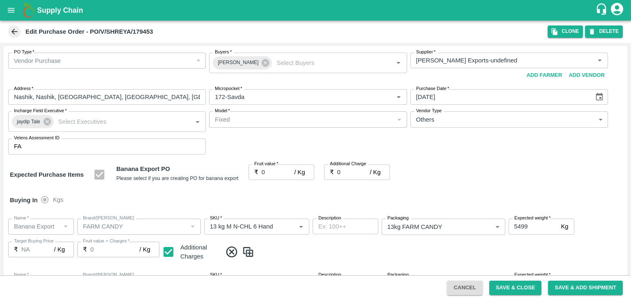
click at [274, 171] on div at bounding box center [315, 150] width 631 height 300
click at [265, 171] on div at bounding box center [315, 150] width 631 height 300
click at [270, 173] on input "0" at bounding box center [278, 172] width 33 height 16
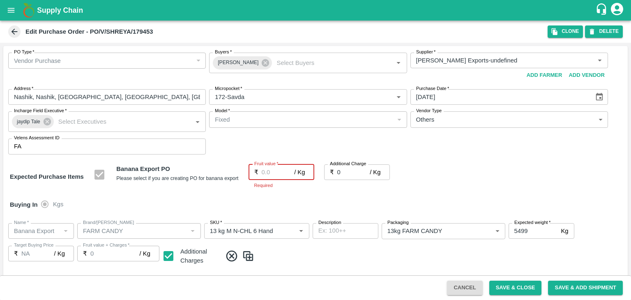
type input "1"
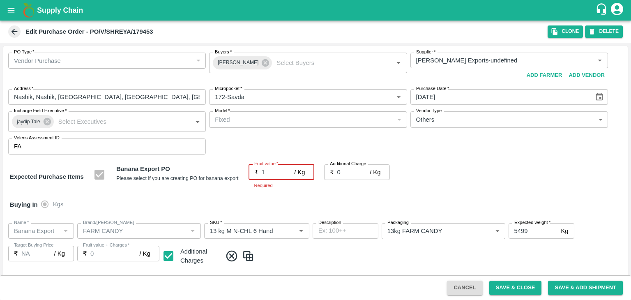
type input "1"
type input "19"
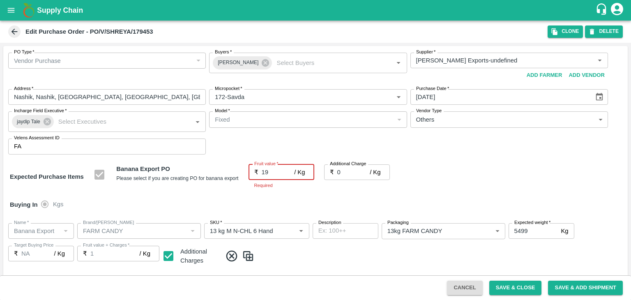
type input "19"
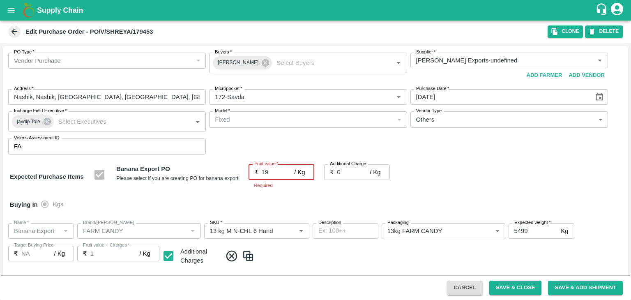
type input "19"
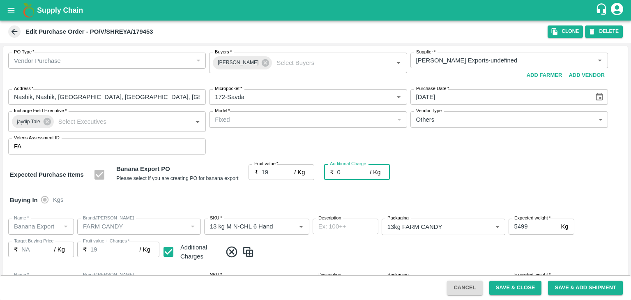
type input "2"
type input "21"
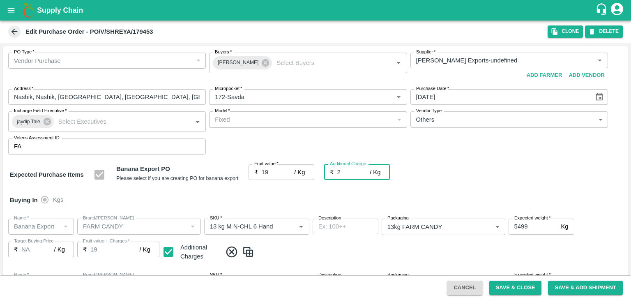
type input "21"
type input "2.7"
type input "21.7"
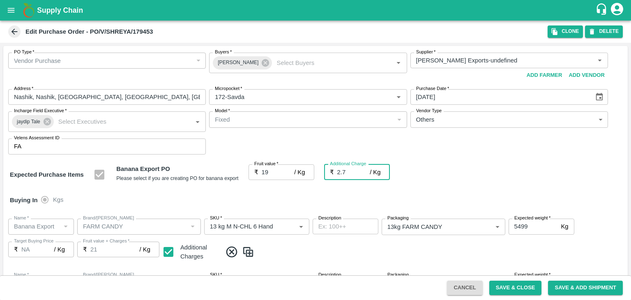
type input "21.7"
type input "2.75"
type input "21.75"
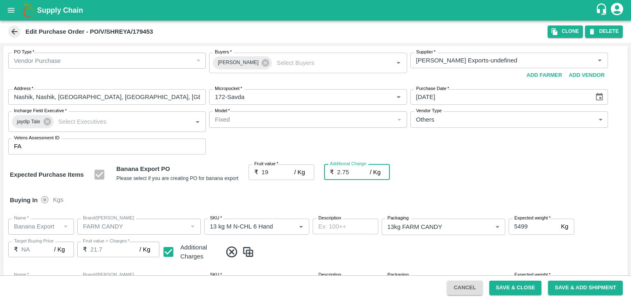
type input "21.75"
type input "2.75"
click at [260, 197] on div "Buying In Kgs" at bounding box center [315, 200] width 624 height 24
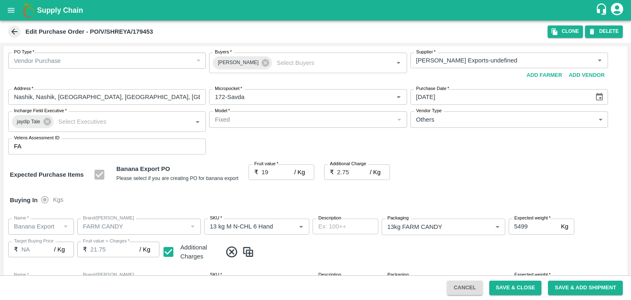
scroll to position [436, 0]
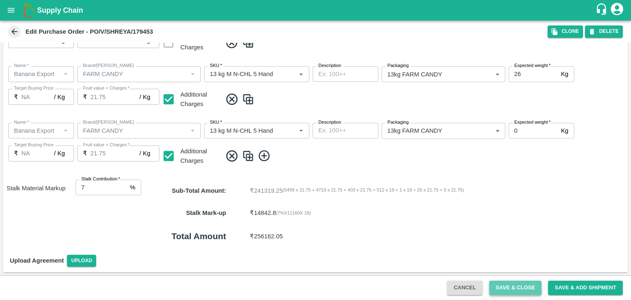
click at [519, 290] on button "Save & Close" at bounding box center [515, 288] width 53 height 14
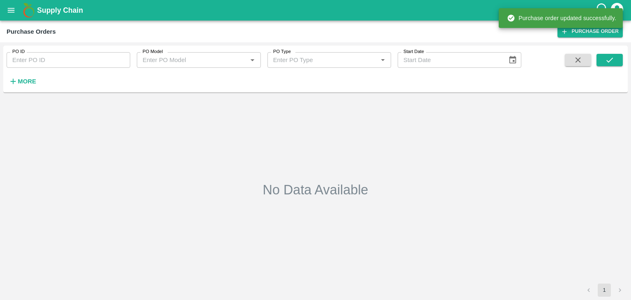
type input "179453"
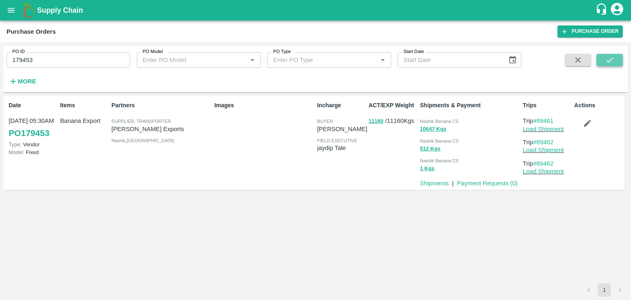
click at [614, 59] on button "submit" at bounding box center [610, 60] width 26 height 12
click at [592, 117] on button "button" at bounding box center [587, 123] width 26 height 14
click at [73, 61] on input "179453" at bounding box center [69, 60] width 124 height 16
paste input "text"
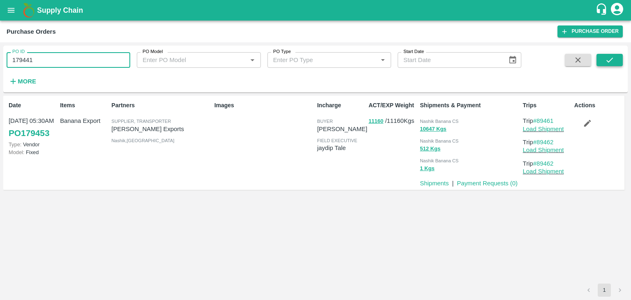
type input "179441"
click at [615, 63] on button "submit" at bounding box center [610, 60] width 26 height 12
click at [609, 60] on icon "submit" at bounding box center [609, 59] width 9 height 9
click at [549, 124] on link "#89445" at bounding box center [543, 121] width 21 height 7
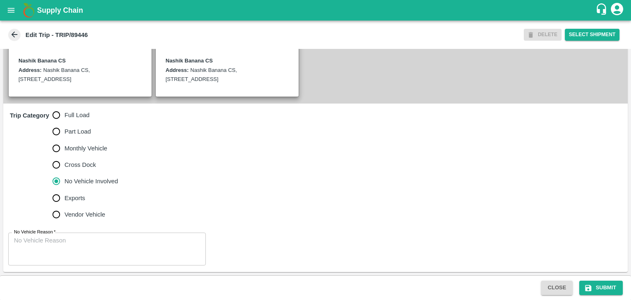
scroll to position [202, 0]
click at [55, 112] on input "Full Load" at bounding box center [56, 115] width 16 height 16
radio input "true"
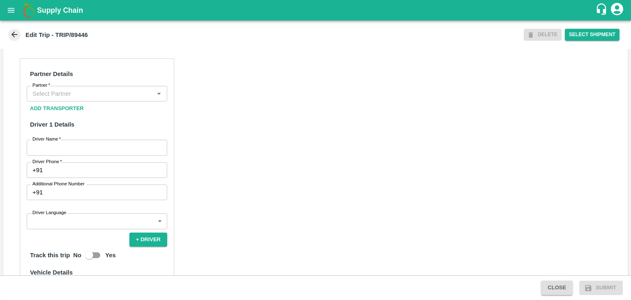
scroll to position [371, 0]
click at [93, 99] on input "Partner   *" at bounding box center [90, 93] width 122 height 11
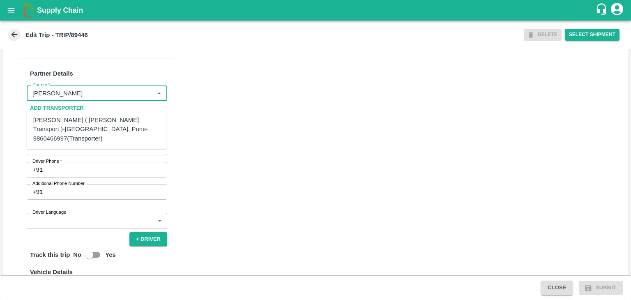
click at [99, 123] on div "[PERSON_NAME] ( [PERSON_NAME] Transport )-[GEOGRAPHIC_DATA], Pune-9860466997(Tr…" at bounding box center [96, 129] width 127 height 28
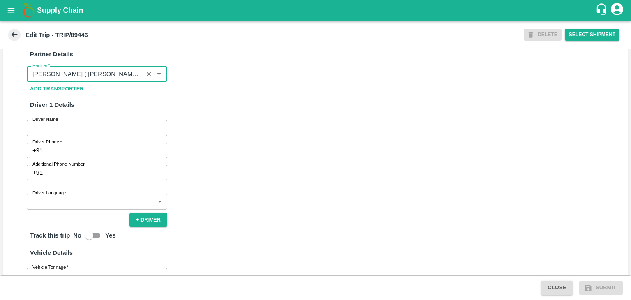
scroll to position [391, 0]
type input "[PERSON_NAME] ( [PERSON_NAME] Transport )-[GEOGRAPHIC_DATA], Pune-9860466997(Tr…"
click at [77, 133] on input "Driver Name   *" at bounding box center [97, 128] width 141 height 16
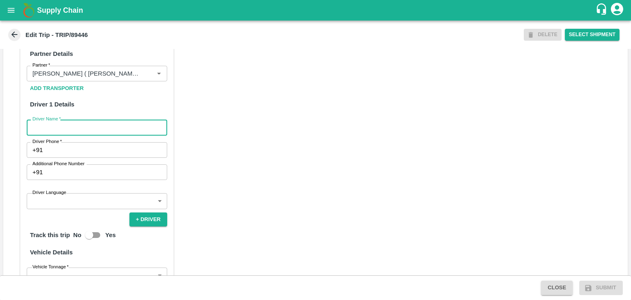
type input "Godase"
click at [77, 158] on input "Driver Phone   *" at bounding box center [106, 150] width 121 height 16
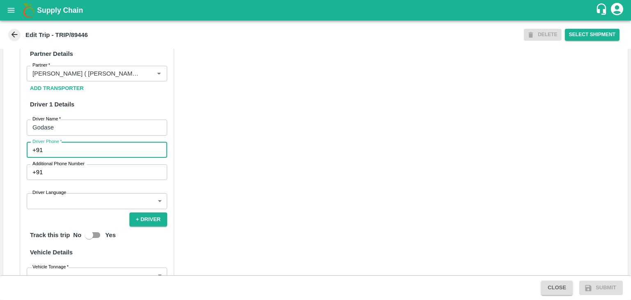
type input "9975280177"
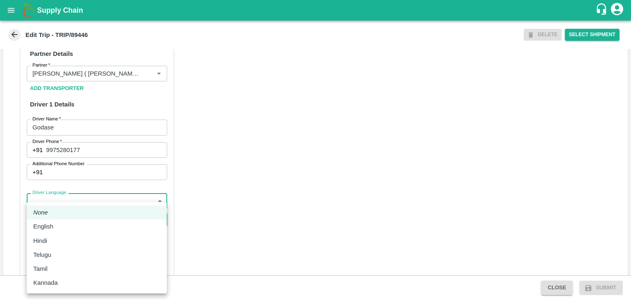
click at [67, 210] on body "Supply Chain Edit Trip - TRIP/89446 DELETE Select Shipment Trip Details Trip Ty…" at bounding box center [315, 150] width 631 height 300
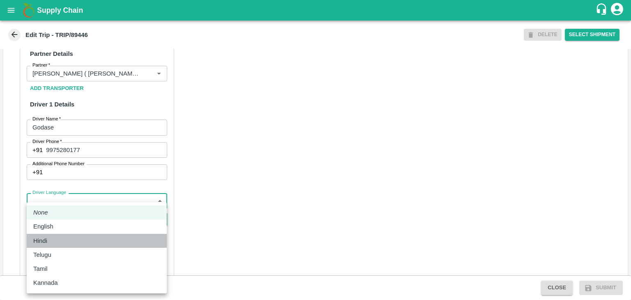
click at [56, 239] on div "Hindi" at bounding box center [96, 240] width 127 height 9
type input "hi"
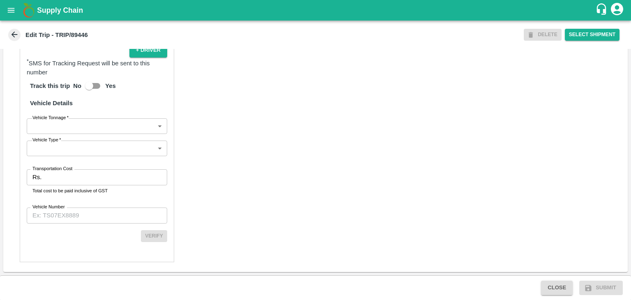
scroll to position [569, 0]
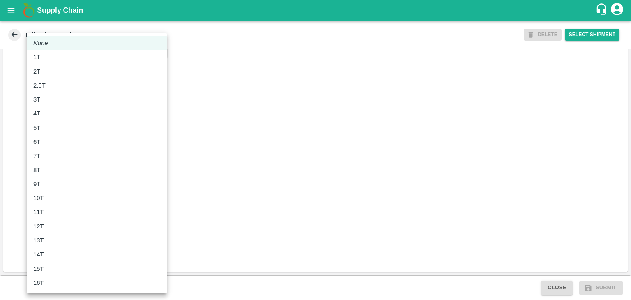
click at [44, 129] on body "Supply Chain Edit Trip - TRIP/89446 DELETE Select Shipment Trip Details Trip Ty…" at bounding box center [315, 150] width 631 height 300
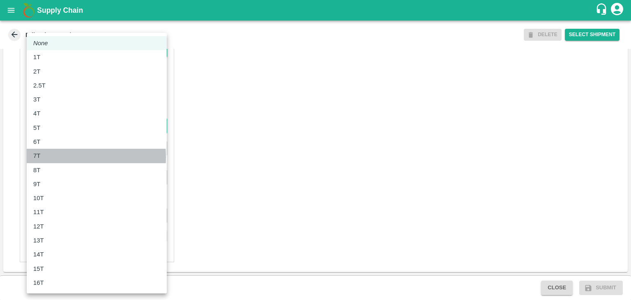
click at [53, 157] on div "7T" at bounding box center [96, 155] width 127 height 9
type input "7000"
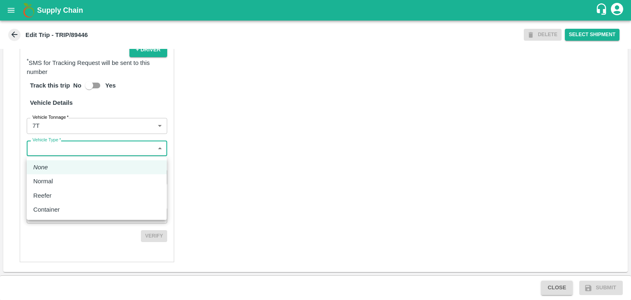
click at [71, 145] on body "Supply Chain Edit Trip - TRIP/89446 DELETE Select Shipment Trip Details Trip Ty…" at bounding box center [315, 150] width 631 height 300
click at [61, 179] on div "Normal" at bounding box center [96, 181] width 127 height 9
type input "Normal"
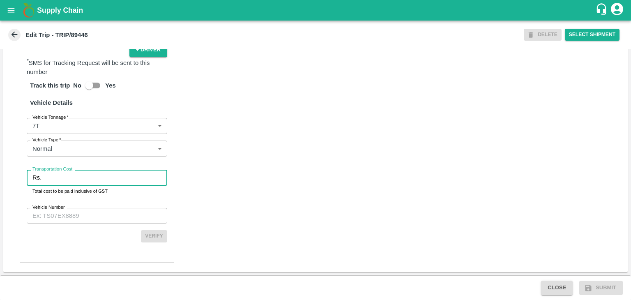
click at [69, 178] on input "Transportation Cost" at bounding box center [106, 178] width 122 height 16
type input "1"
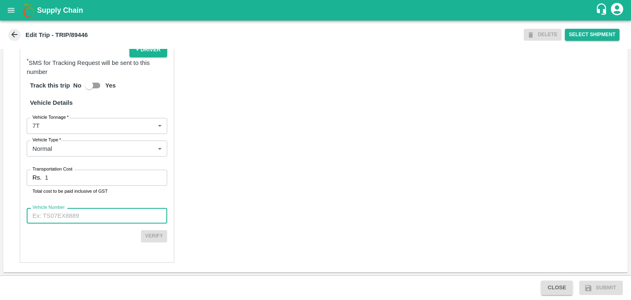
click at [95, 219] on input "Vehicle Number" at bounding box center [97, 216] width 141 height 16
type input "MH12HD0431"
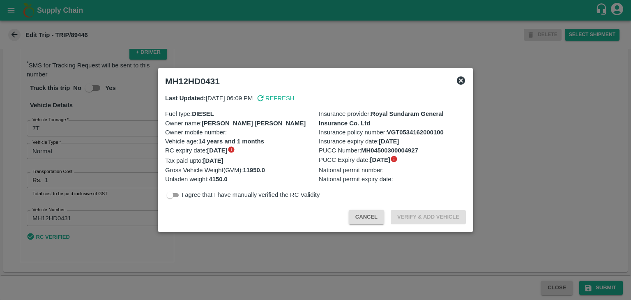
click at [606, 286] on div at bounding box center [315, 150] width 631 height 300
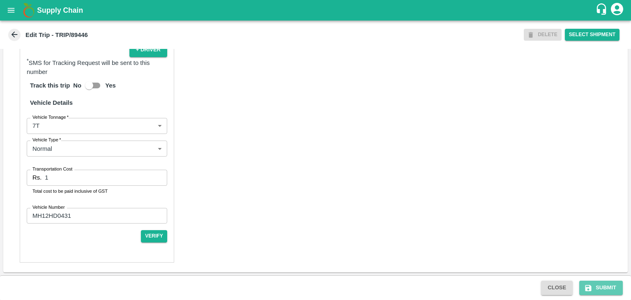
click at [606, 286] on button "Submit" at bounding box center [601, 288] width 44 height 14
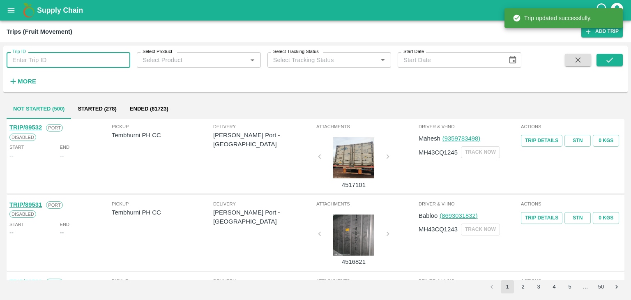
click at [96, 52] on input "Trip ID" at bounding box center [69, 60] width 124 height 16
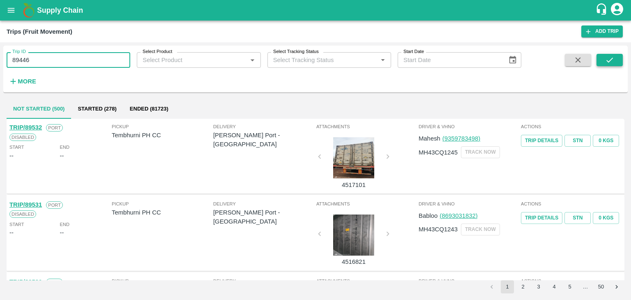
type input "89446"
click at [619, 58] on button "submit" at bounding box center [610, 60] width 26 height 12
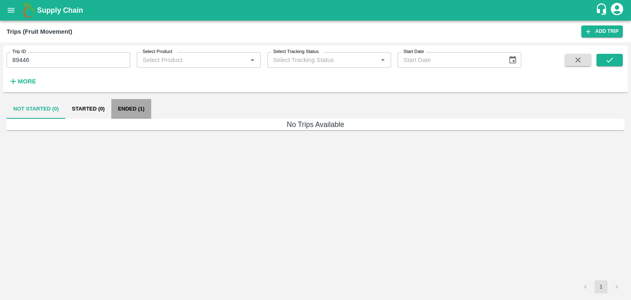
click at [141, 108] on button "Ended (1)" at bounding box center [131, 109] width 40 height 20
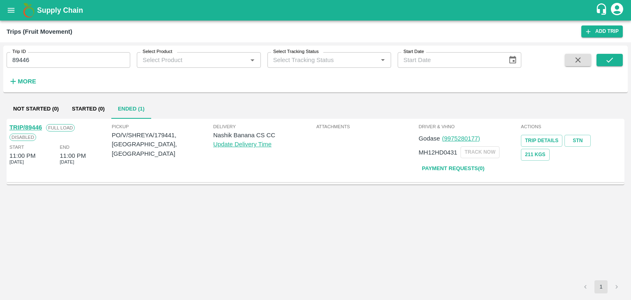
click at [30, 124] on link "TRIP/89446" at bounding box center [25, 127] width 32 height 7
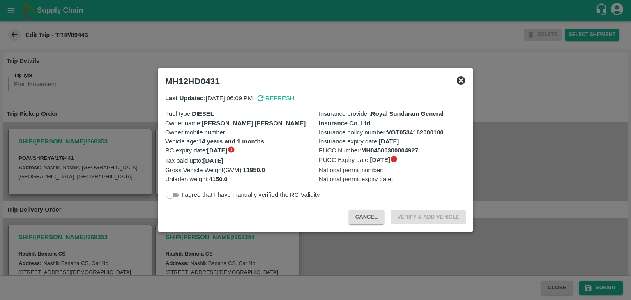
click at [460, 78] on icon at bounding box center [461, 80] width 8 height 8
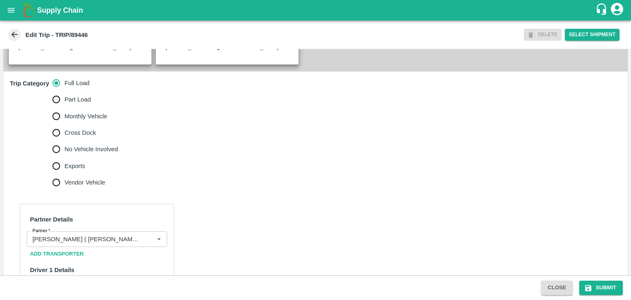
click at [72, 154] on span "No Vehicle Involved" at bounding box center [91, 149] width 53 height 9
click at [65, 155] on input "No Vehicle Involved" at bounding box center [56, 149] width 16 height 16
radio input "true"
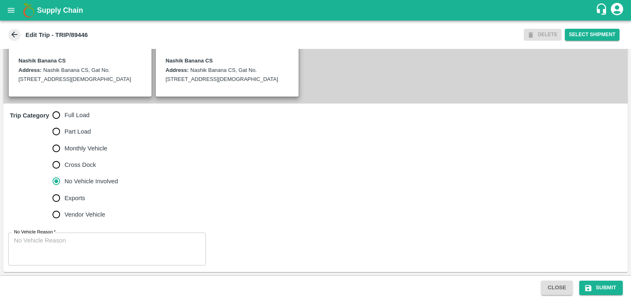
scroll to position [202, 0]
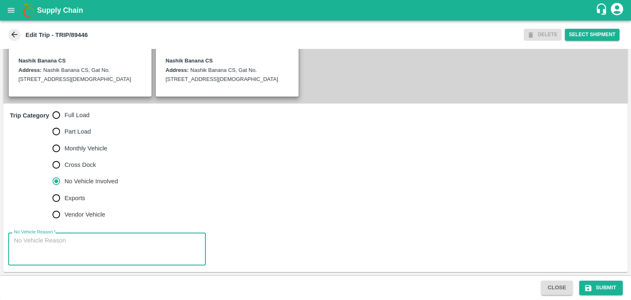
click at [108, 240] on textarea "No Vehicle Reason   *" at bounding box center [107, 249] width 186 height 26
type textarea "Field Dump"
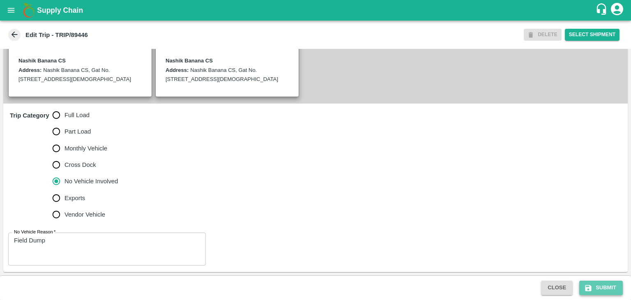
click at [595, 285] on button "Submit" at bounding box center [601, 288] width 44 height 14
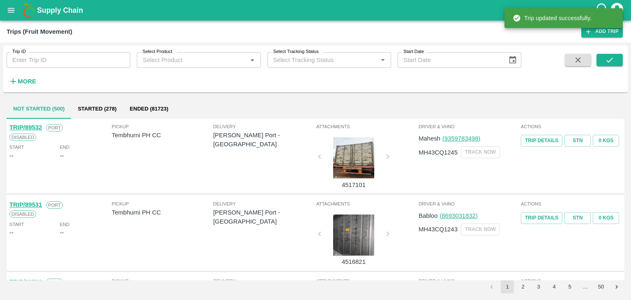
click at [77, 67] on input "Trip ID" at bounding box center [69, 60] width 124 height 16
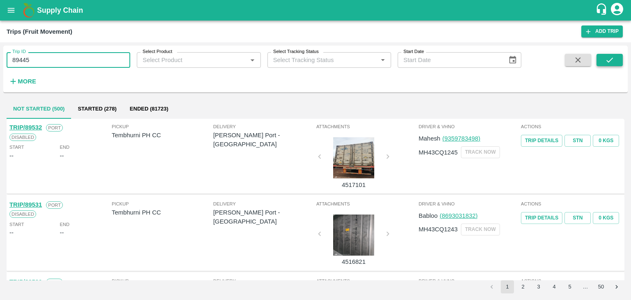
type input "89445"
click at [601, 56] on button "submit" at bounding box center [610, 60] width 26 height 12
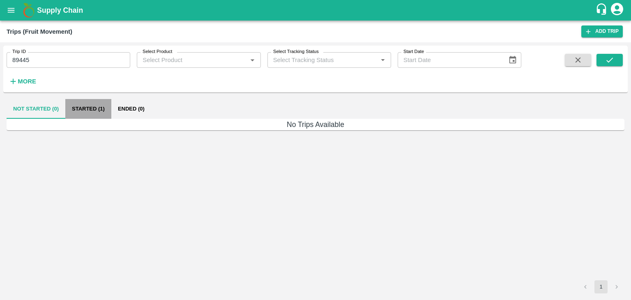
click at [100, 106] on button "Started (1)" at bounding box center [88, 109] width 46 height 20
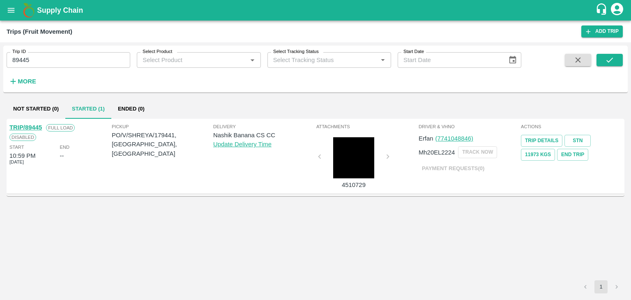
click at [27, 124] on link "TRIP/89445" at bounding box center [25, 127] width 32 height 7
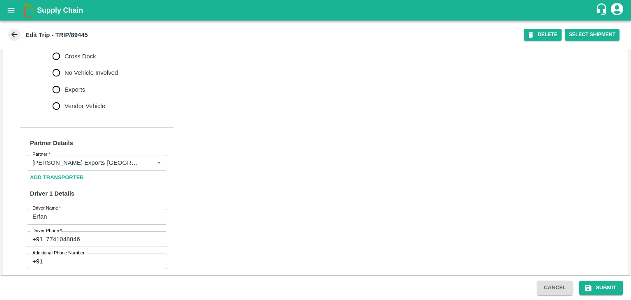
scroll to position [304, 0]
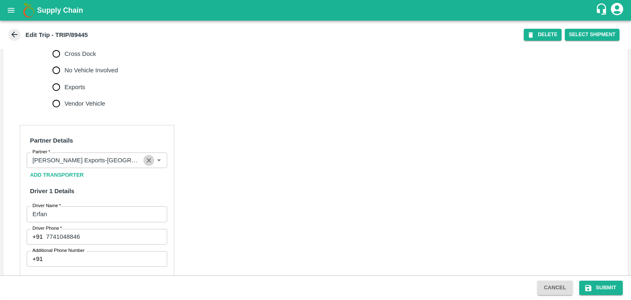
click at [151, 164] on icon "Clear" at bounding box center [149, 161] width 8 height 8
click at [111, 166] on input "Partner   *" at bounding box center [90, 160] width 122 height 11
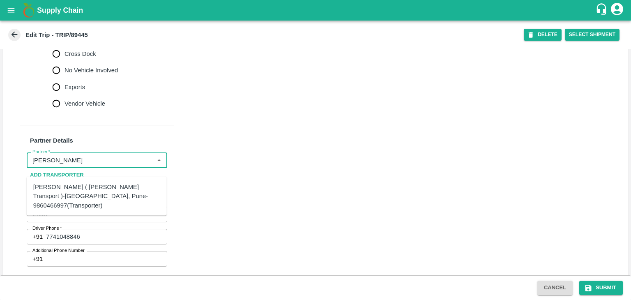
click at [106, 191] on div "[PERSON_NAME] ( [PERSON_NAME] Transport )-[GEOGRAPHIC_DATA], Pune-9860466997(Tr…" at bounding box center [96, 196] width 127 height 28
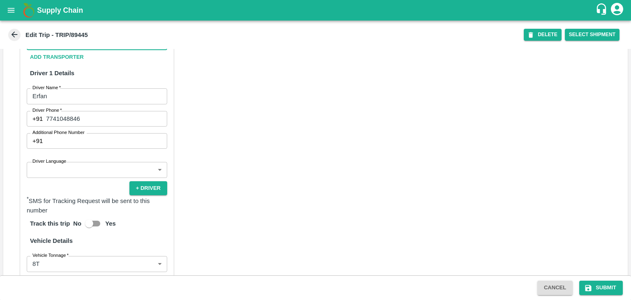
scroll to position [424, 0]
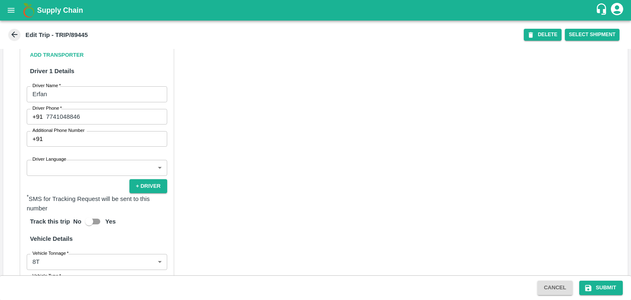
type input "[PERSON_NAME] ( [PERSON_NAME] Transport )-[GEOGRAPHIC_DATA], Pune-9860466997(Tr…"
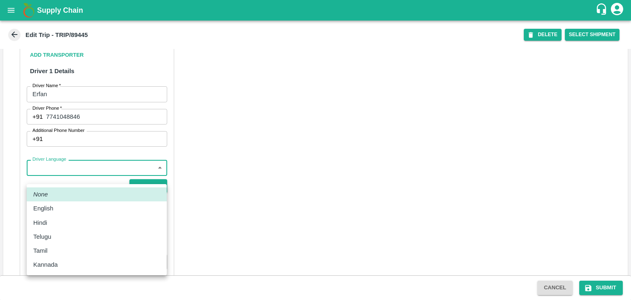
click at [89, 174] on body "Supply Chain Edit Trip - TRIP/89445 DELETE Select Shipment Trip Details Trip Ty…" at bounding box center [315, 150] width 631 height 300
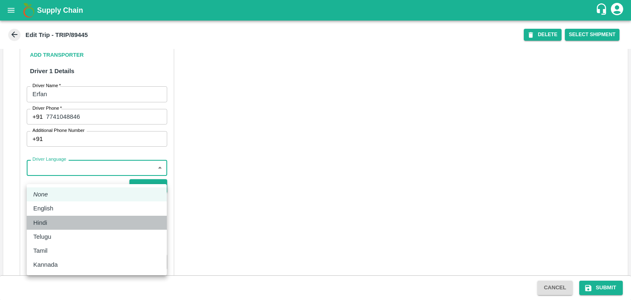
click at [48, 226] on div "Hindi" at bounding box center [42, 222] width 18 height 9
type input "hi"
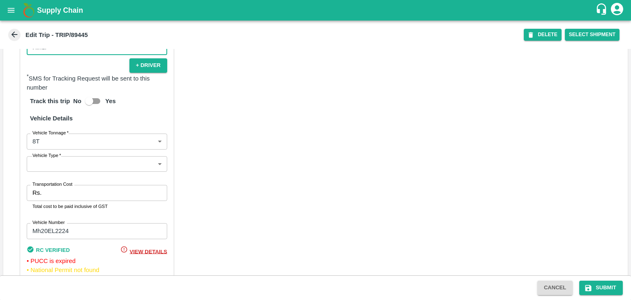
scroll to position [585, 0]
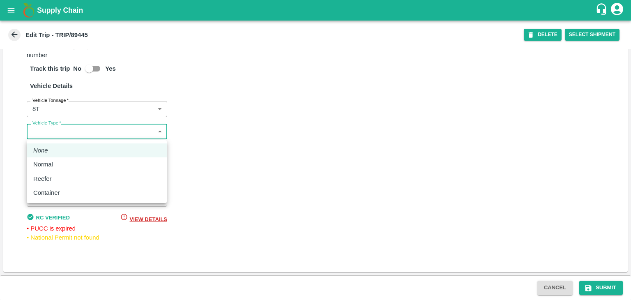
click at [42, 137] on body "Supply Chain Edit Trip - TRIP/89445 DELETE Select Shipment Trip Details Trip Ty…" at bounding box center [315, 150] width 631 height 300
click at [57, 166] on div "Normal" at bounding box center [45, 164] width 24 height 9
type input "Normal"
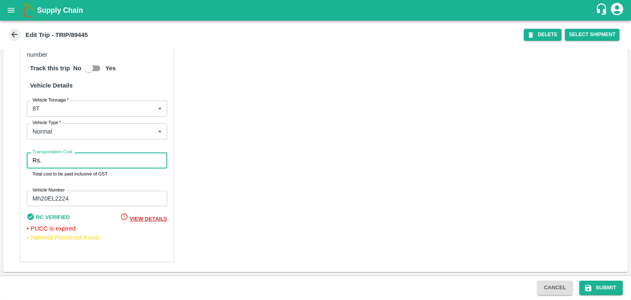
click at [72, 161] on input "Transportation Cost" at bounding box center [106, 160] width 122 height 16
type input "10000"
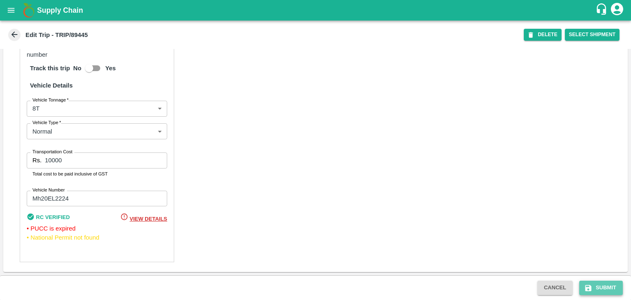
click at [604, 284] on button "Submit" at bounding box center [601, 288] width 44 height 14
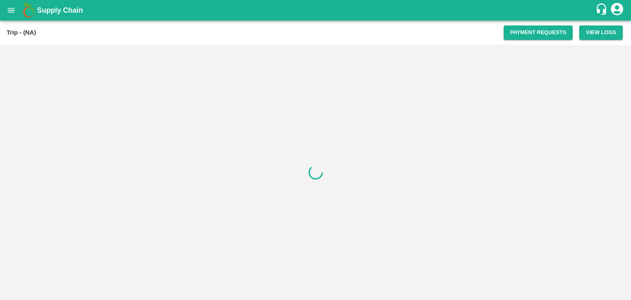
click at [553, 127] on div at bounding box center [315, 172] width 631 height 255
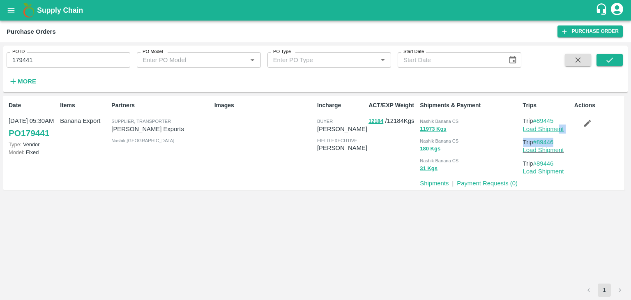
drag, startPoint x: 553, startPoint y: 134, endPoint x: 560, endPoint y: 129, distance: 8.5
click at [560, 129] on div "Trips Trip #89445 Load Shipment Trip #89446 Load Shipment Trip #89446 Load Ship…" at bounding box center [545, 143] width 51 height 90
click at [560, 129] on link "Load Shipment" at bounding box center [543, 129] width 41 height 7
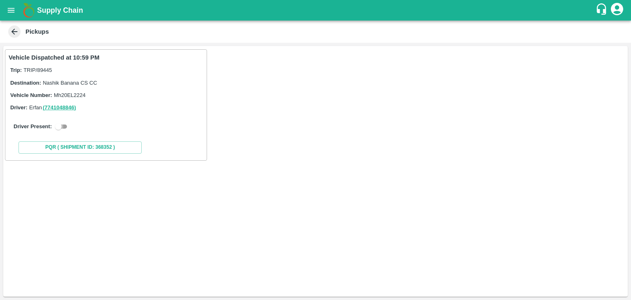
click at [55, 126] on input "checkbox" at bounding box center [59, 127] width 30 height 10
checkbox input "true"
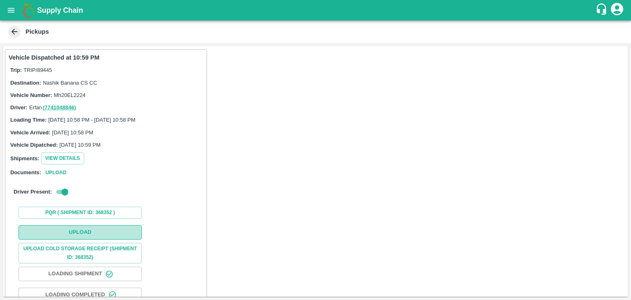
click at [94, 230] on button "Upload" at bounding box center [79, 232] width 123 height 14
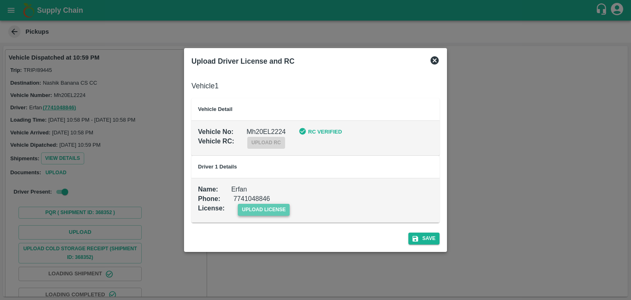
click at [274, 211] on span "upload license" at bounding box center [264, 210] width 52 height 12
click at [0, 0] on input "upload license" at bounding box center [0, 0] width 0 height 0
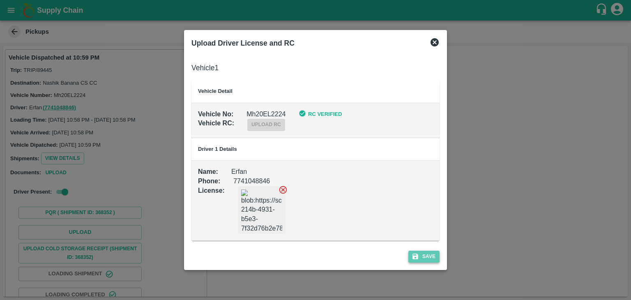
click at [426, 256] on button "Save" at bounding box center [423, 257] width 31 height 12
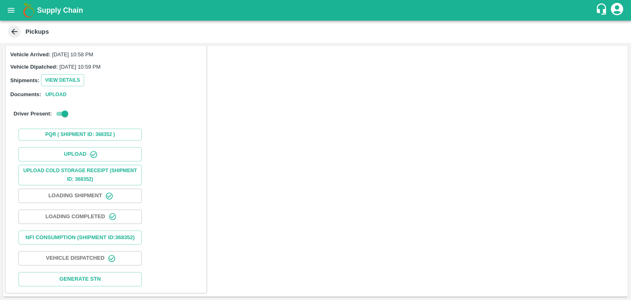
scroll to position [85, 0]
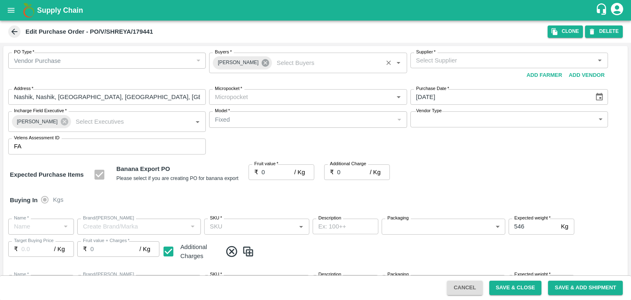
click at [262, 65] on icon at bounding box center [265, 62] width 7 height 7
click at [249, 62] on input "Buyers   *" at bounding box center [301, 60] width 179 height 11
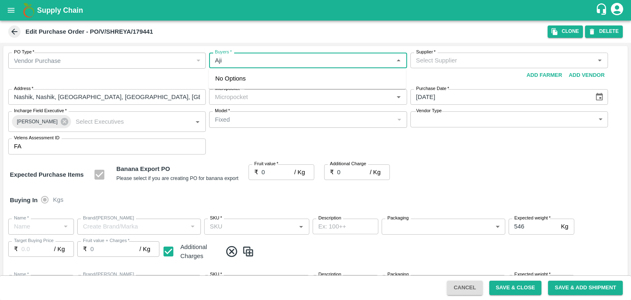
type input "Ajit"
type input "[PERSON_NAME] Exports-undefined"
type input "172-Savda"
type input "Banana Export"
type input "FARM CANDY"
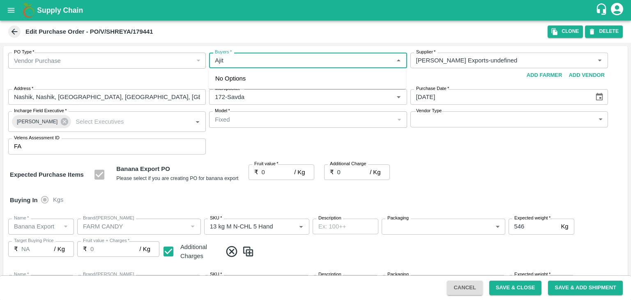
type input "13 kg M N-CHL 5 Hand"
type input "NA"
type input "Banana Export"
type input "FARM CANDY"
type input "13 kg M N-CHL 6 Hand"
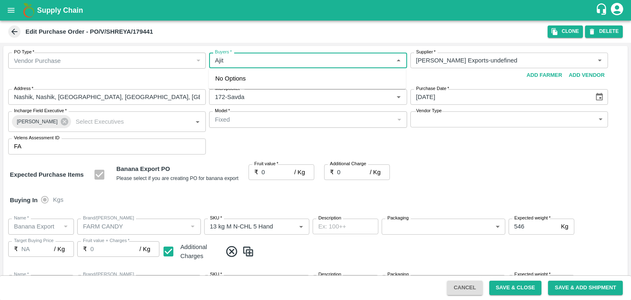
type input "NA"
type input "Banana Export"
type input "FARM CANDY"
type input "13 kg M N-CHL 8 Hand"
type input "NA"
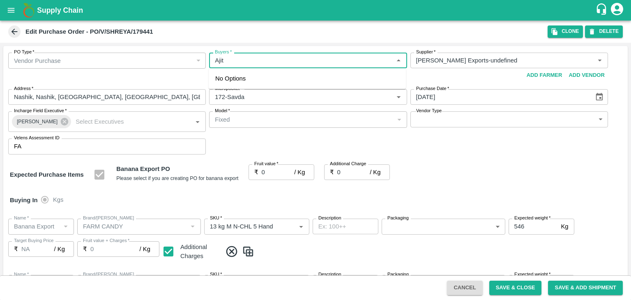
type input "Banana Export"
type input "FARM CANDY"
type input "13 kg M N-CHL CL"
type input "NA"
type input "Banana Export"
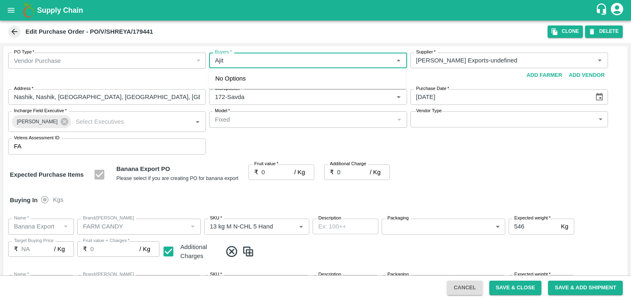
type input "FARM CANDY"
type input "C Class"
type input "NA"
type input "Banana Export"
type input "FARM CANDY"
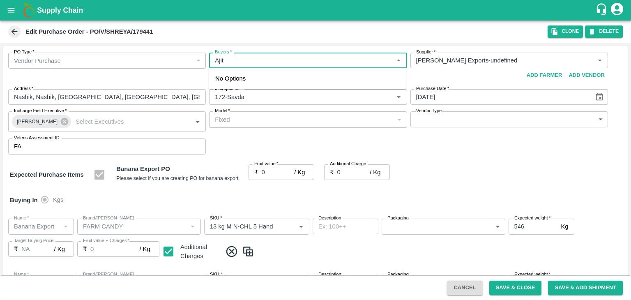
type input "PHR Kg"
type input "NA"
type input "Ajit O"
click at [255, 81] on div "[PERSON_NAME]" at bounding box center [260, 82] width 50 height 9
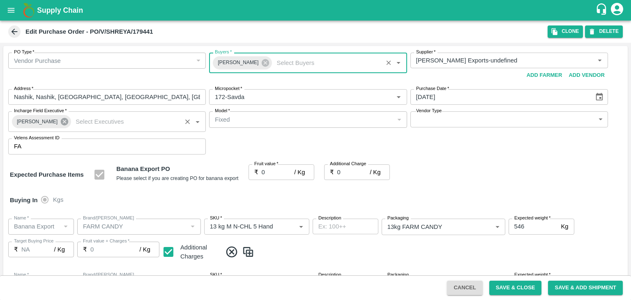
click at [61, 123] on icon at bounding box center [64, 121] width 7 height 7
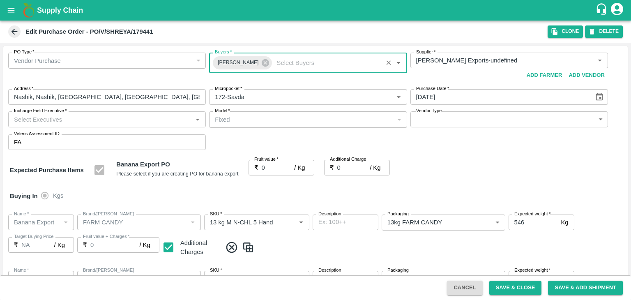
click at [69, 120] on input "Incharge Field Executive   *" at bounding box center [100, 119] width 179 height 11
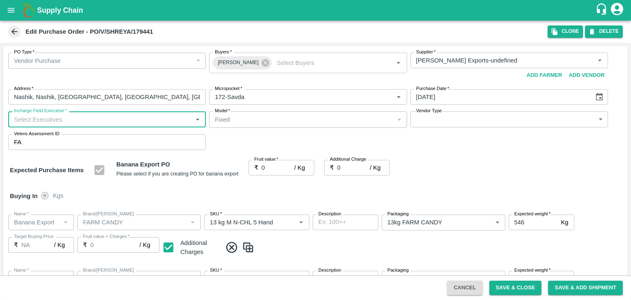
click at [69, 120] on input "Incharge Field Executive   *" at bounding box center [100, 119] width 179 height 11
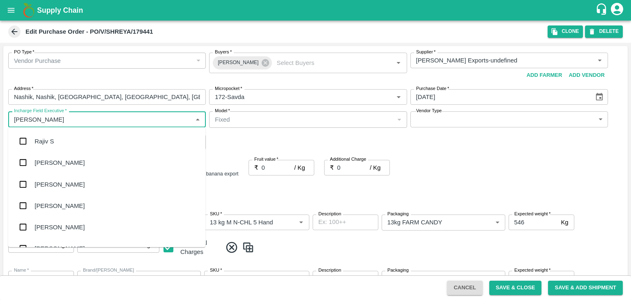
type input "[PERSON_NAME]"
click at [62, 183] on div "jaydip Tale" at bounding box center [49, 184] width 29 height 9
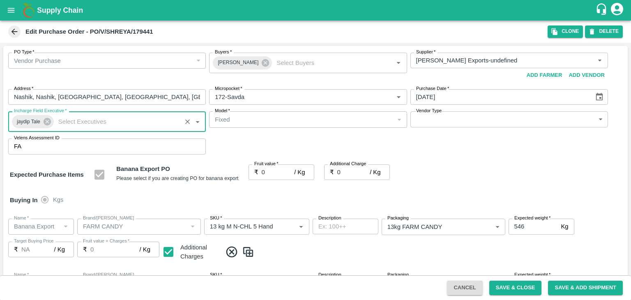
click at [427, 118] on body "Supply Chain Edit Purchase Order - PO/V/SHREYA/179441 Clone DELETE PO Type   * …" at bounding box center [315, 150] width 631 height 300
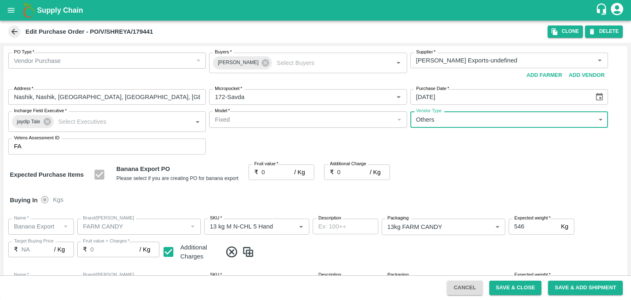
type input "OTHER"
click at [277, 171] on div at bounding box center [315, 150] width 631 height 300
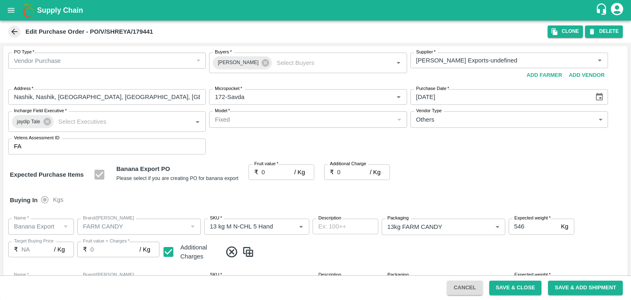
click at [270, 171] on div at bounding box center [315, 150] width 631 height 300
click at [284, 169] on div at bounding box center [315, 150] width 631 height 300
click at [278, 176] on div at bounding box center [315, 150] width 631 height 300
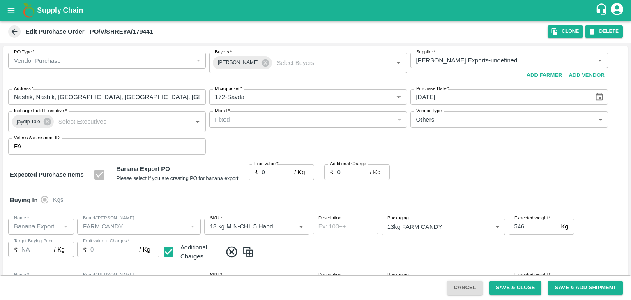
click at [266, 173] on div at bounding box center [315, 150] width 631 height 300
click at [273, 171] on div at bounding box center [315, 150] width 631 height 300
click at [273, 171] on input "0" at bounding box center [278, 172] width 33 height 16
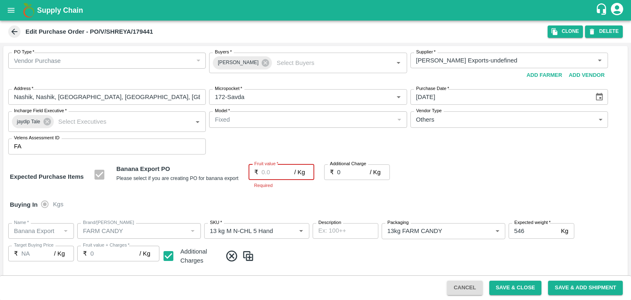
type input "1"
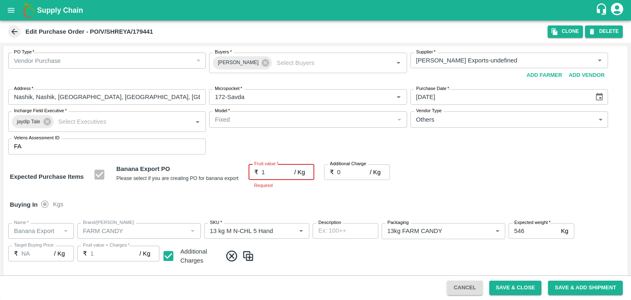
type input "1"
type input "19"
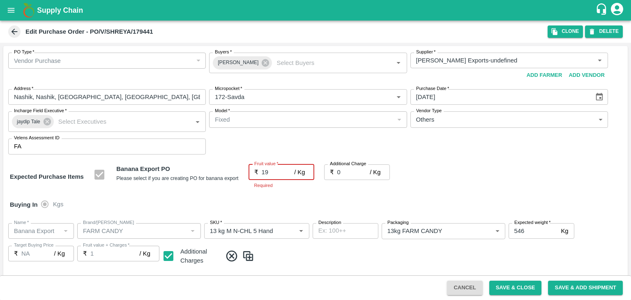
type input "19"
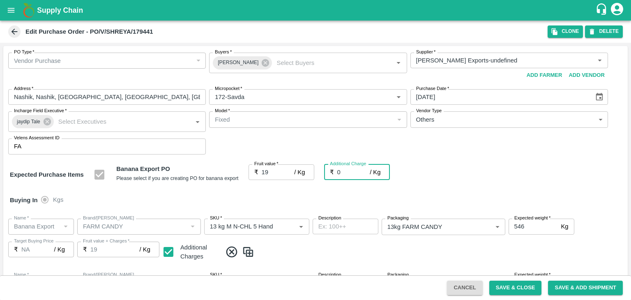
type input "2"
type input "21"
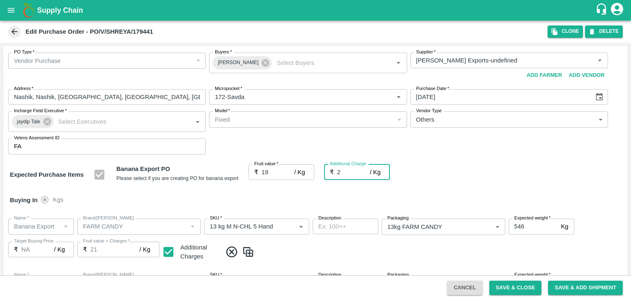
type input "2.7"
type input "21.7"
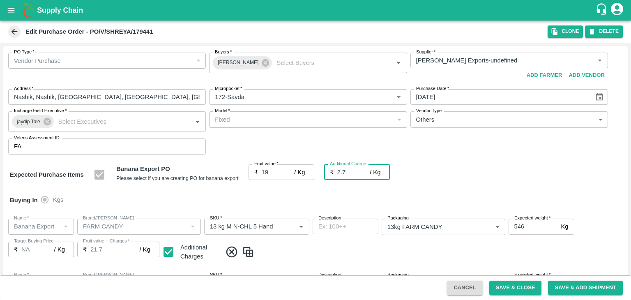
type input "2.75"
type input "21.75"
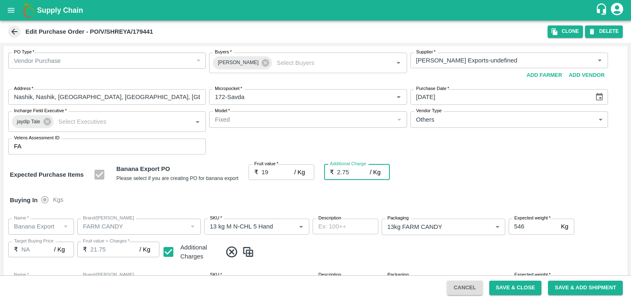
type input "2.75"
click at [245, 196] on div "Buying In Kgs" at bounding box center [315, 200] width 624 height 24
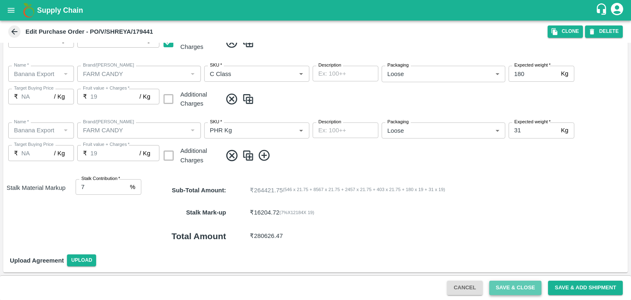
click at [506, 287] on button "Save & Close" at bounding box center [515, 288] width 53 height 14
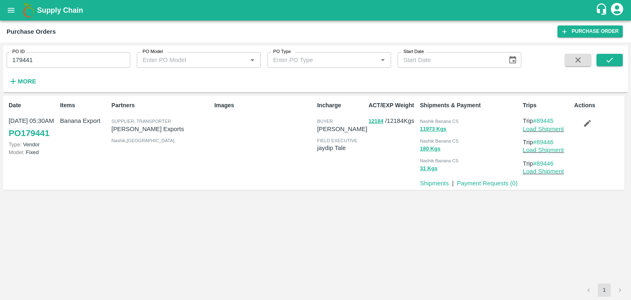
click at [79, 65] on input "179441" at bounding box center [69, 60] width 124 height 16
paste input "text"
click at [79, 65] on input "179441" at bounding box center [69, 60] width 124 height 16
type input "179436"
click at [601, 61] on button "submit" at bounding box center [610, 60] width 26 height 12
